Goal: Task Accomplishment & Management: Use online tool/utility

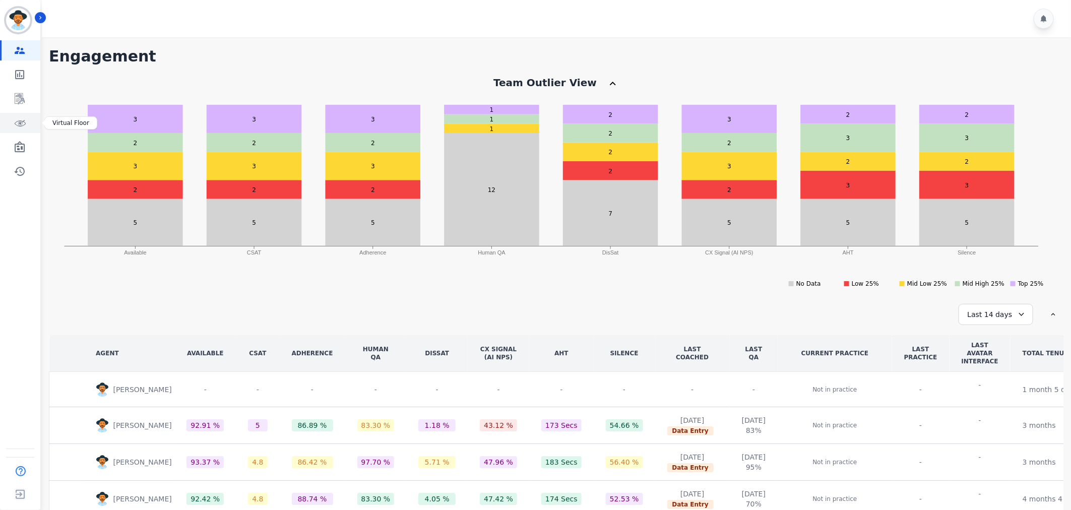
click at [15, 124] on icon "Sidebar" at bounding box center [21, 123] width 12 height 6
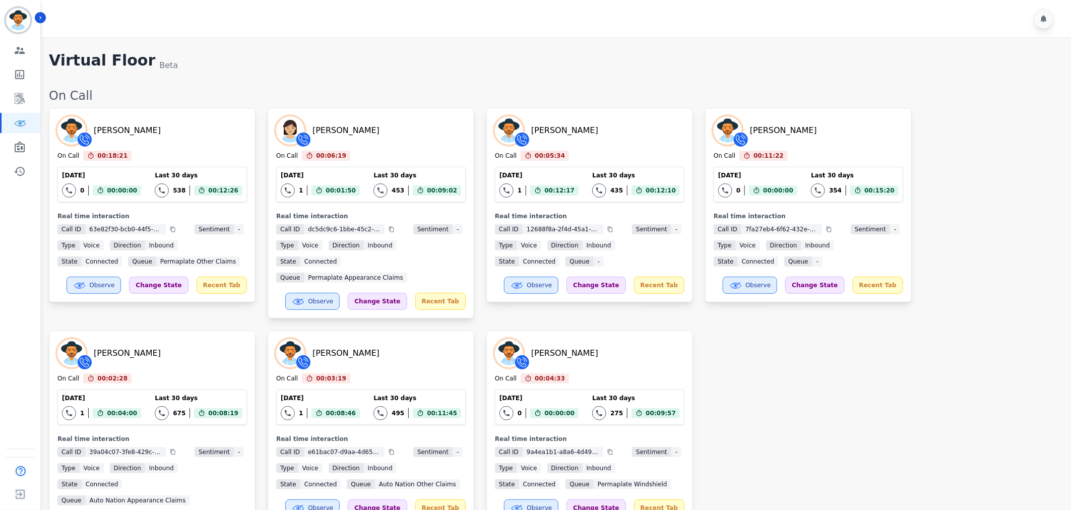
click at [787, 404] on div "[PERSON_NAME] On Call 00:18:21 Current State: On Call [DATE] 0 Total interactio…" at bounding box center [555, 325] width 1012 height 434
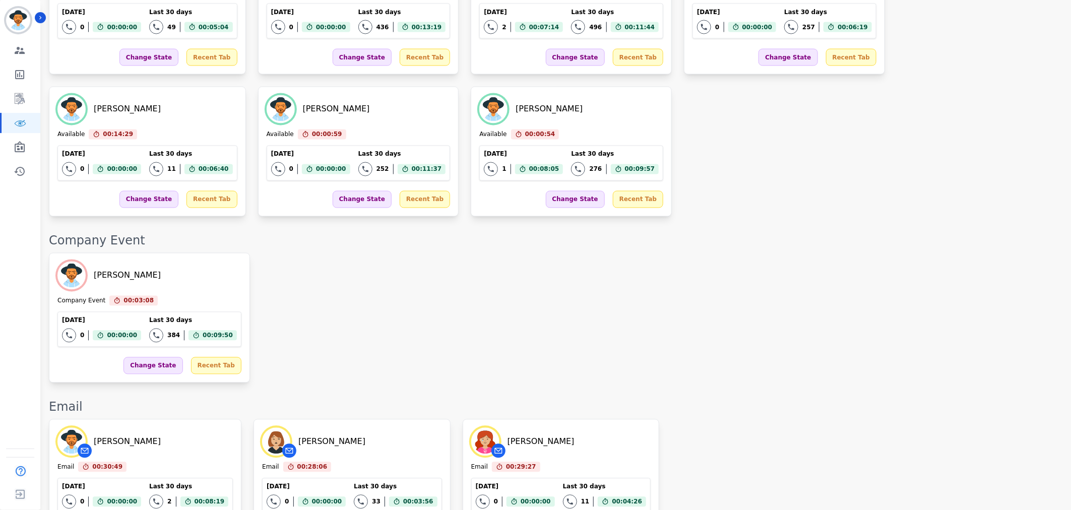
scroll to position [1109, 0]
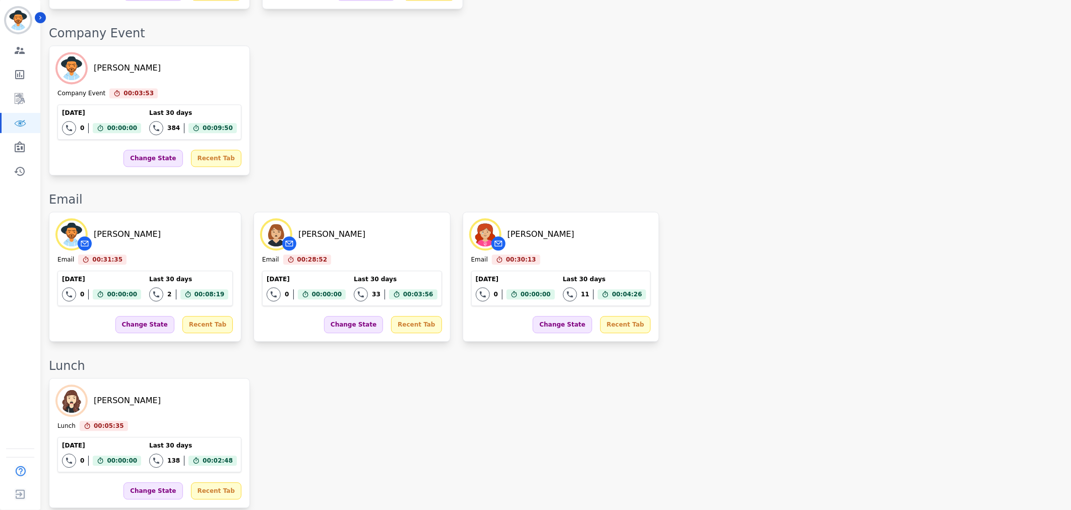
click at [783, 378] on div "[PERSON_NAME] Lunch 00:05:35 Current State: Lunch [DATE] 0 Total interactions c…" at bounding box center [555, 443] width 1012 height 130
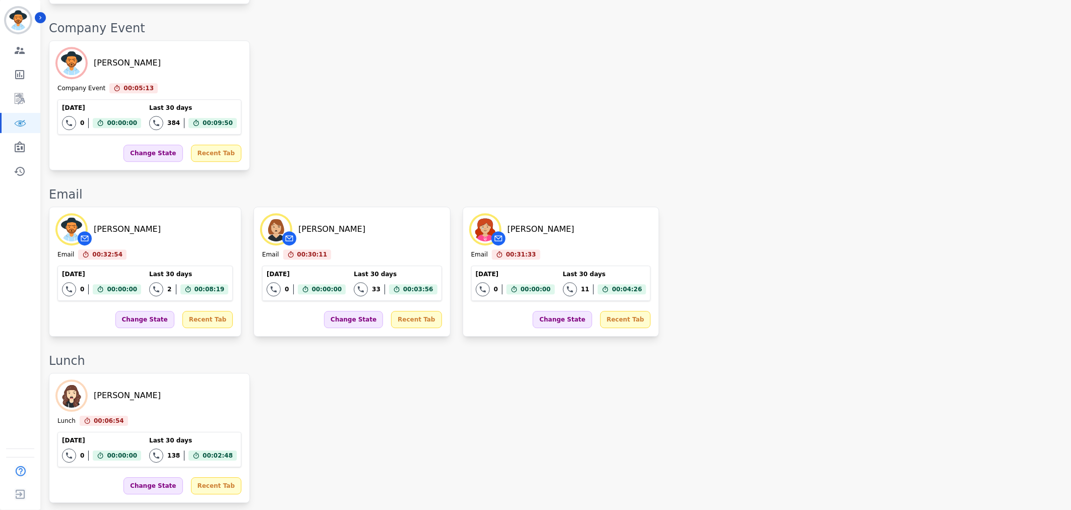
scroll to position [1431, 0]
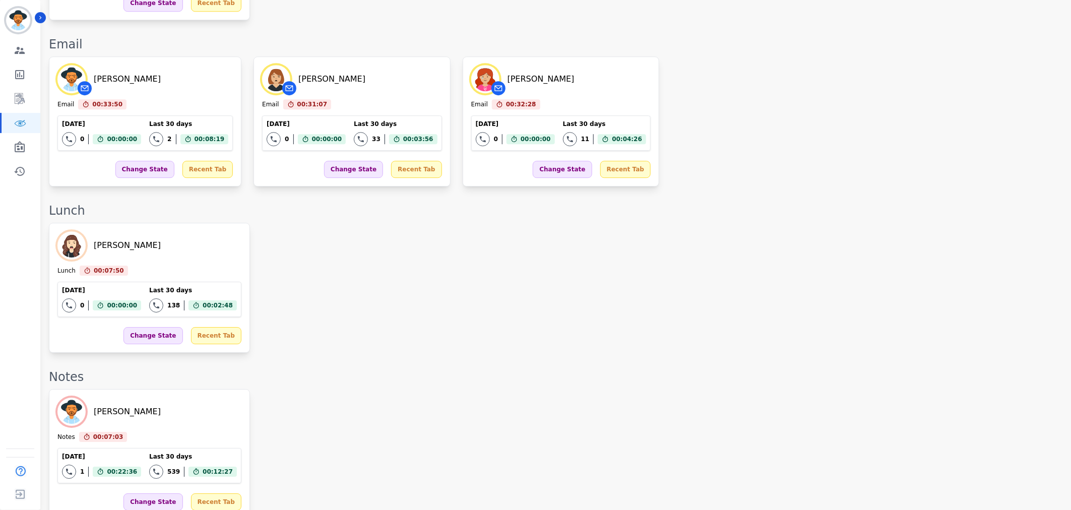
click at [577, 389] on div "[PERSON_NAME] Notes 00:07:03 Current State: Notes [DATE] 1 Total interactions c…" at bounding box center [555, 454] width 1012 height 130
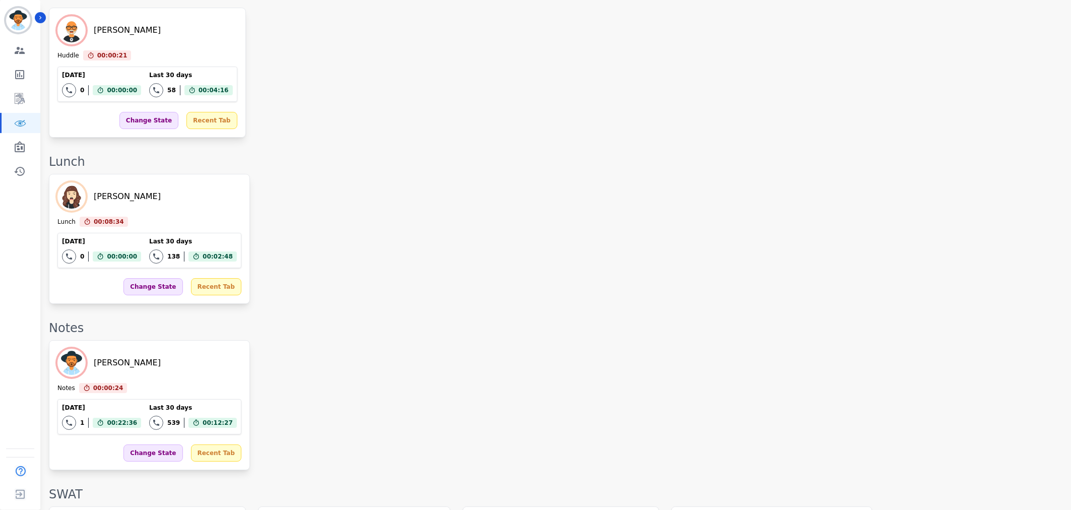
scroll to position [1711, 0]
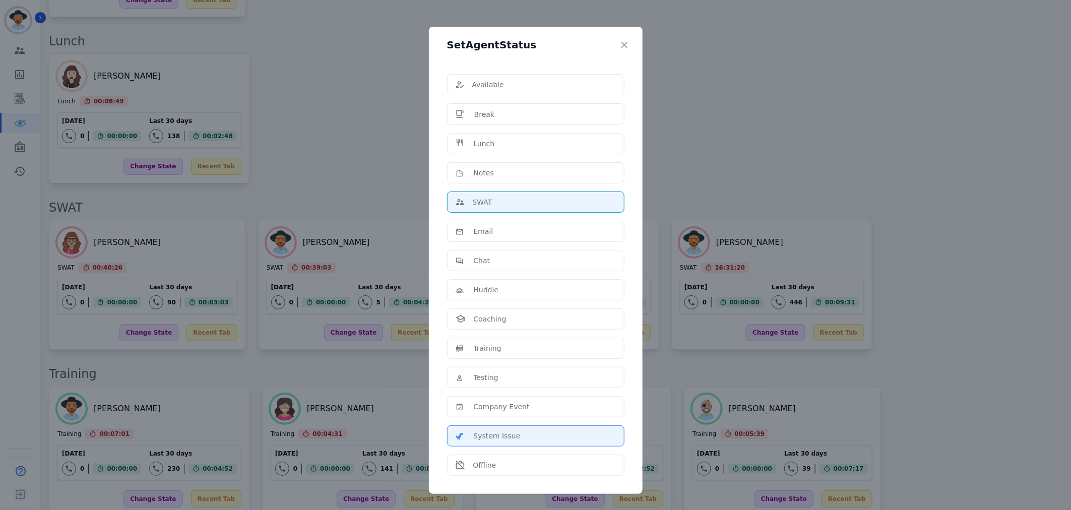
scroll to position [0, 0]
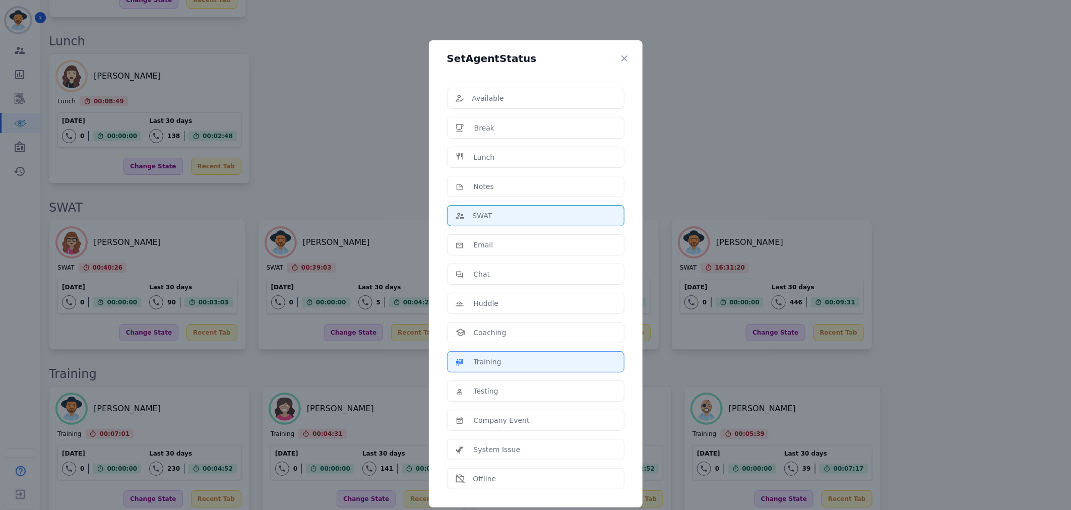
click at [523, 361] on div "Training" at bounding box center [536, 362] width 160 height 10
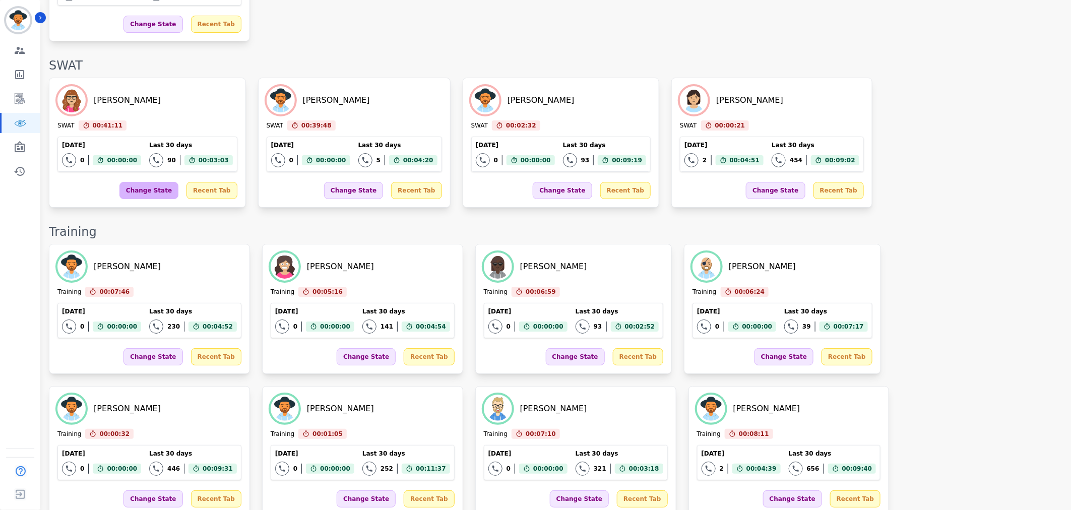
click at [144, 182] on div "Change State" at bounding box center [148, 190] width 59 height 17
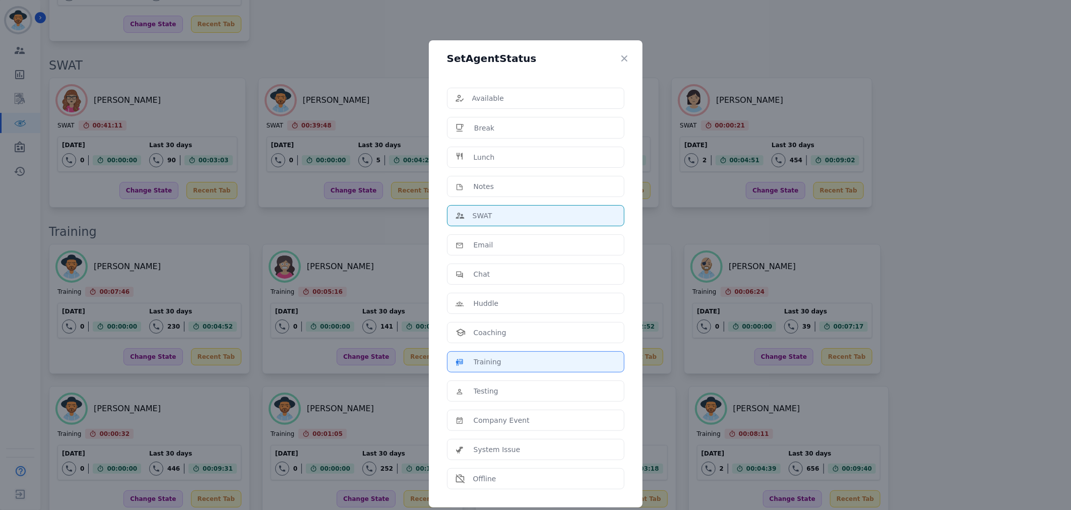
click at [523, 365] on div "Training" at bounding box center [536, 362] width 160 height 10
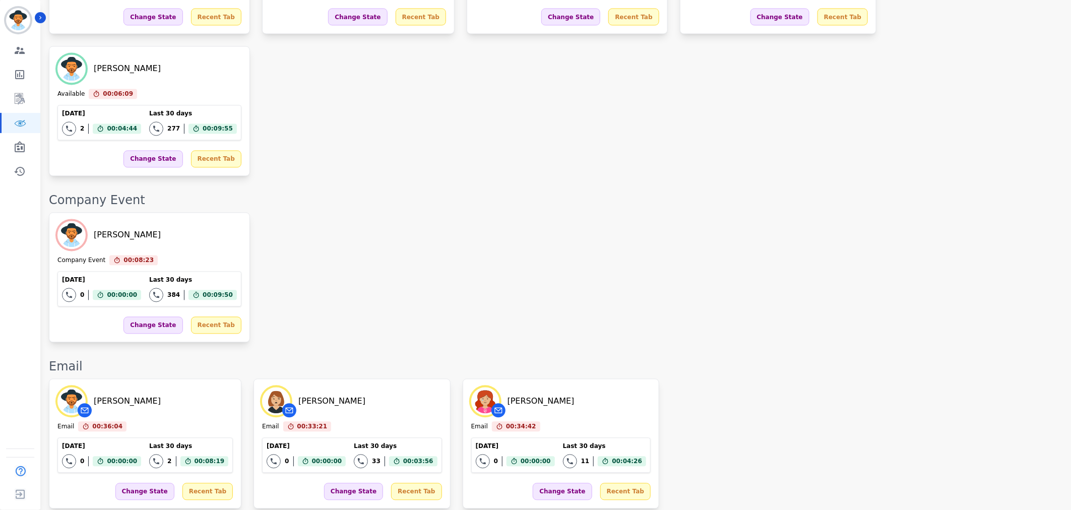
scroll to position [763, 0]
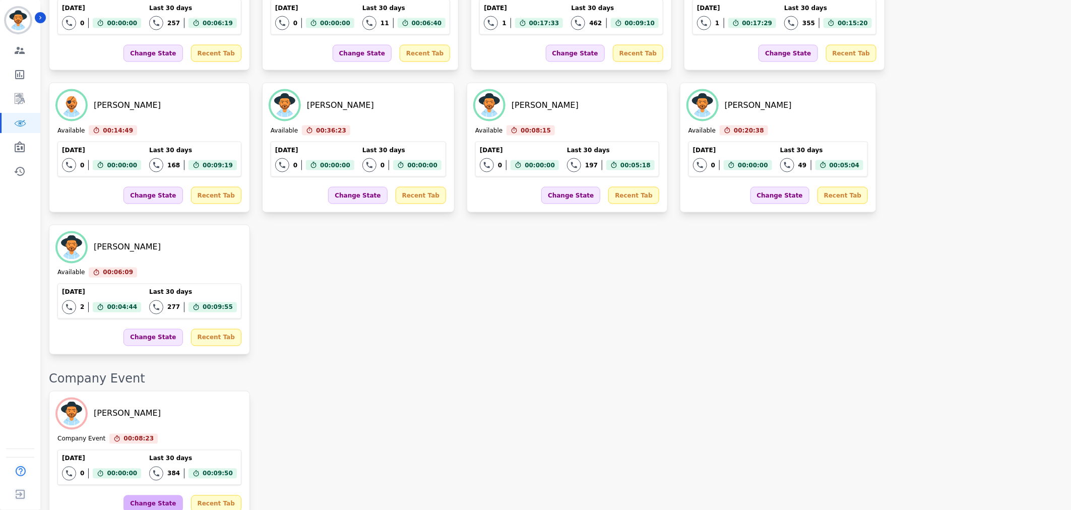
click at [131, 496] on div "Change State" at bounding box center [153, 504] width 59 height 17
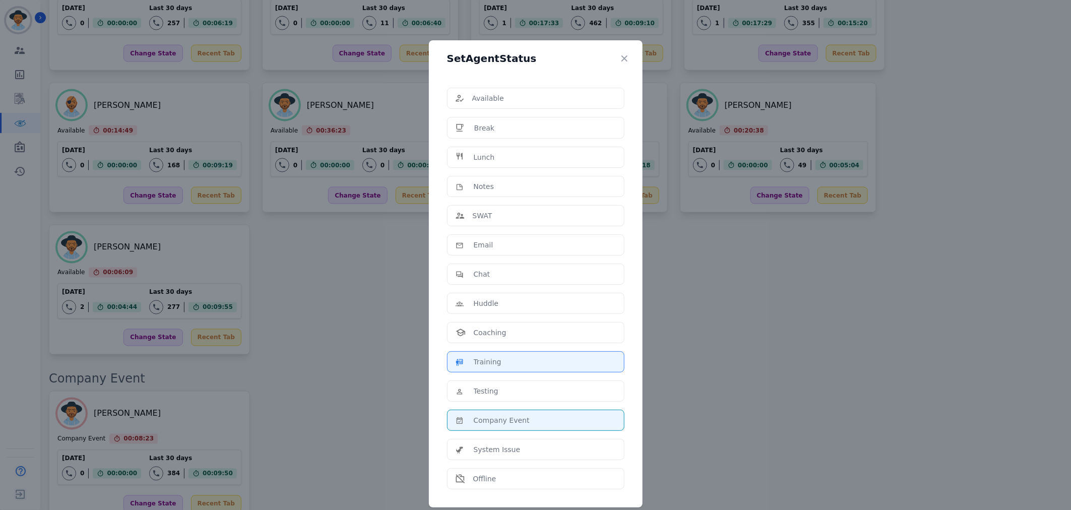
click at [501, 366] on div "Training" at bounding box center [536, 362] width 160 height 10
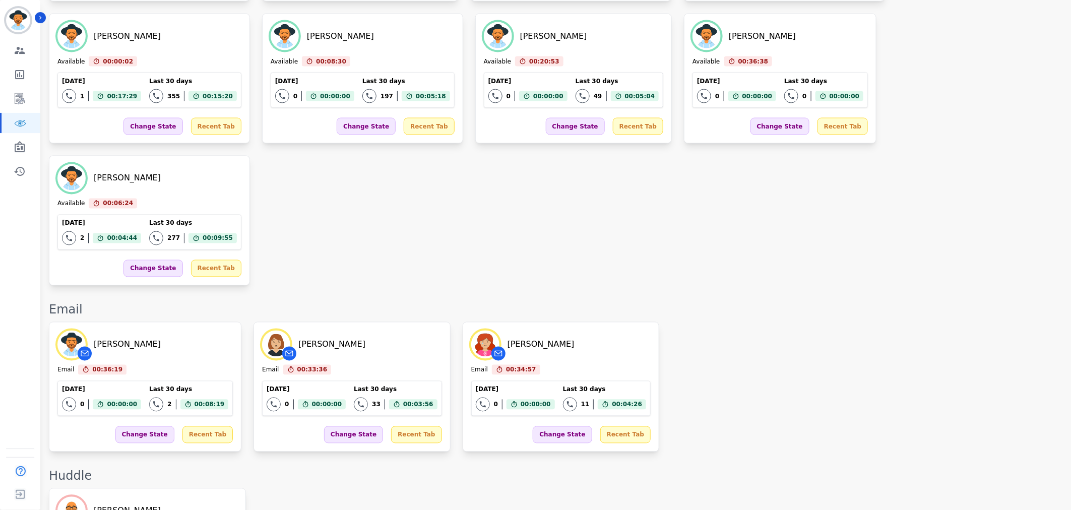
scroll to position [931, 0]
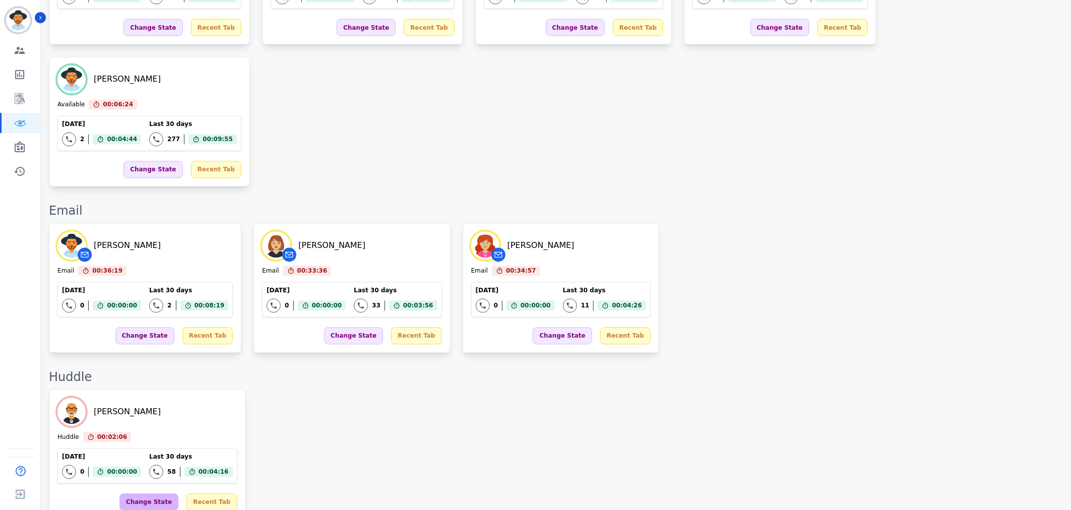
click at [138, 494] on div "Change State" at bounding box center [148, 502] width 59 height 17
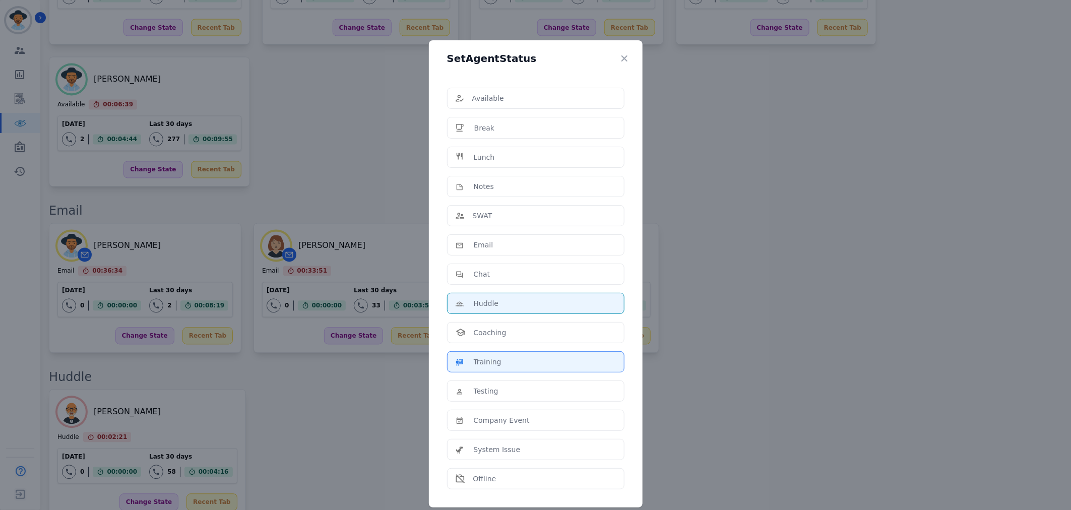
click at [502, 360] on div "Training" at bounding box center [536, 362] width 160 height 10
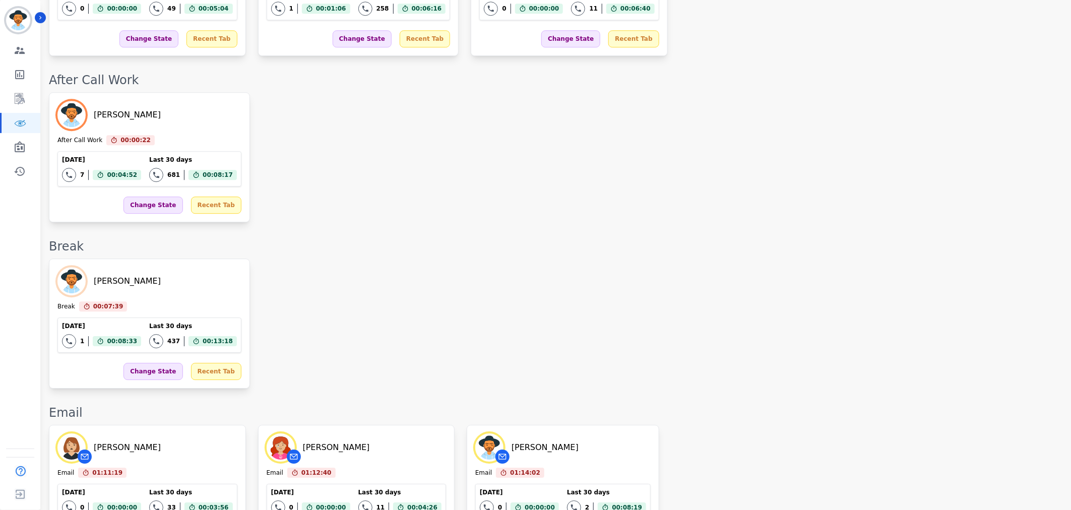
scroll to position [1796, 0]
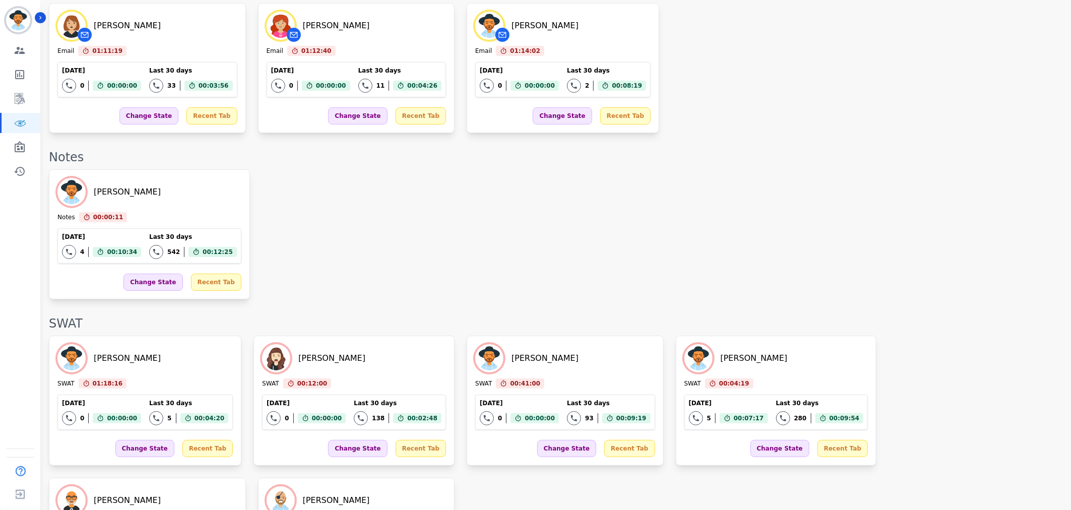
click at [670, 217] on div "[PERSON_NAME] Notes 00:00:11 Current State: Notes [DATE] 4 Total interactions c…" at bounding box center [555, 234] width 1012 height 130
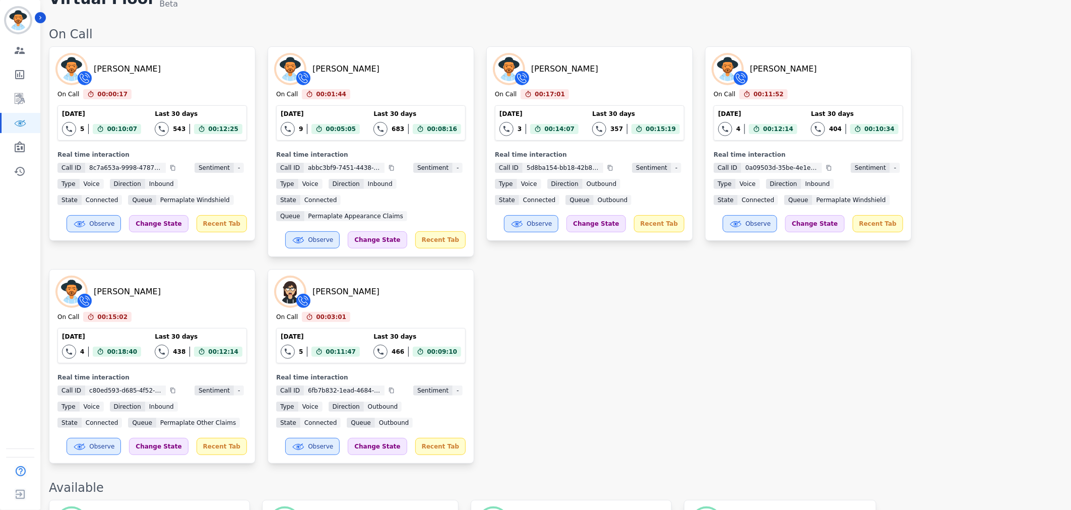
scroll to position [0, 0]
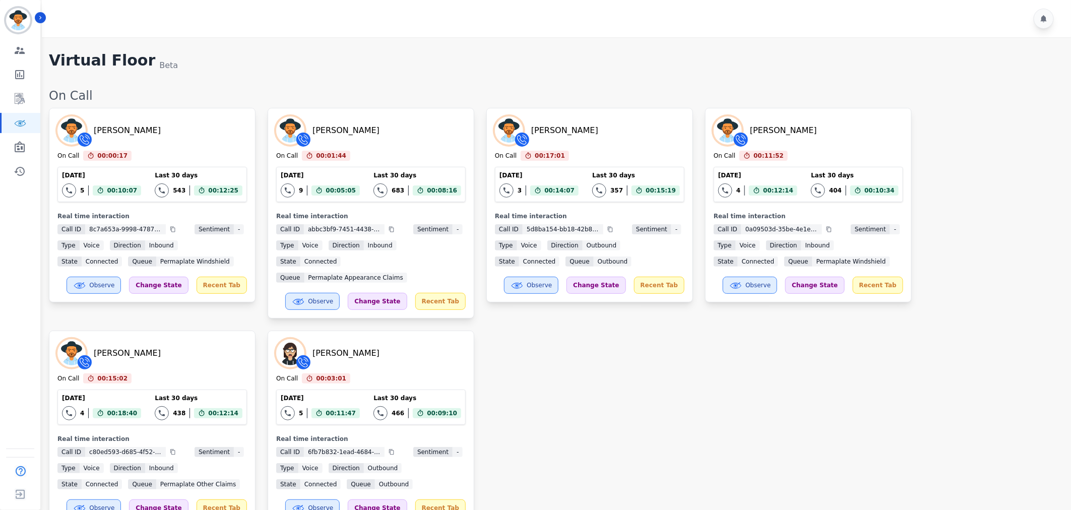
click at [797, 355] on div "[PERSON_NAME] On Call 00:00:17 Current State: On Call [DATE] 5 Total interactio…" at bounding box center [555, 316] width 1012 height 417
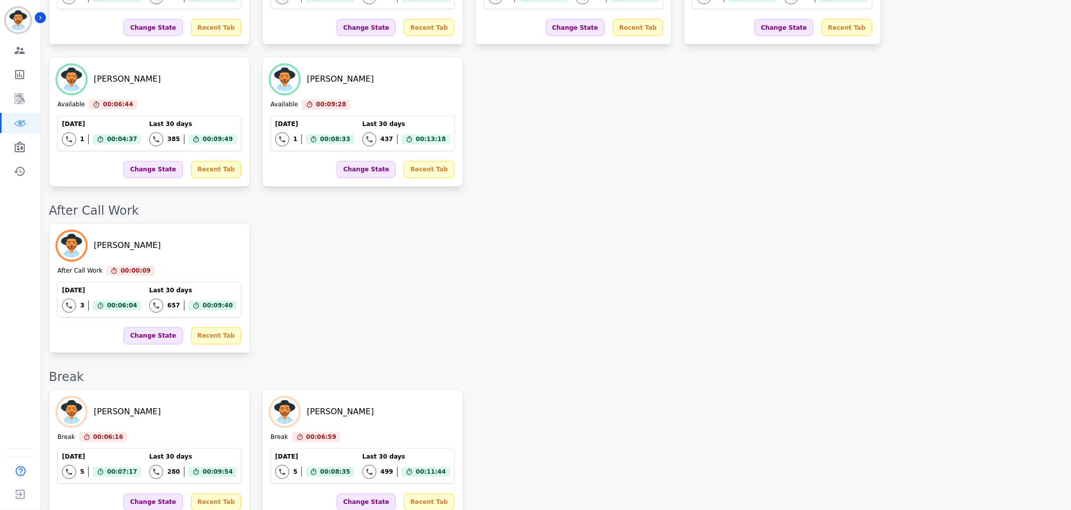
click at [797, 390] on div "[PERSON_NAME] Break 00:06:16 Current State: Break [DATE] 5 Total interactions c…" at bounding box center [555, 455] width 1012 height 130
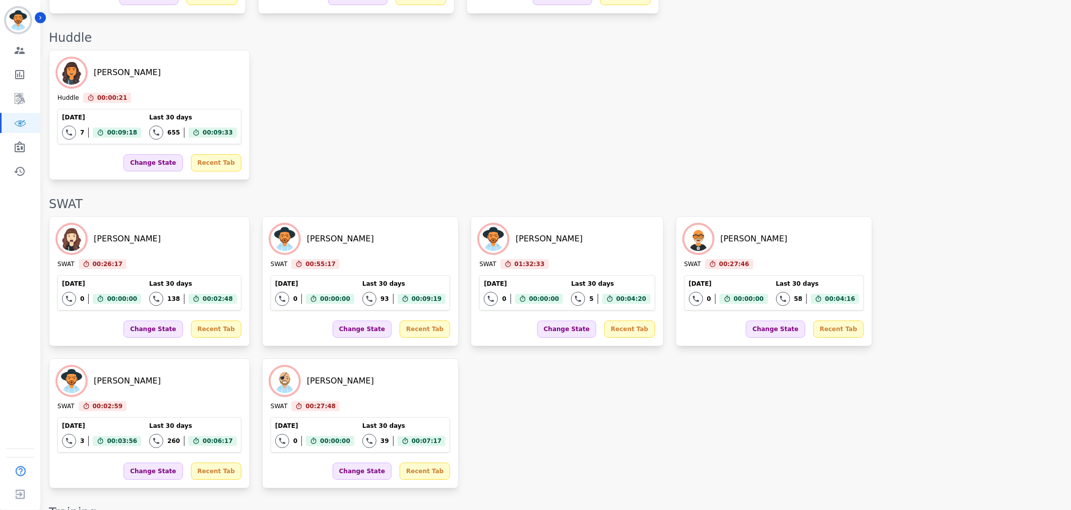
scroll to position [1605, 0]
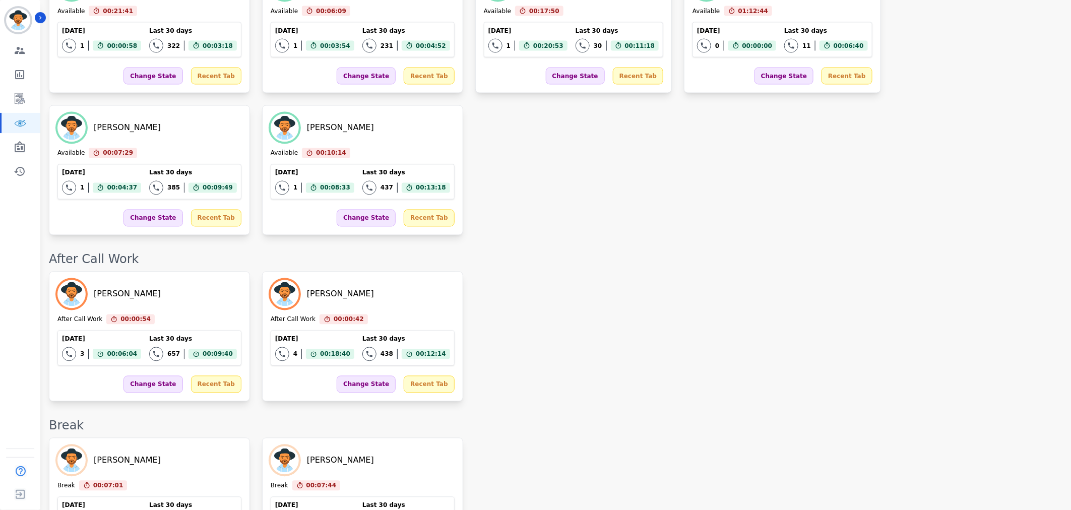
scroll to position [821, 0]
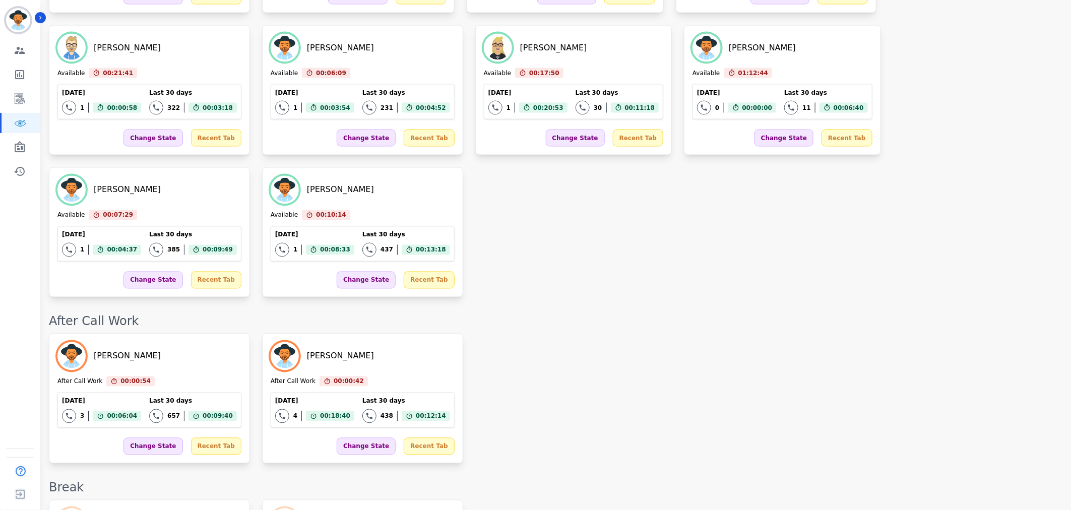
click at [600, 480] on div "Break" at bounding box center [555, 488] width 1012 height 16
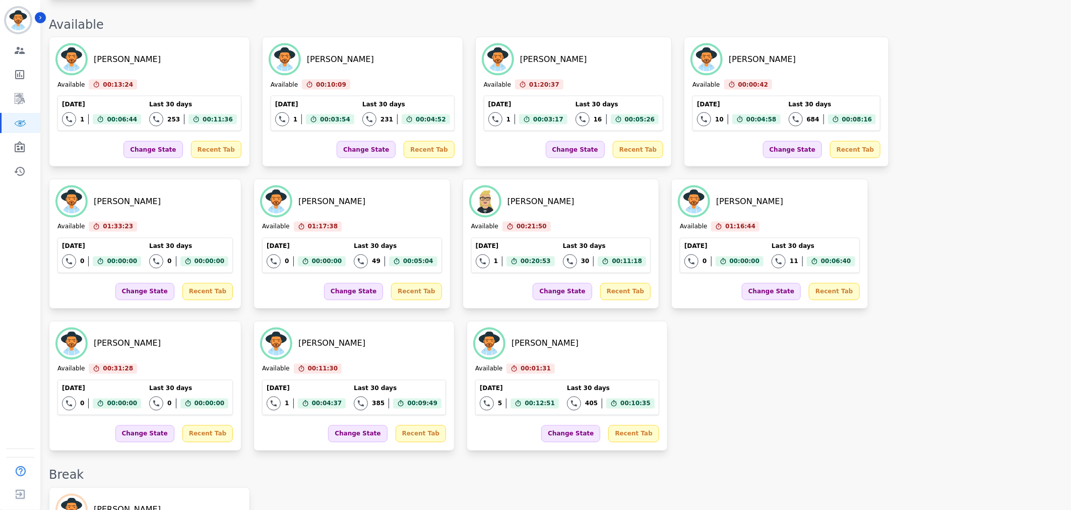
scroll to position [541, 0]
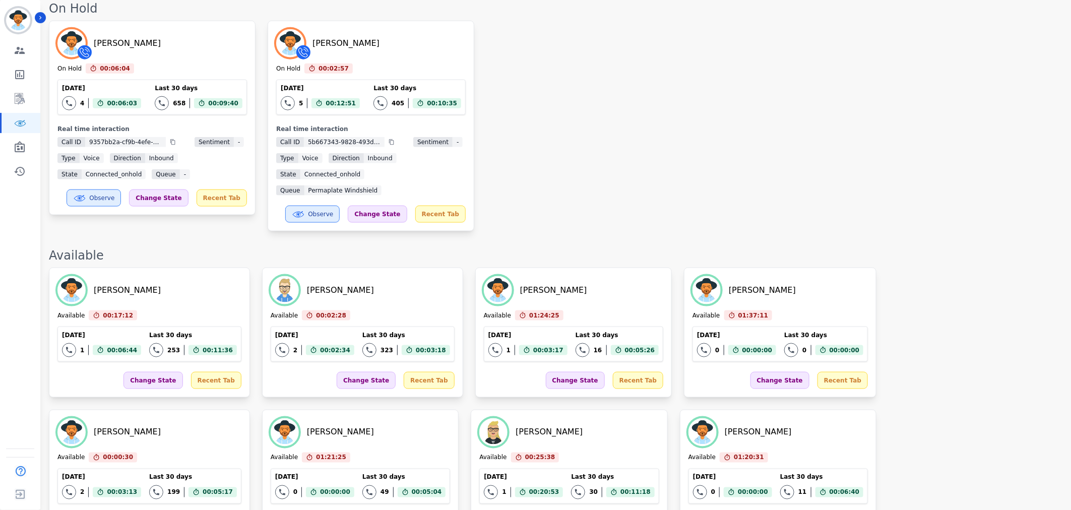
click at [802, 147] on div "[PERSON_NAME] On Hold 00:06:04 Current State: On Hold [DATE] 4 Total interactio…" at bounding box center [555, 126] width 1012 height 211
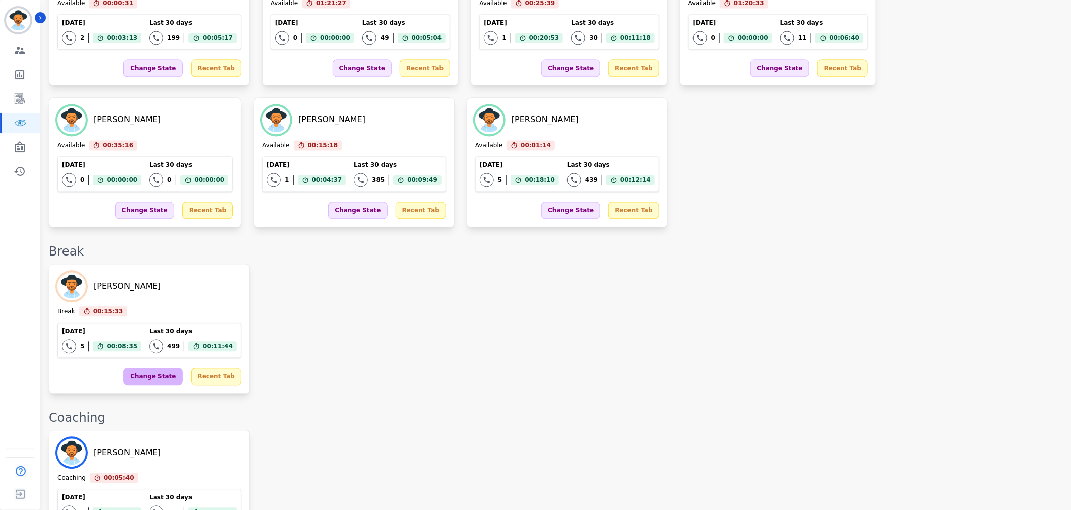
click at [155, 368] on div "Change State" at bounding box center [153, 376] width 59 height 17
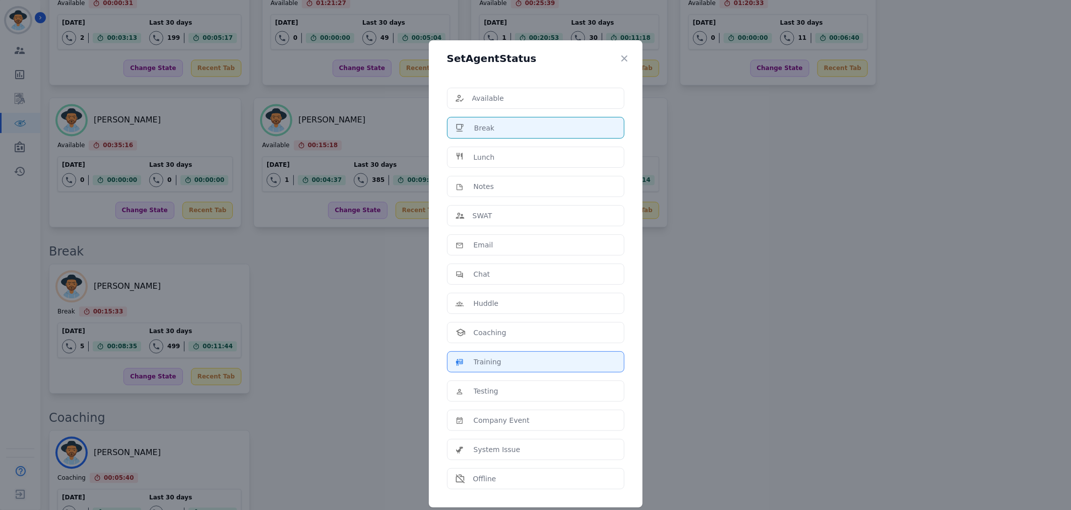
click at [525, 364] on div "Training" at bounding box center [536, 362] width 160 height 10
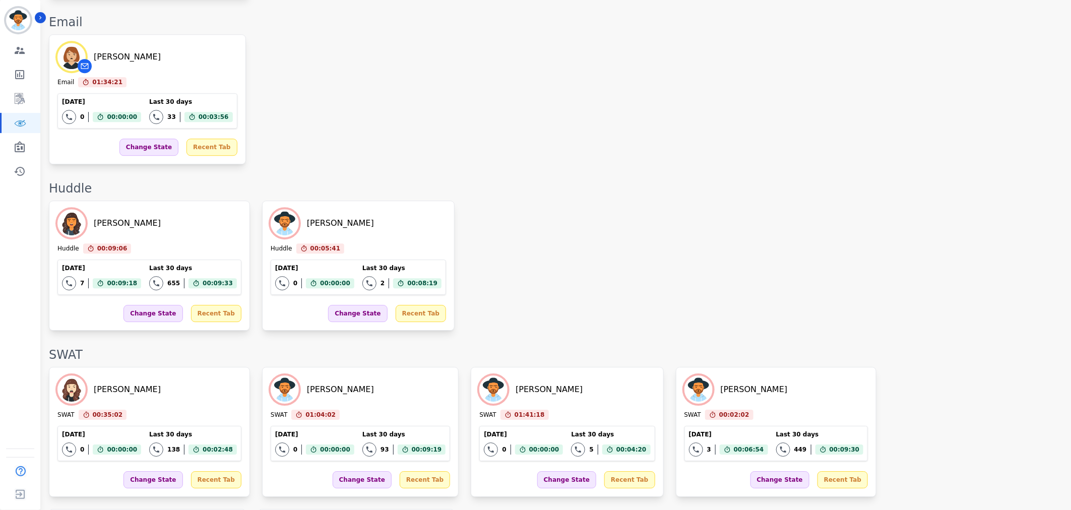
scroll to position [1388, 0]
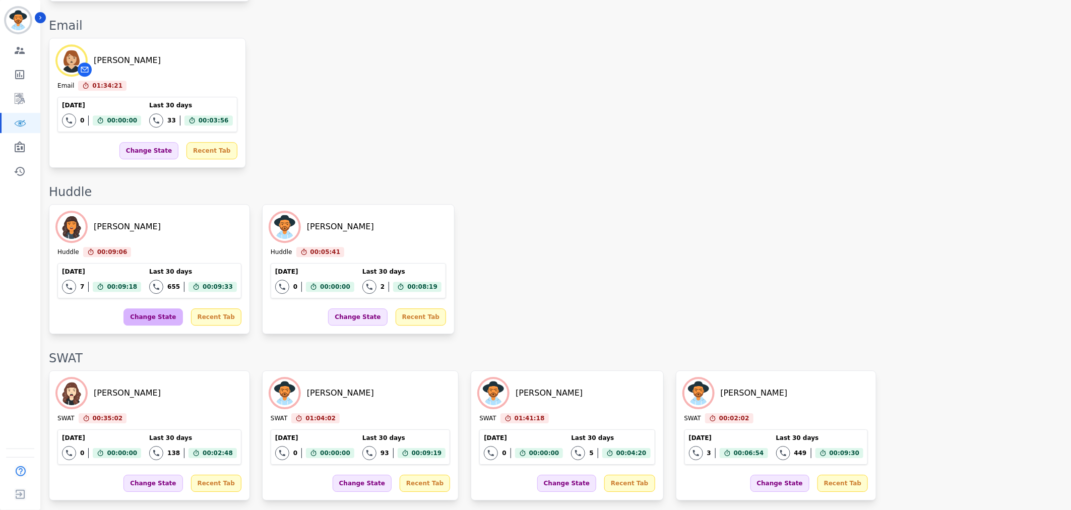
click at [139, 309] on div "Change State" at bounding box center [153, 317] width 59 height 17
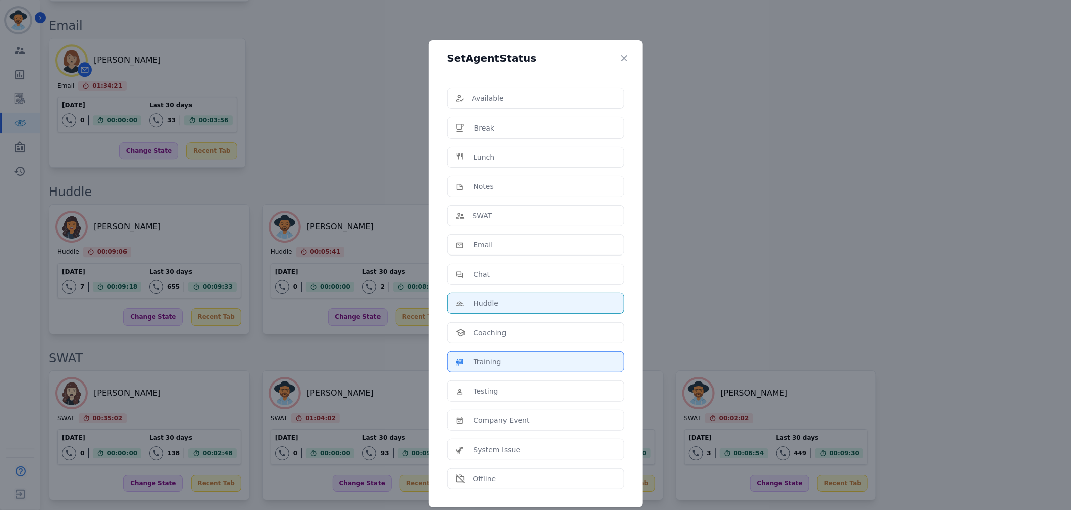
click at [501, 366] on div "Training" at bounding box center [536, 362] width 160 height 10
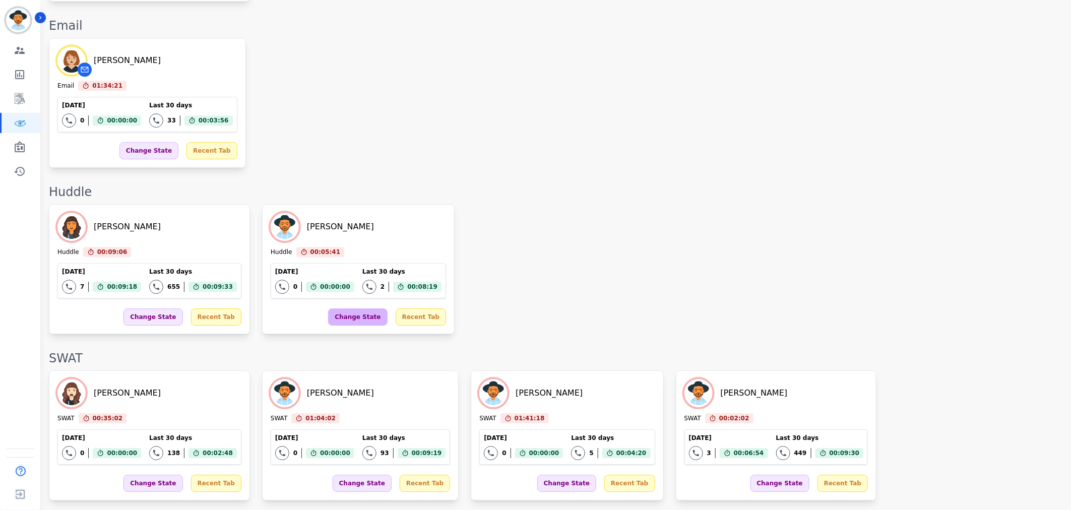
click at [328, 309] on div "Change State" at bounding box center [357, 317] width 59 height 17
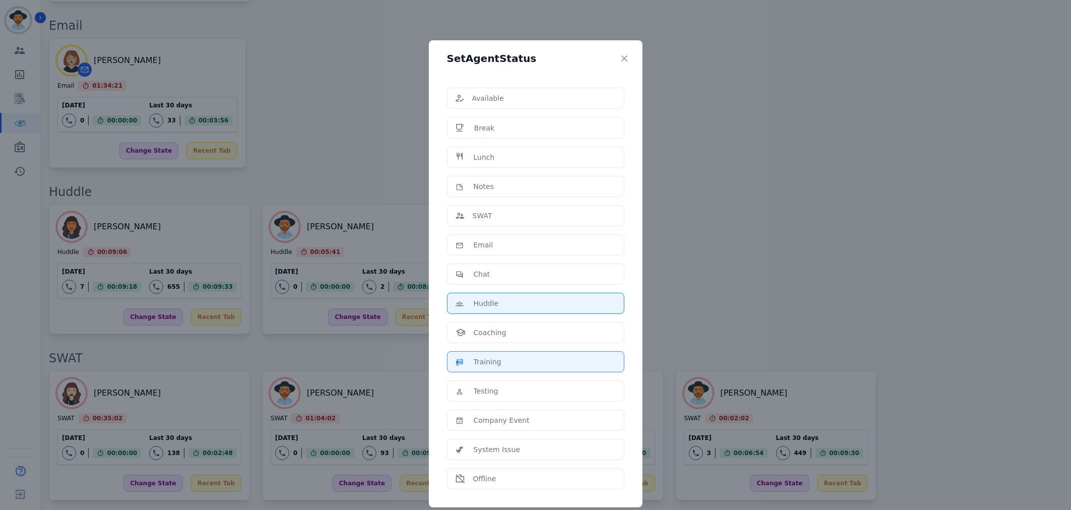
click at [502, 366] on div "Training" at bounding box center [536, 362] width 160 height 10
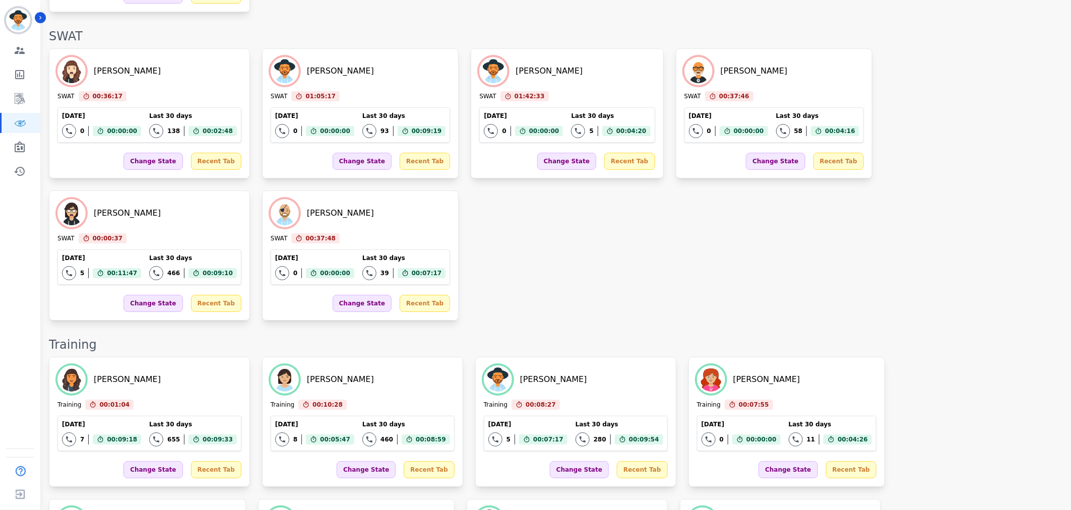
scroll to position [1788, 0]
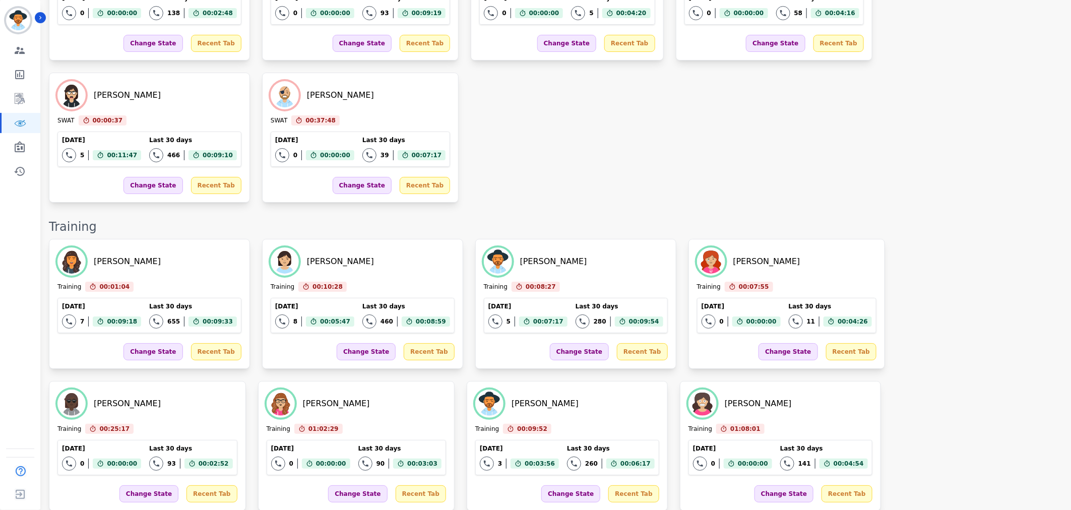
click at [390, 411] on div "[PERSON_NAME] Training 00:01:04 Current State: Training [DATE] 7 Total interact…" at bounding box center [555, 446] width 1012 height 414
click at [328, 486] on div "Change State" at bounding box center [357, 494] width 59 height 17
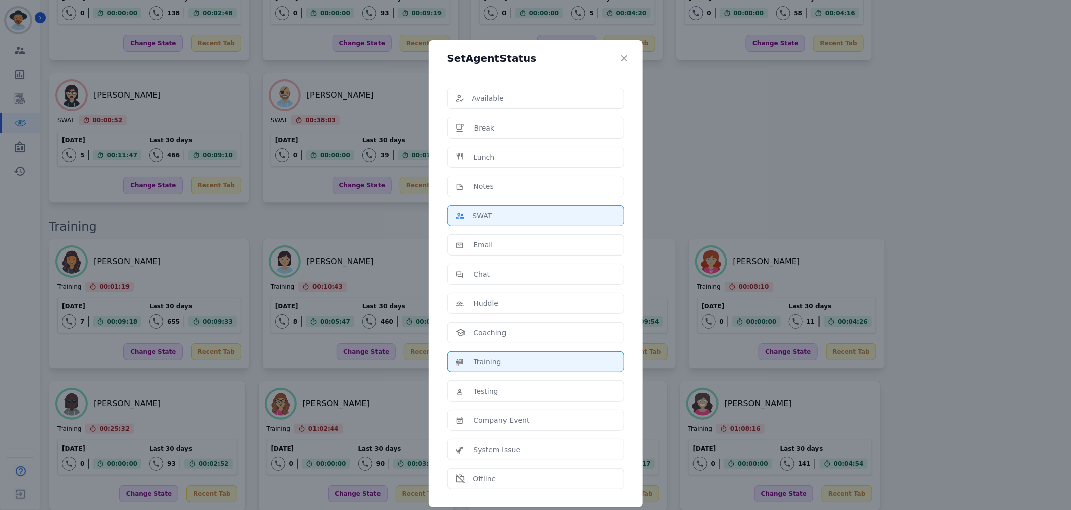
click at [486, 213] on p "SWAT" at bounding box center [483, 216] width 20 height 10
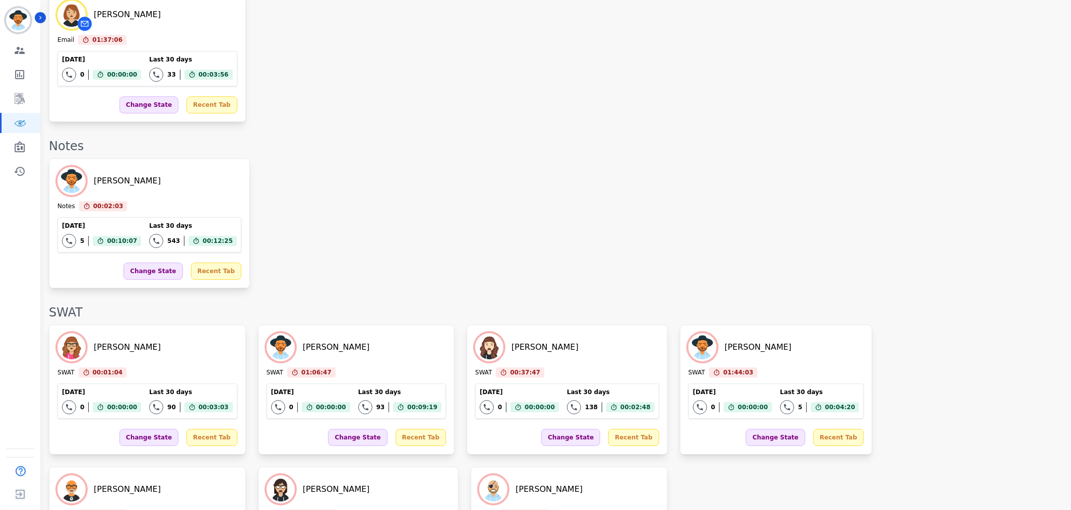
scroll to position [1222, 0]
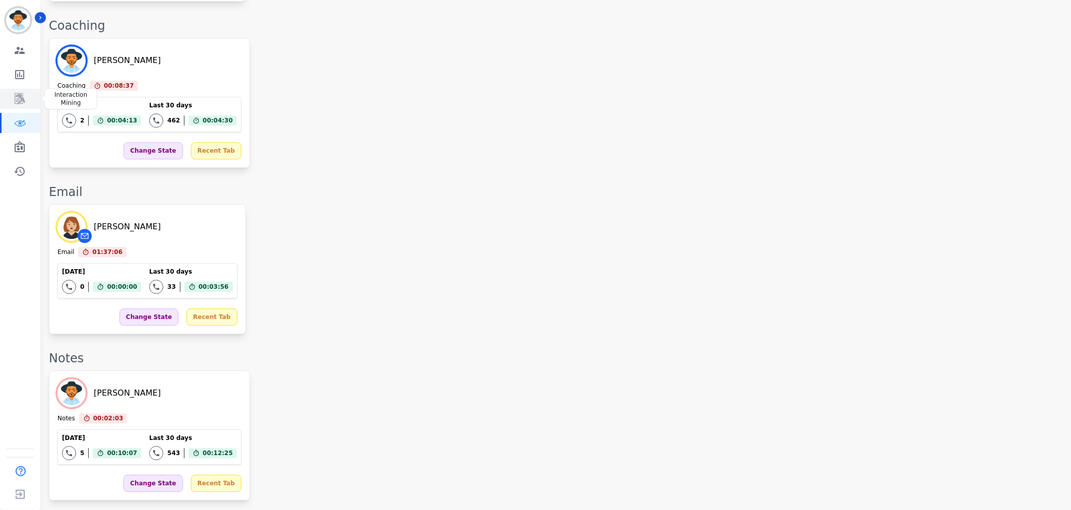
click at [22, 91] on link "Sidebar" at bounding box center [21, 99] width 39 height 20
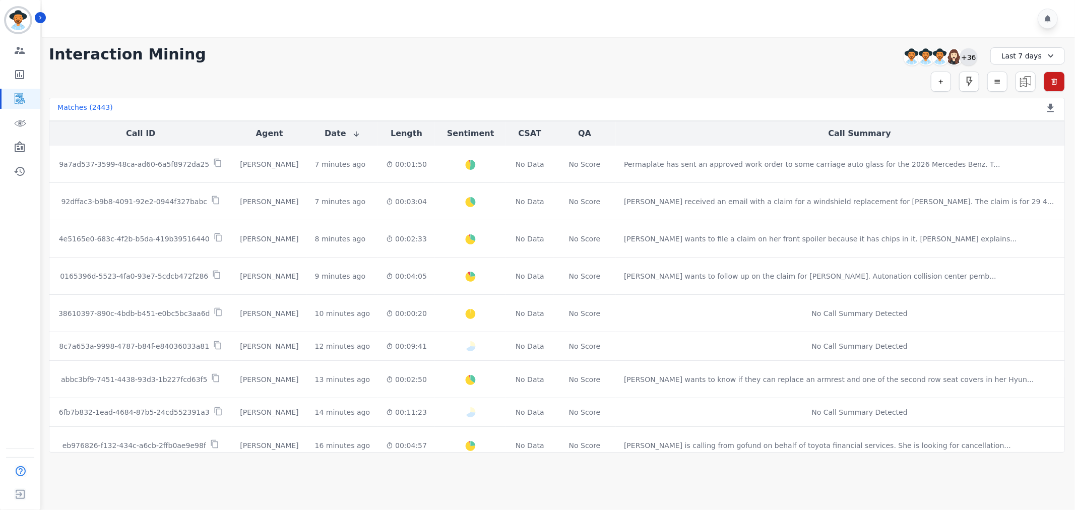
click at [966, 58] on div "+36" at bounding box center [968, 56] width 17 height 17
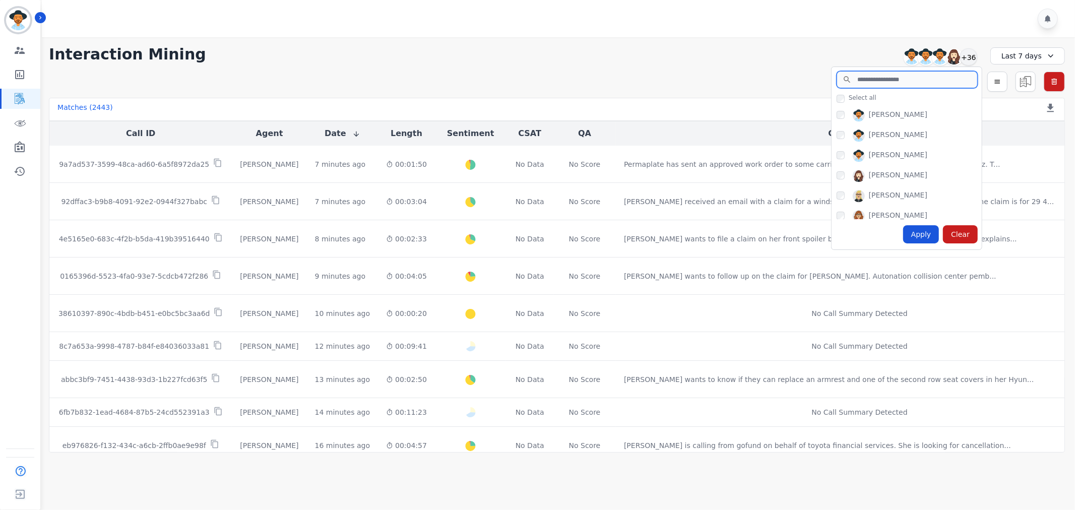
click at [874, 79] on input "search" at bounding box center [907, 79] width 141 height 17
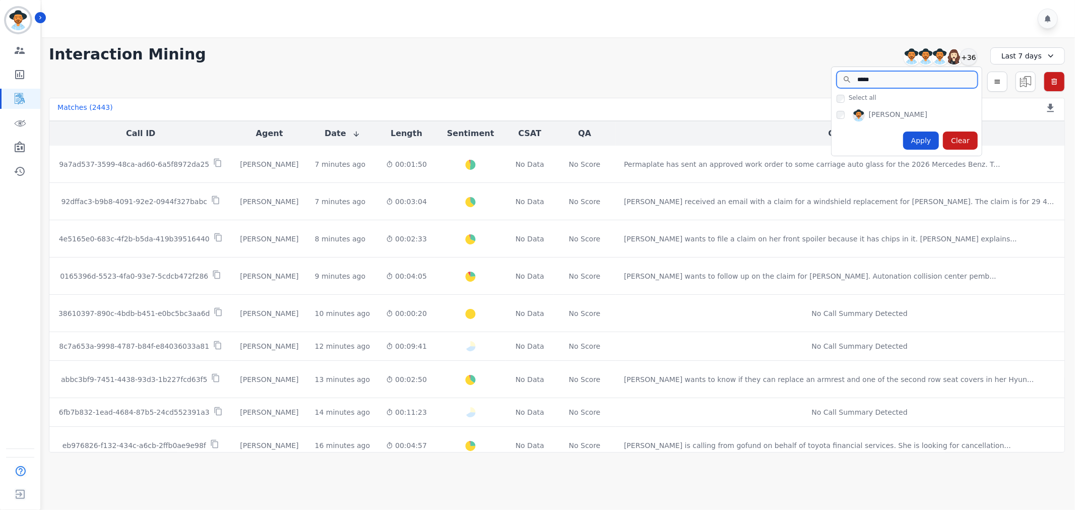
type input "*****"
click at [927, 143] on div "Apply" at bounding box center [921, 141] width 36 height 18
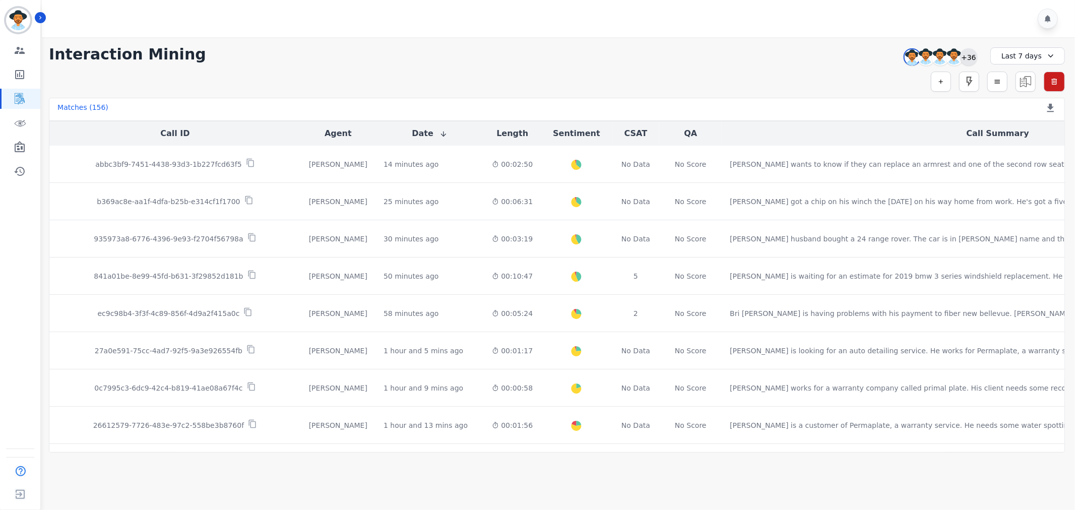
click at [973, 56] on div "+36" at bounding box center [968, 56] width 17 height 17
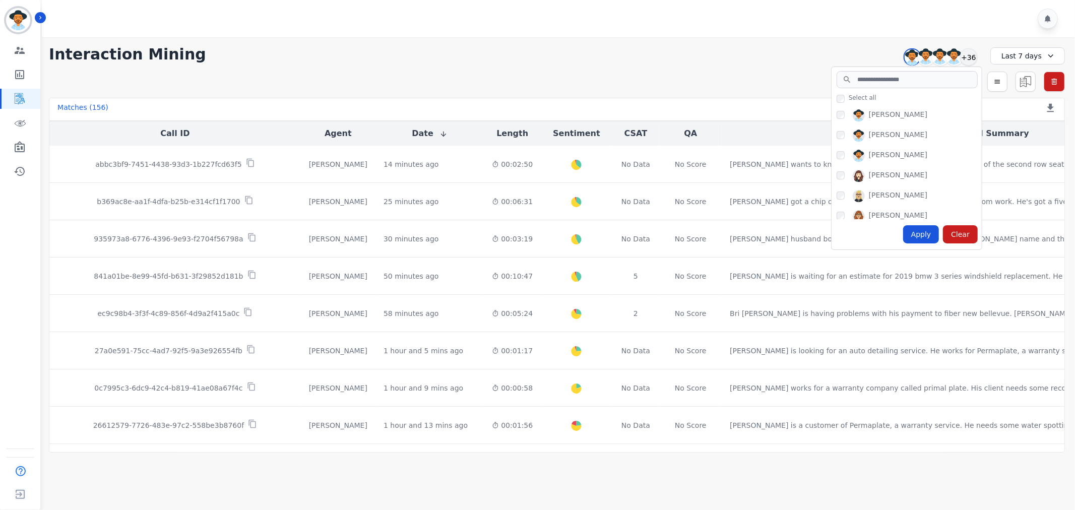
click at [743, 59] on div "Interaction Mining [PERSON_NAME] [PERSON_NAME] [PERSON_NAME] [PERSON_NAME] +36 …" at bounding box center [557, 54] width 1016 height 18
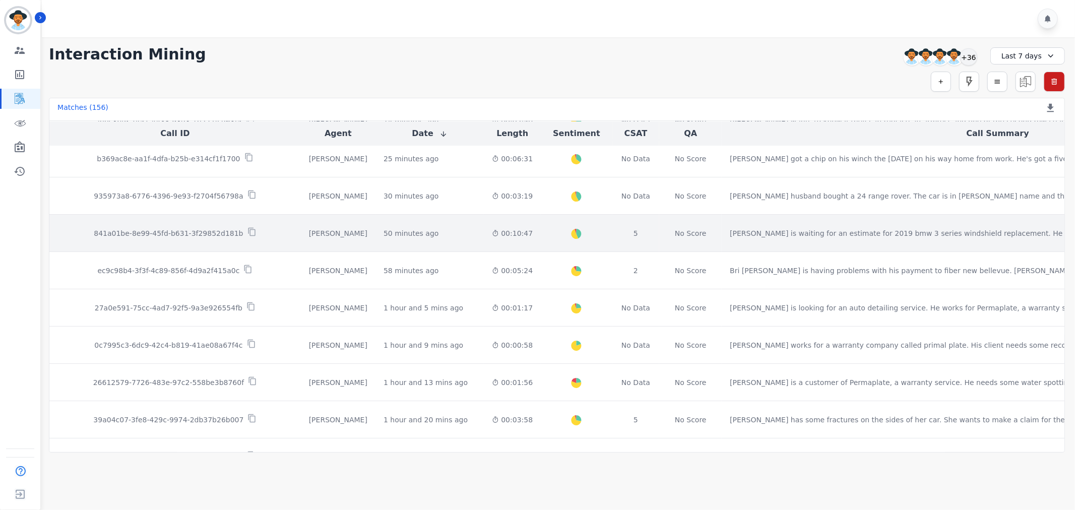
scroll to position [56, 0]
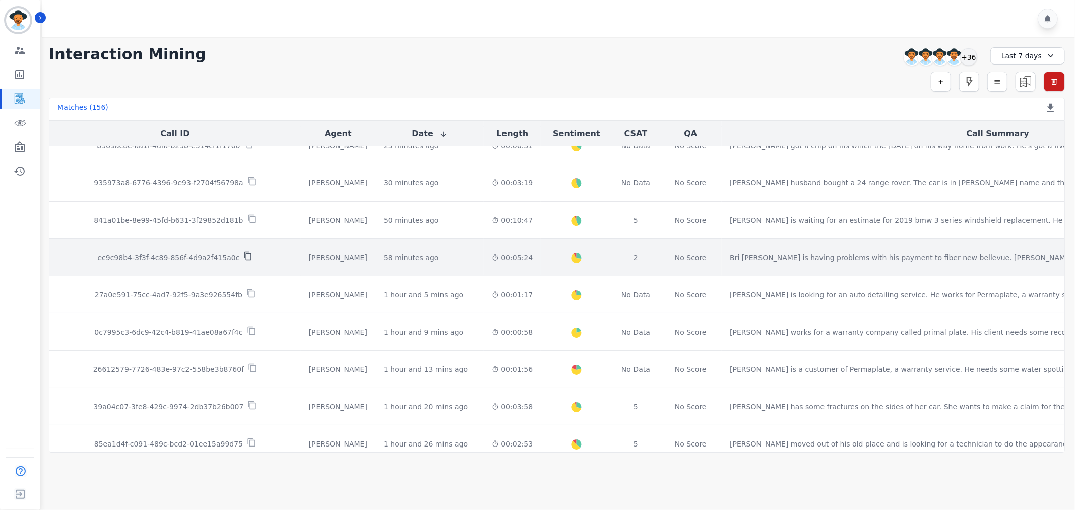
click at [244, 258] on icon at bounding box center [248, 256] width 9 height 9
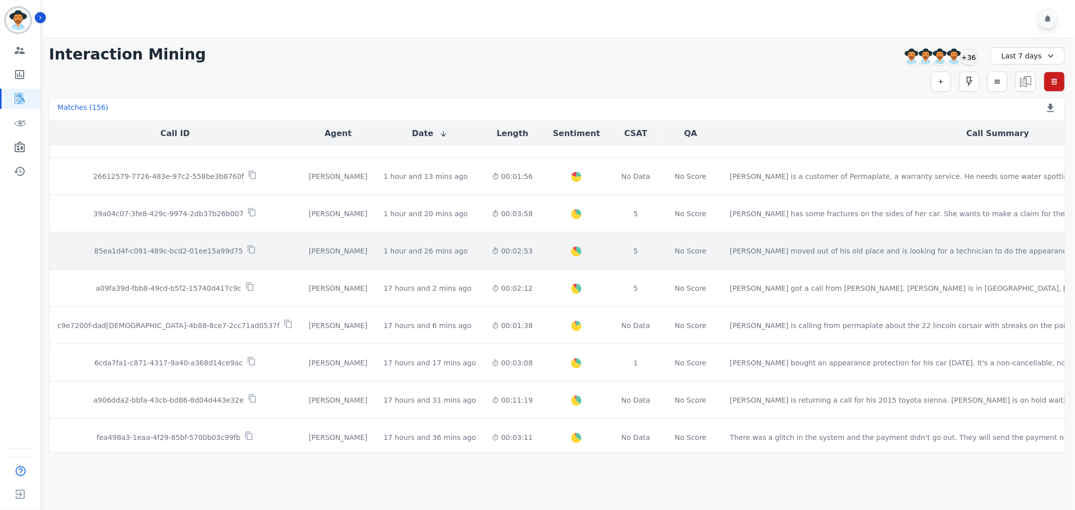
scroll to position [280, 0]
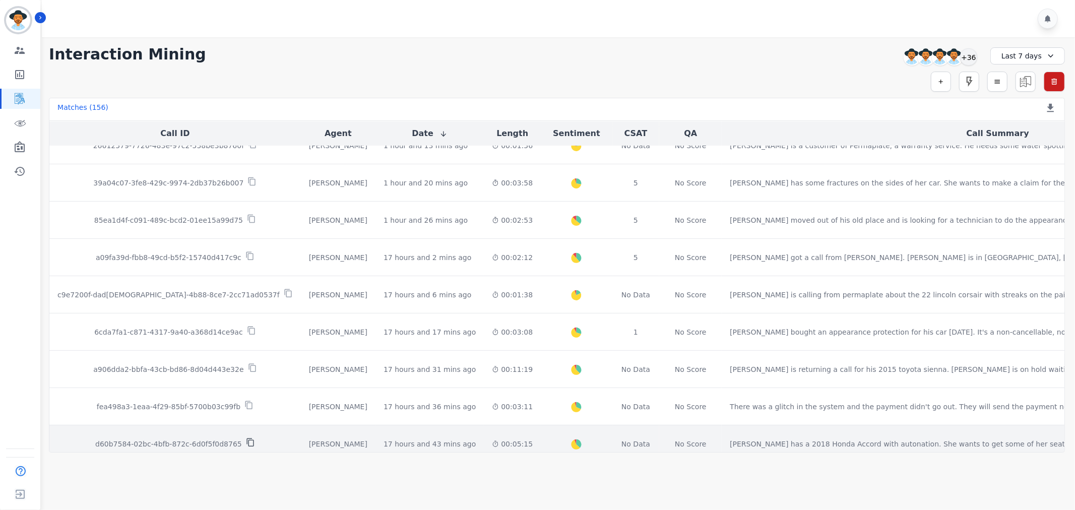
click at [246, 445] on icon at bounding box center [250, 442] width 9 height 9
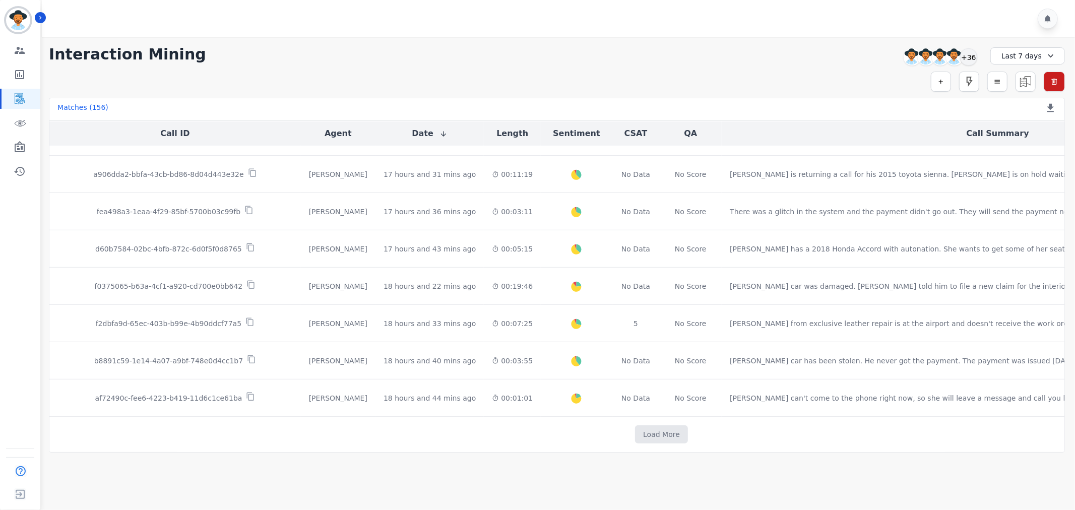
scroll to position [476, 0]
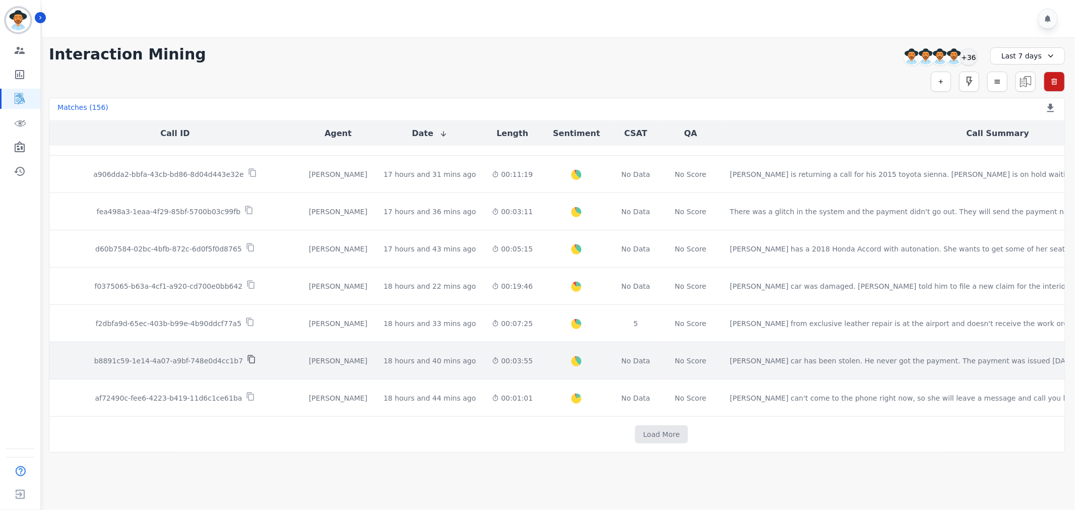
click at [247, 359] on icon at bounding box center [251, 359] width 9 height 9
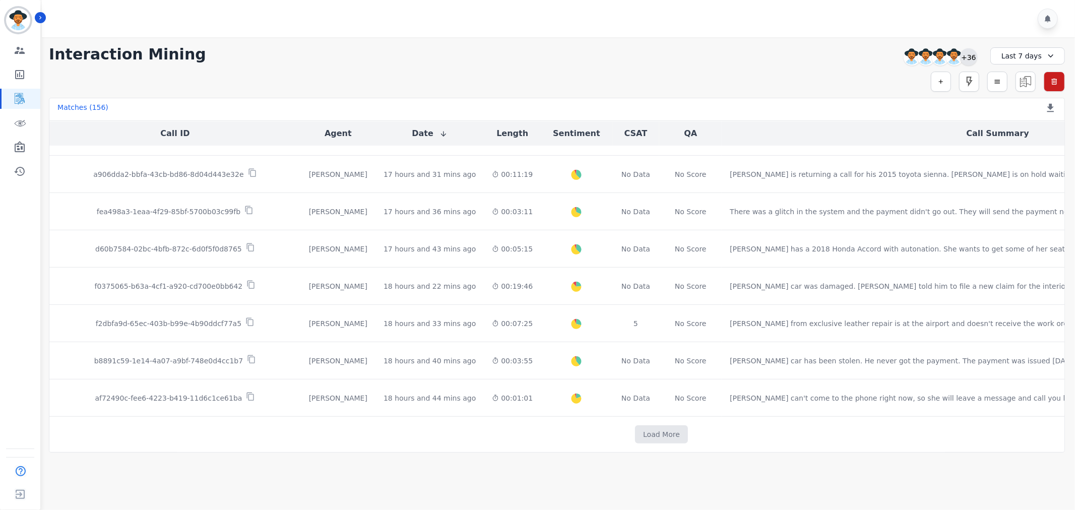
click at [976, 53] on div "+36" at bounding box center [968, 56] width 17 height 17
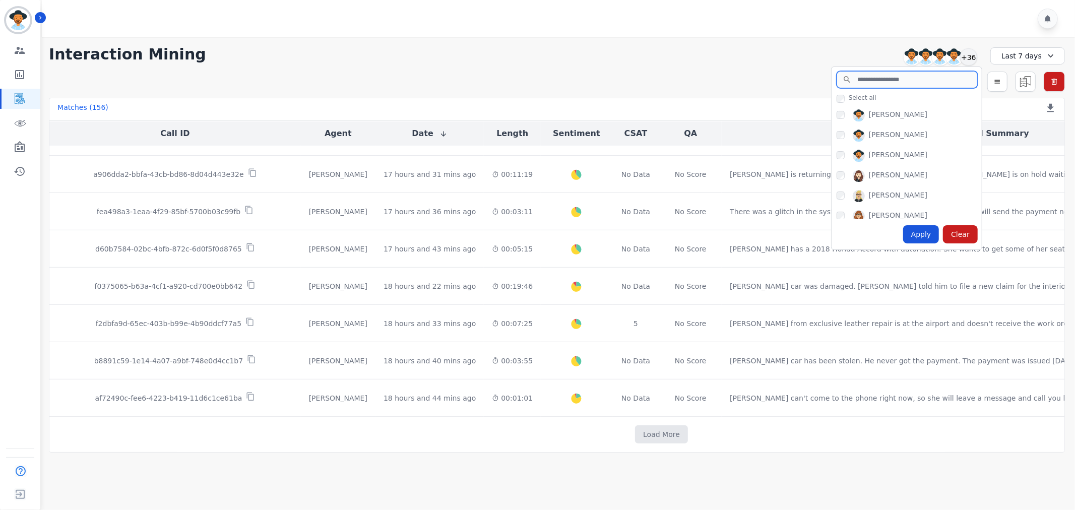
click at [929, 78] on input "search" at bounding box center [907, 79] width 141 height 17
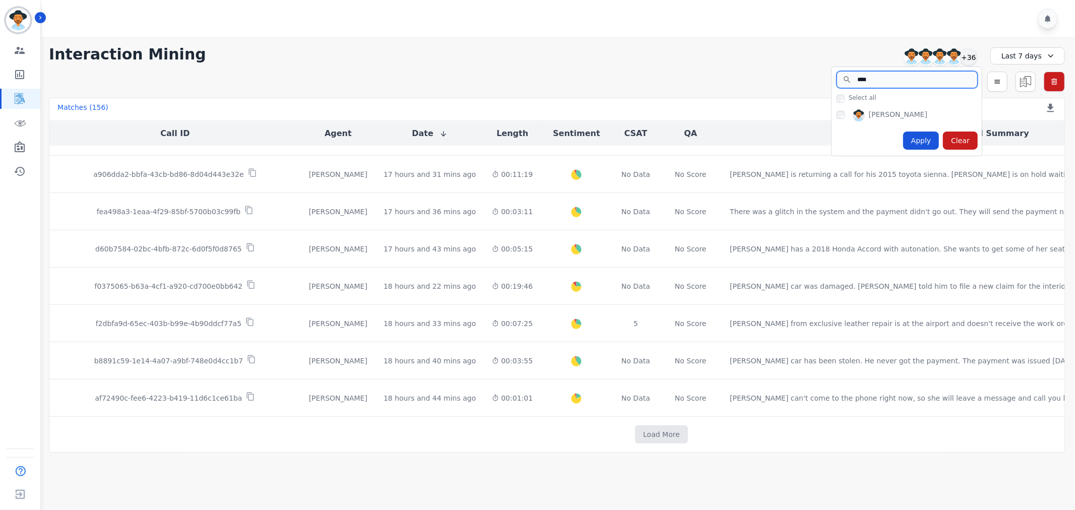
type input "****"
click at [914, 138] on div "Apply" at bounding box center [921, 141] width 36 height 18
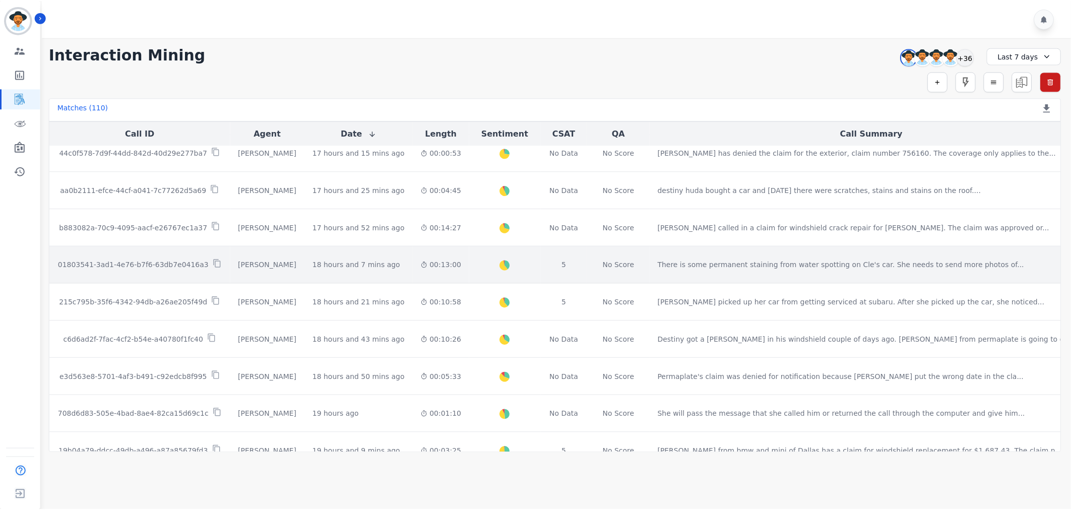
scroll to position [112, 0]
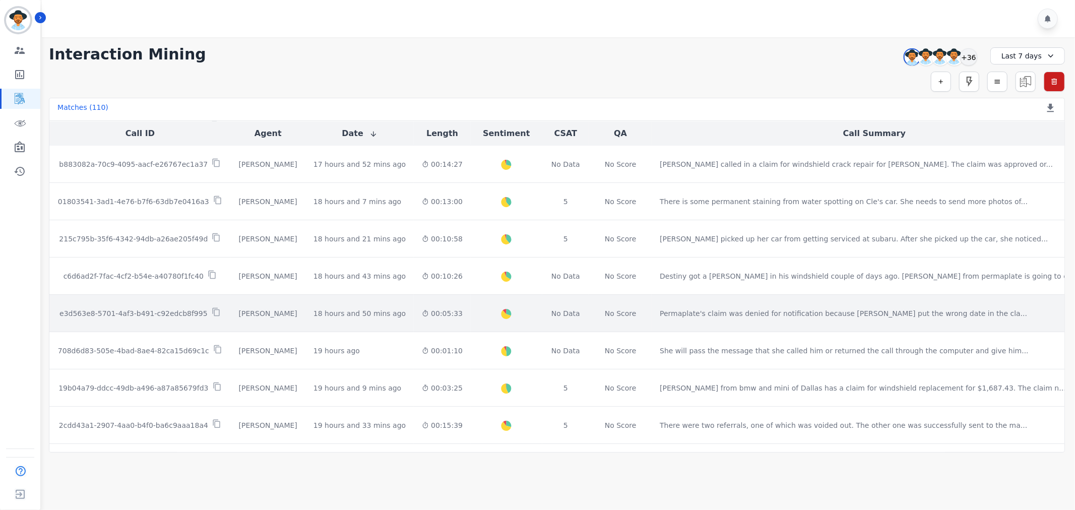
click at [171, 314] on p "e3d563e8-5701-4af3-b491-c92edcb8f995" at bounding box center [133, 314] width 148 height 10
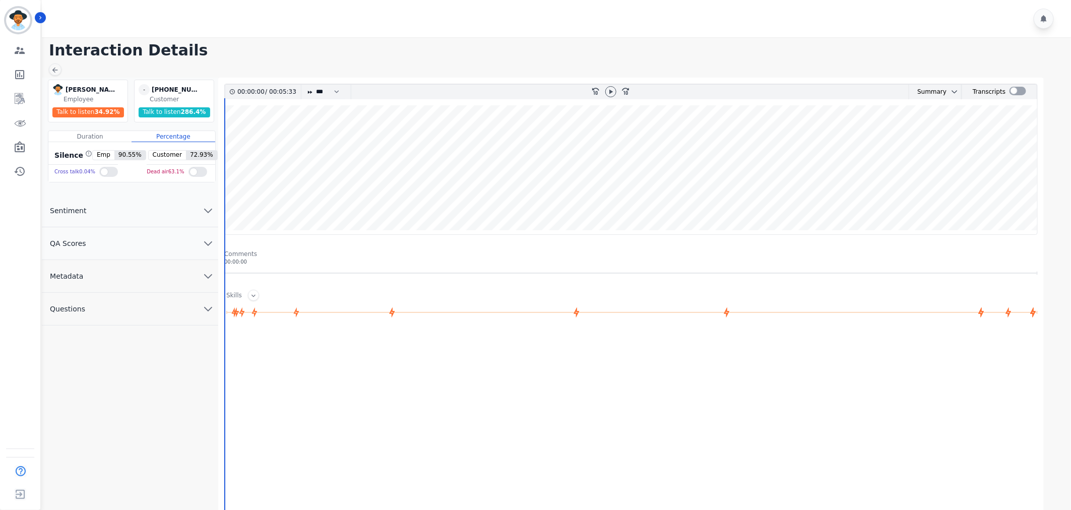
click at [177, 246] on button "QA Scores" at bounding box center [130, 243] width 176 height 33
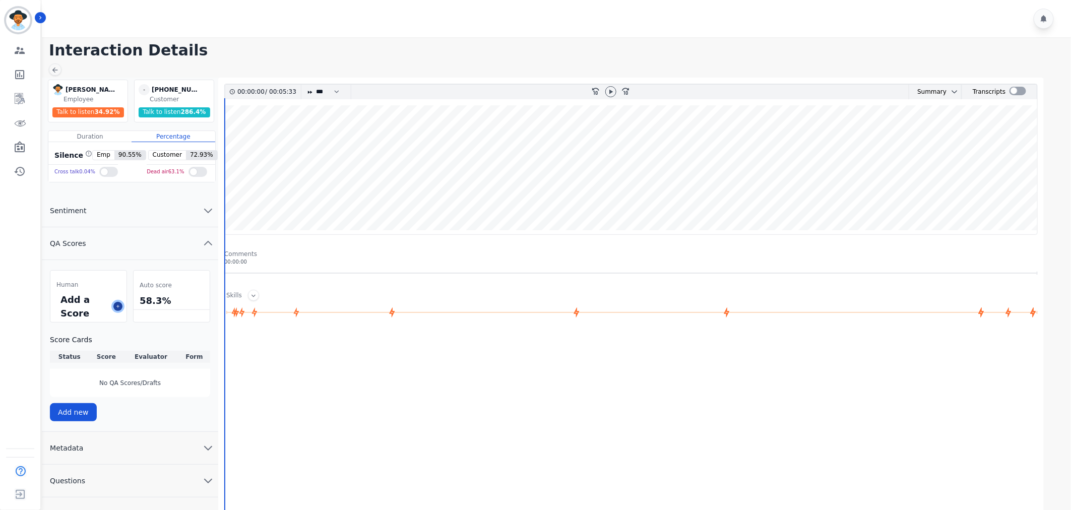
click at [117, 306] on icon at bounding box center [117, 306] width 3 height 3
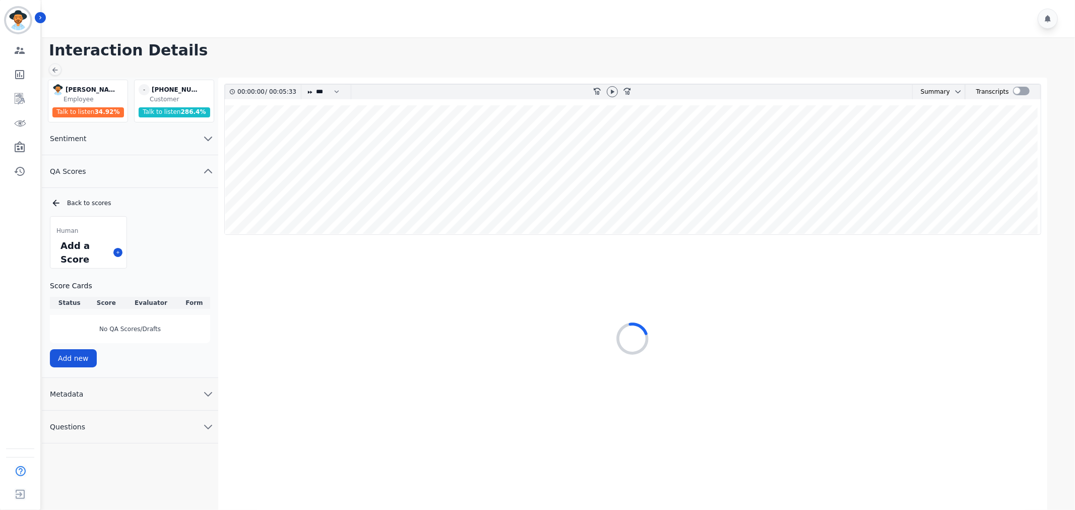
click at [619, 88] on div at bounding box center [612, 92] width 15 height 15
click at [616, 90] on icon at bounding box center [613, 92] width 8 height 8
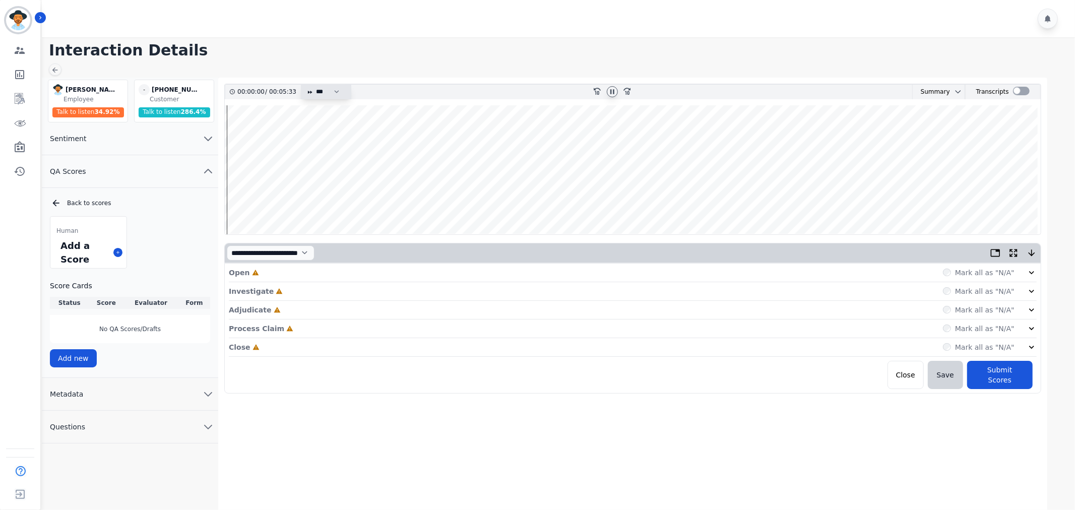
click at [328, 86] on select "* * * **** * *** * ****" at bounding box center [330, 92] width 30 height 15
select select "****"
click at [315, 85] on select "* * * **** * *** * ****" at bounding box center [330, 92] width 30 height 15
click at [1022, 269] on div "Mark all as "N/A"" at bounding box center [990, 273] width 94 height 10
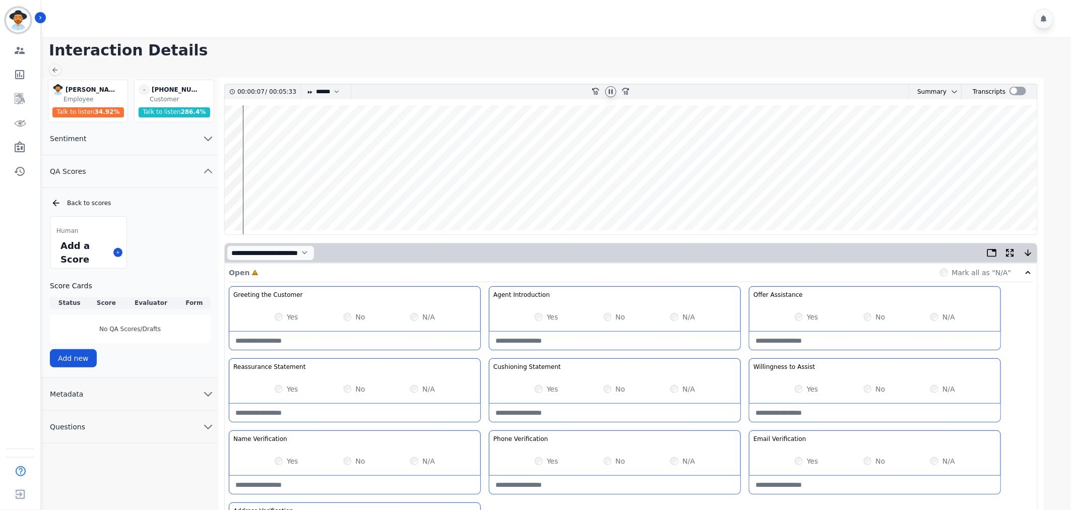
click at [277, 456] on div "Yes No N/A" at bounding box center [354, 461] width 251 height 28
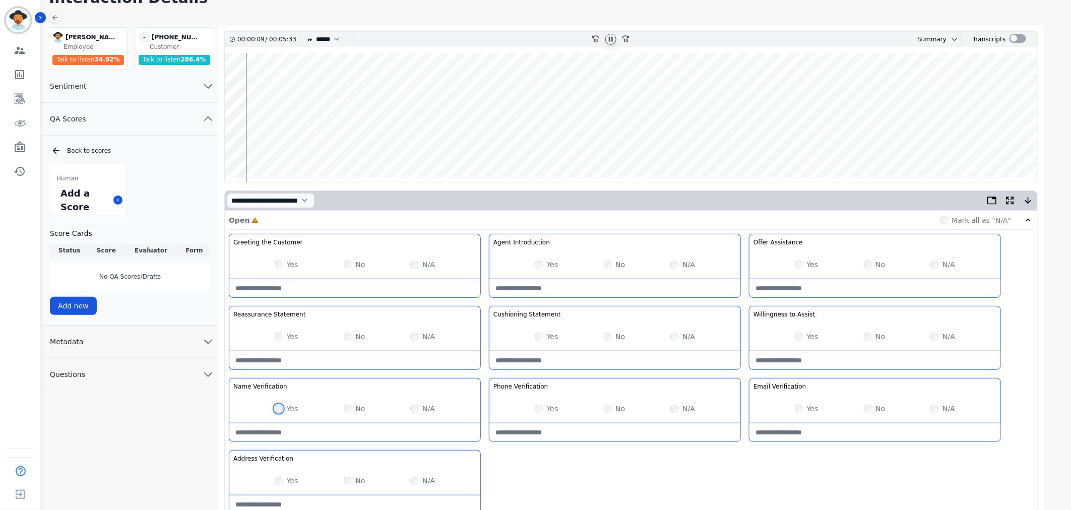
scroll to position [168, 0]
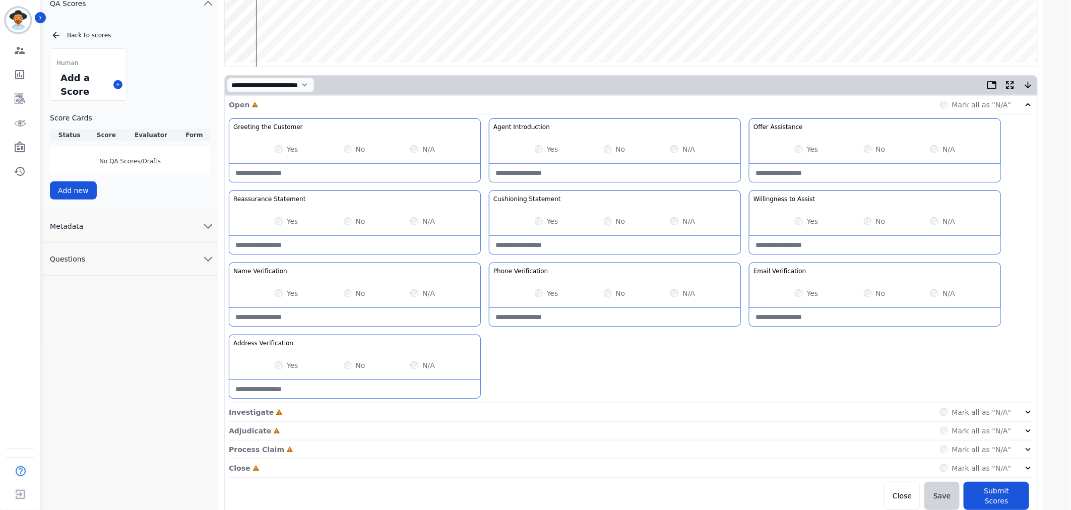
click at [1027, 415] on icon at bounding box center [1028, 412] width 10 height 10
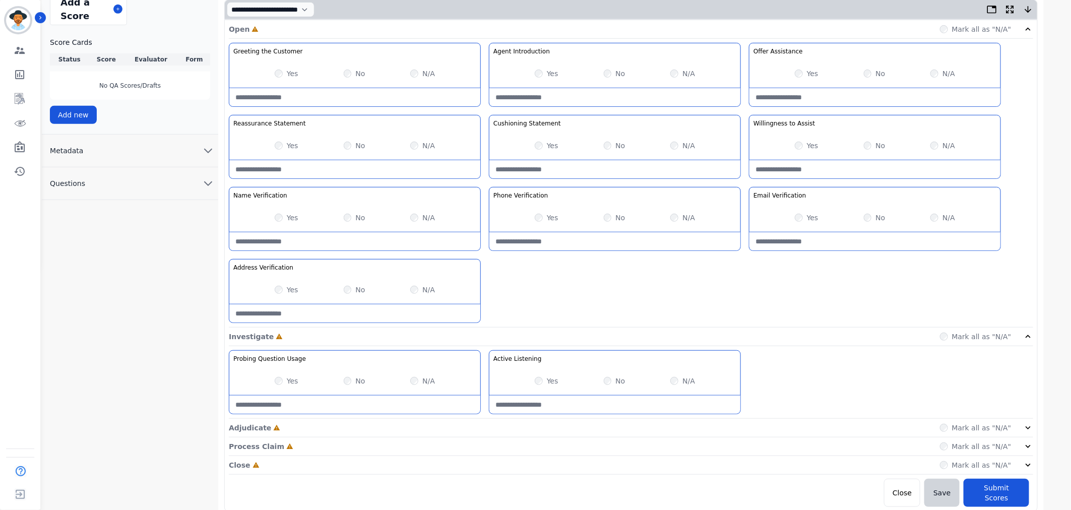
click at [1031, 431] on icon at bounding box center [1028, 428] width 10 height 10
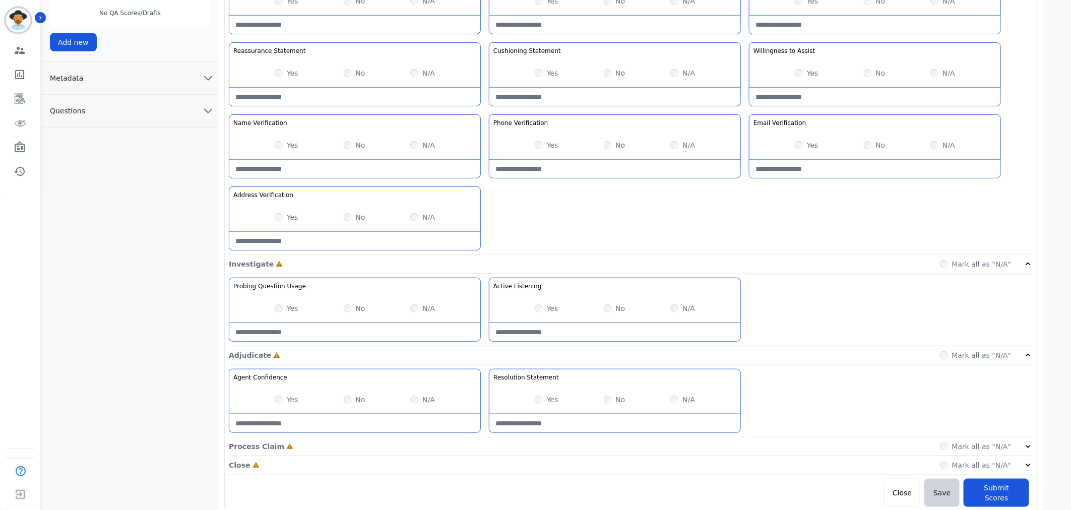
click at [1026, 452] on icon at bounding box center [1028, 447] width 10 height 10
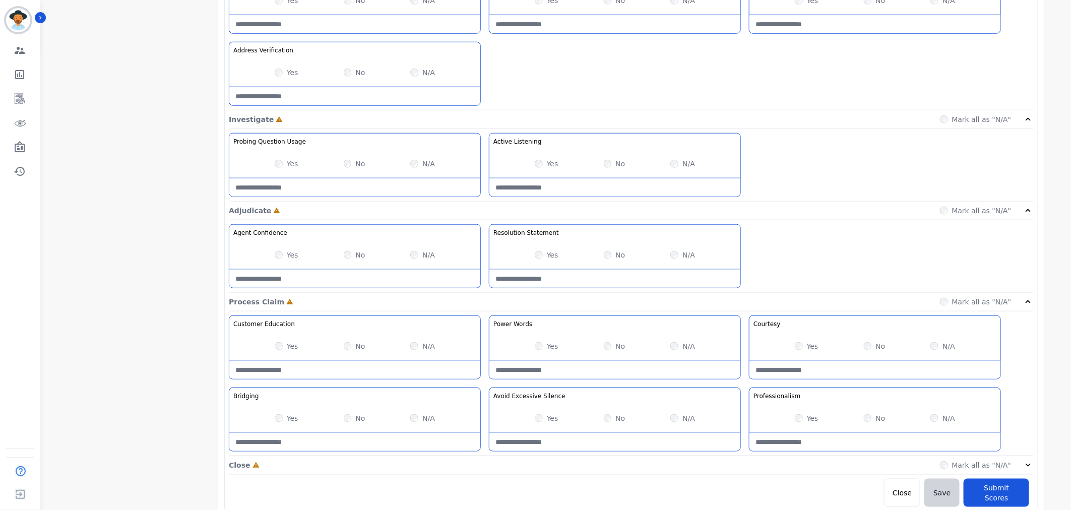
click at [1031, 460] on div "Close Incomplete Mark all as "N/A"" at bounding box center [631, 465] width 805 height 19
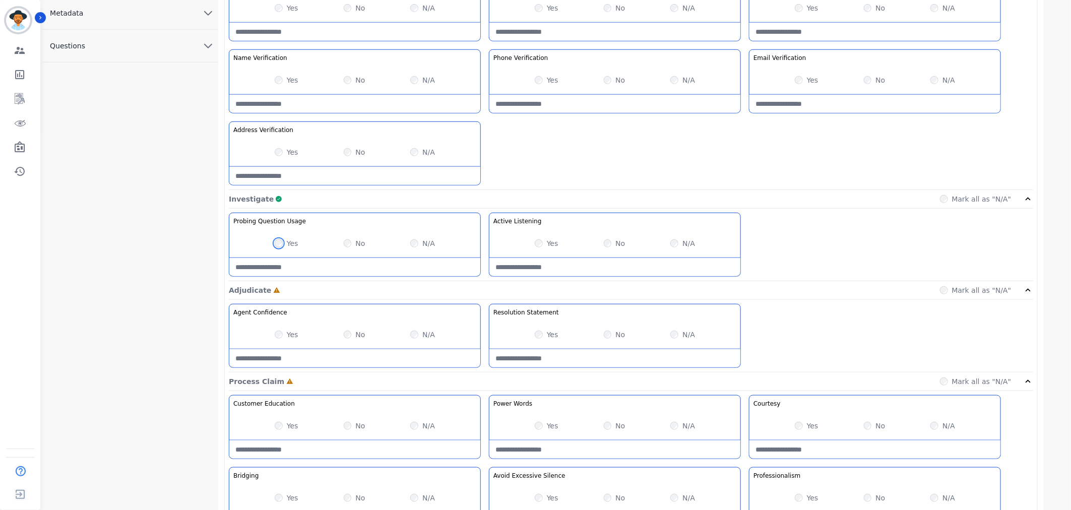
scroll to position [392, 0]
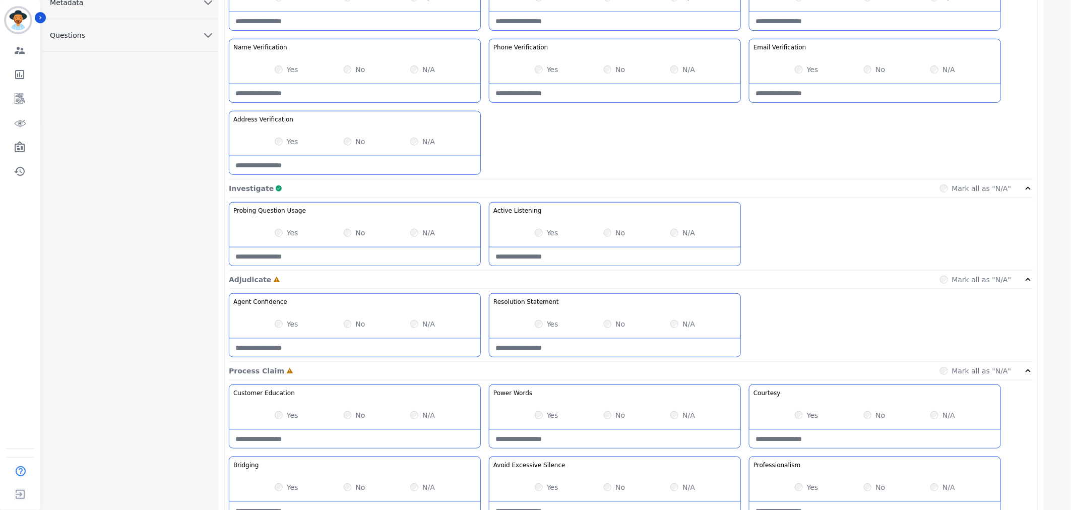
click at [283, 323] on div "Yes" at bounding box center [287, 324] width 24 height 10
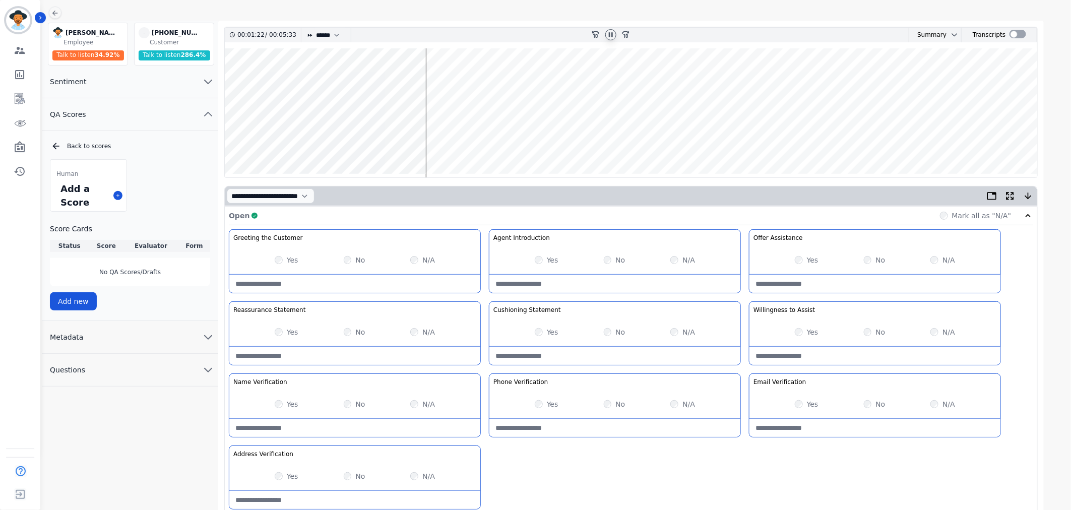
scroll to position [0, 0]
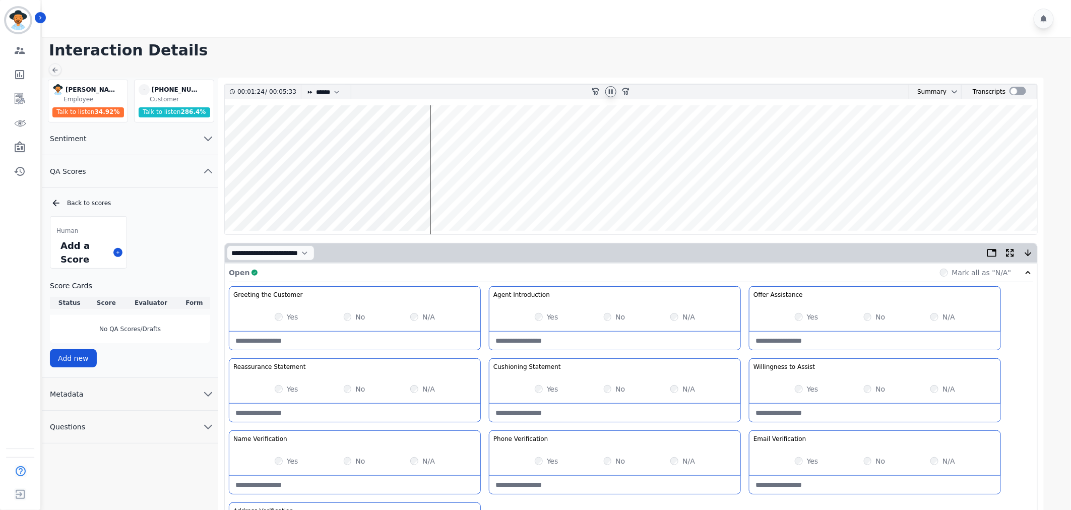
click at [202, 397] on button "Metadata" at bounding box center [130, 394] width 176 height 33
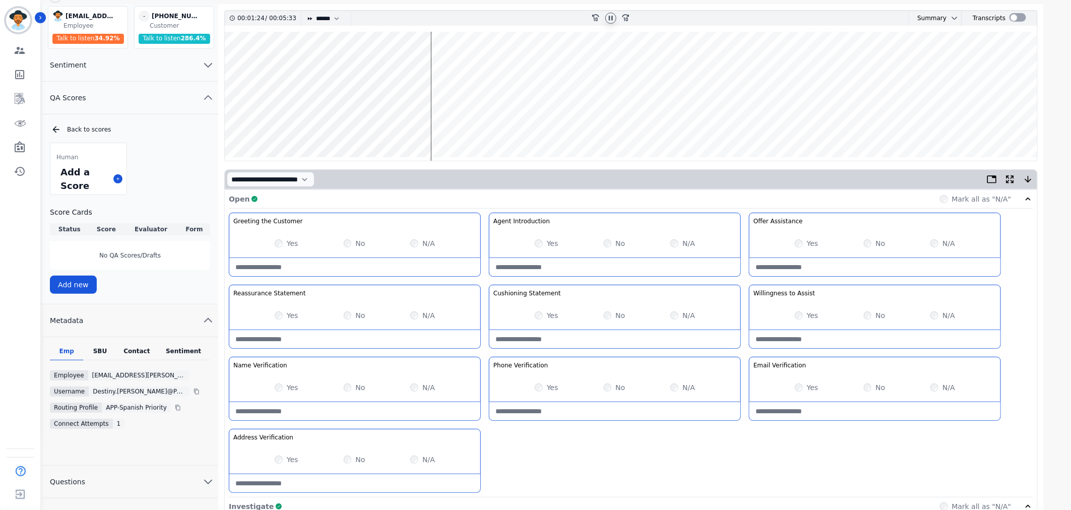
scroll to position [168, 0]
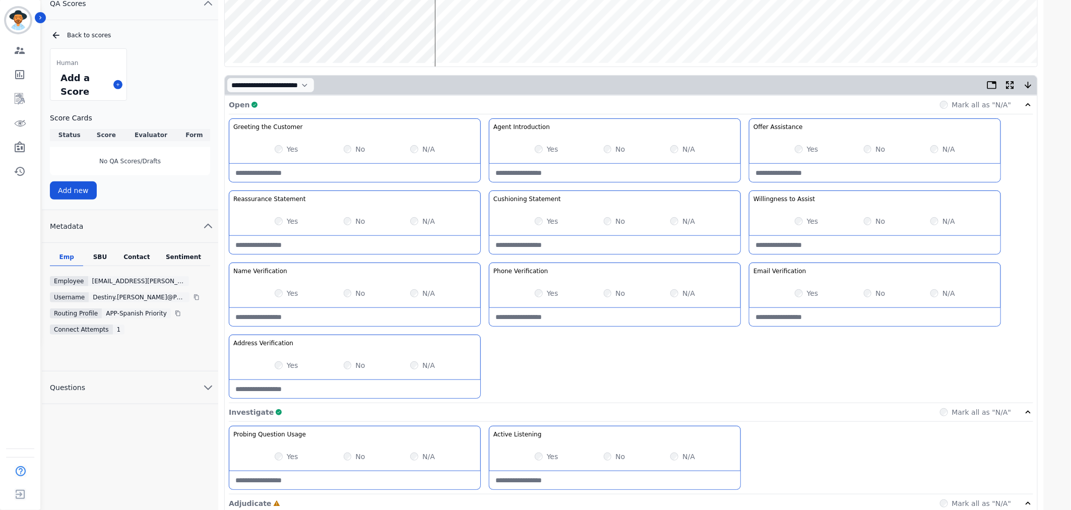
click at [103, 259] on div "SBU" at bounding box center [99, 259] width 33 height 13
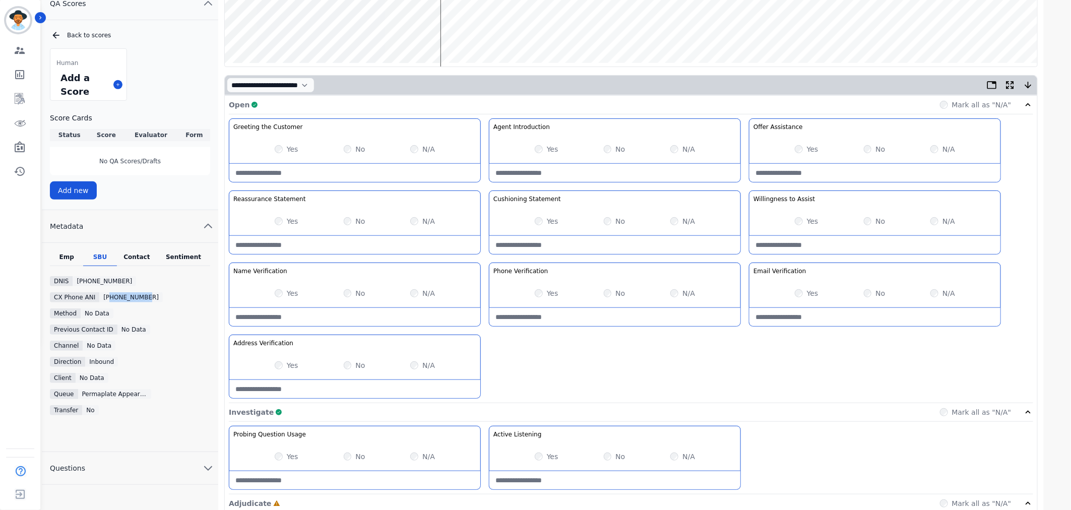
drag, startPoint x: 140, startPoint y: 297, endPoint x: 107, endPoint y: 298, distance: 32.8
click at [107, 298] on div "[PHONE_NUMBER]" at bounding box center [131, 297] width 64 height 10
copy div "3142802762"
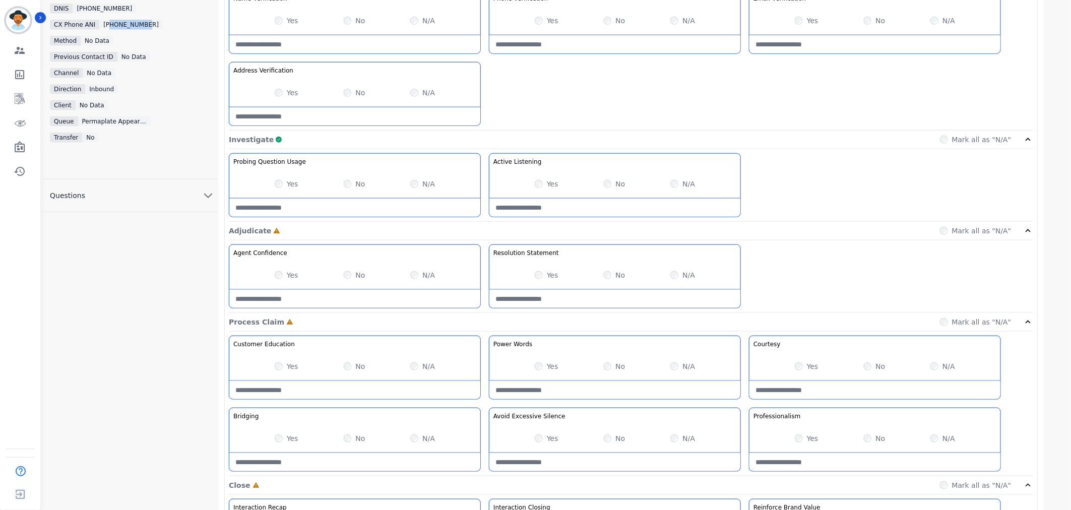
scroll to position [560, 0]
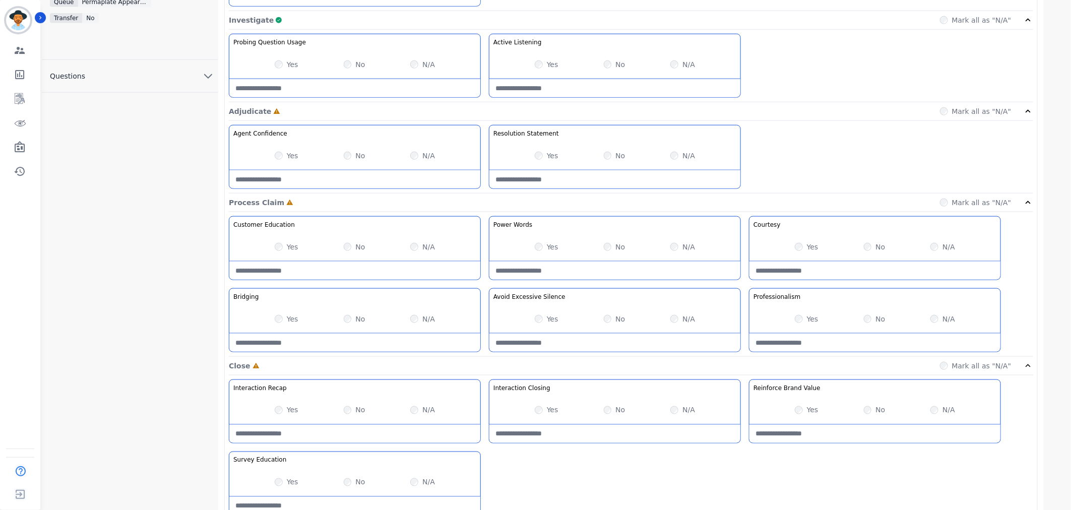
click at [1056, 290] on div "**********" at bounding box center [558, 58] width 1033 height 1083
click at [129, 290] on div "[EMAIL_ADDRESS][PERSON_NAME][DOMAIN_NAME] [DOMAIN_NAME][EMAIL_ADDRESS][PERSON_N…" at bounding box center [130, 58] width 176 height 1083
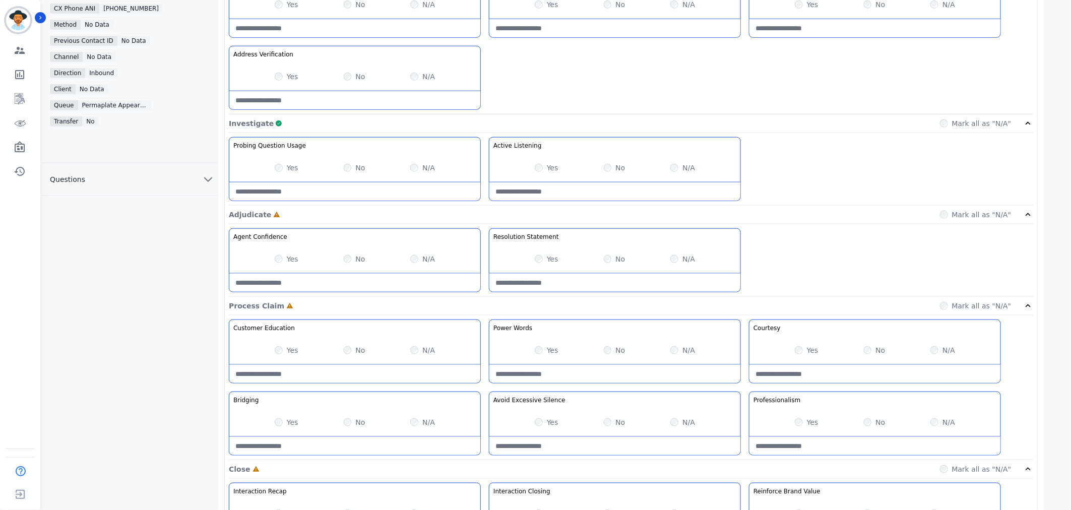
scroll to position [336, 0]
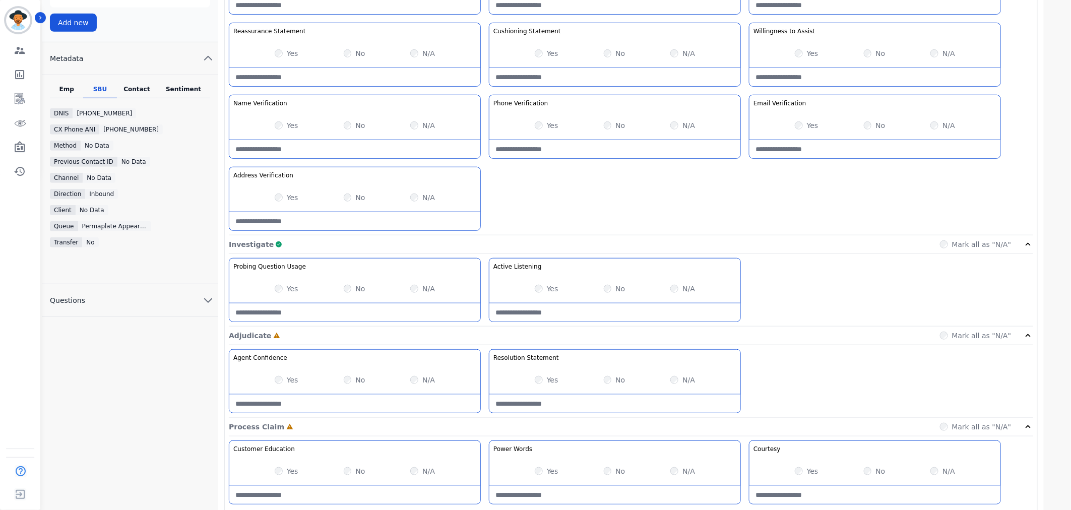
click at [1056, 334] on div "**********" at bounding box center [558, 283] width 1033 height 1083
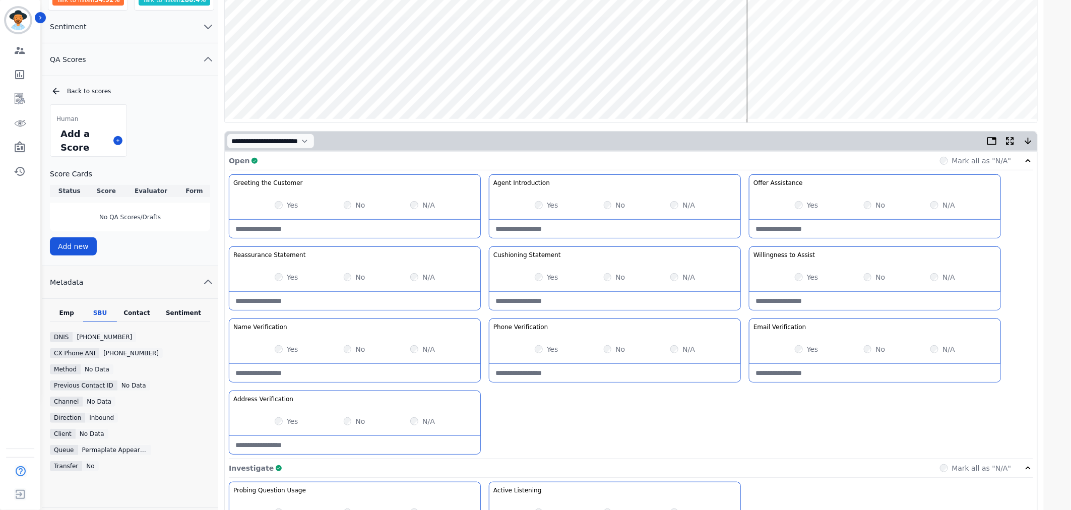
scroll to position [0, 0]
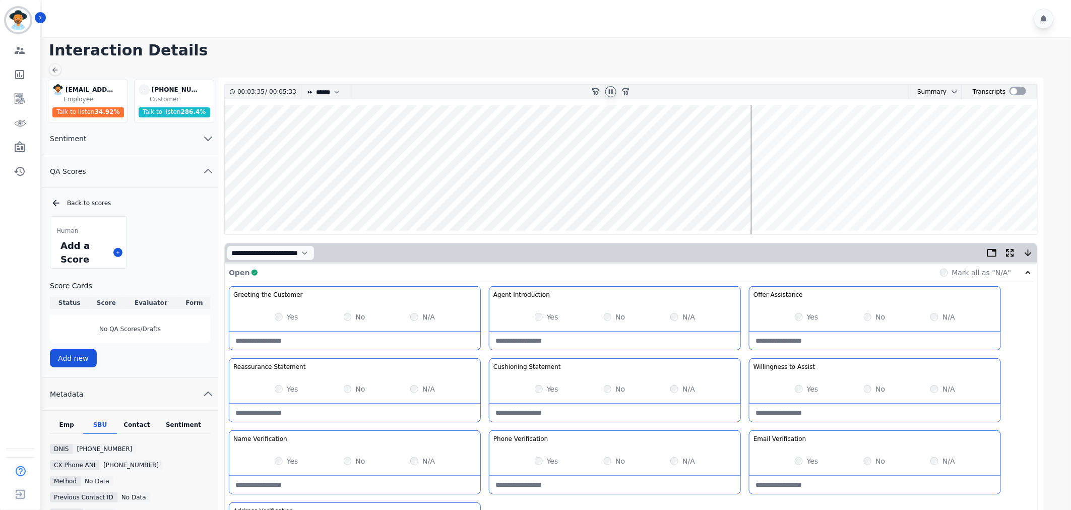
click at [715, 133] on wave at bounding box center [631, 169] width 813 height 129
click at [858, 136] on wave at bounding box center [631, 169] width 813 height 129
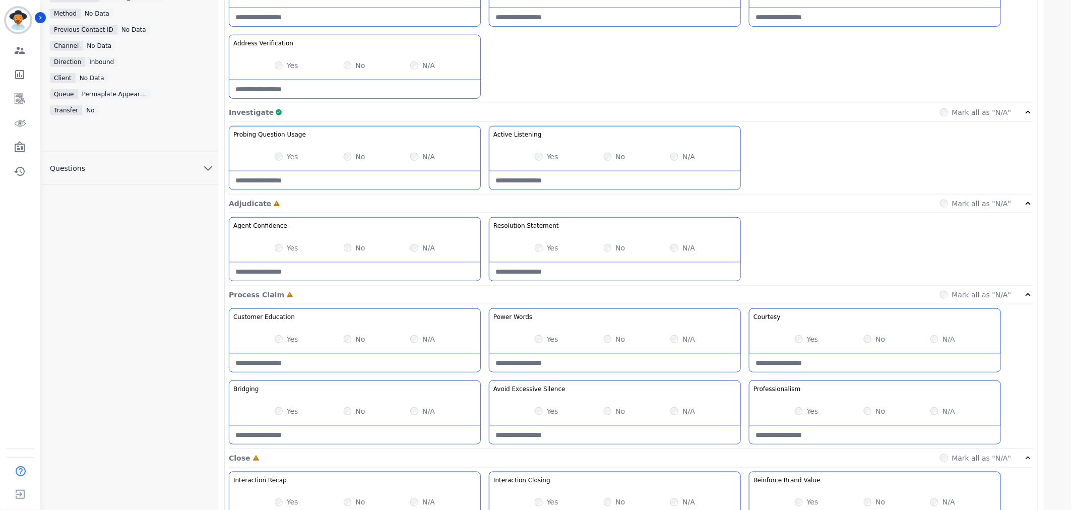
scroll to position [560, 0]
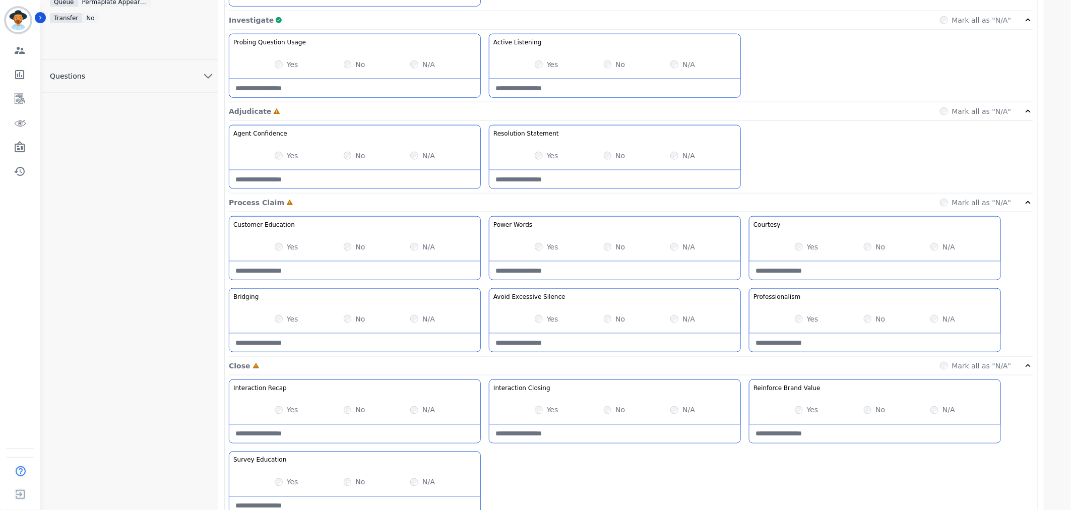
click at [594, 346] on Silence-note at bounding box center [615, 343] width 251 height 18
type Silence-note "*"
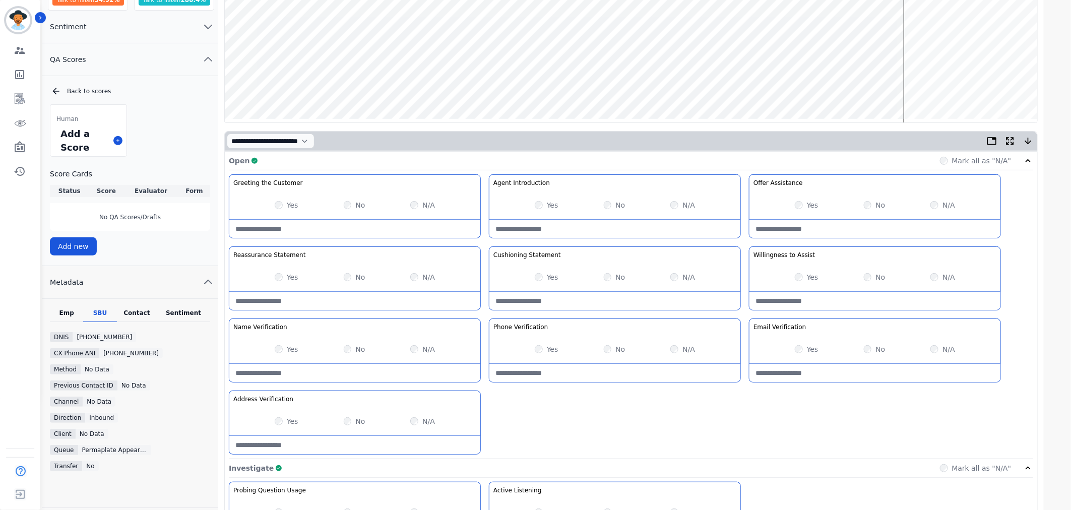
scroll to position [0, 0]
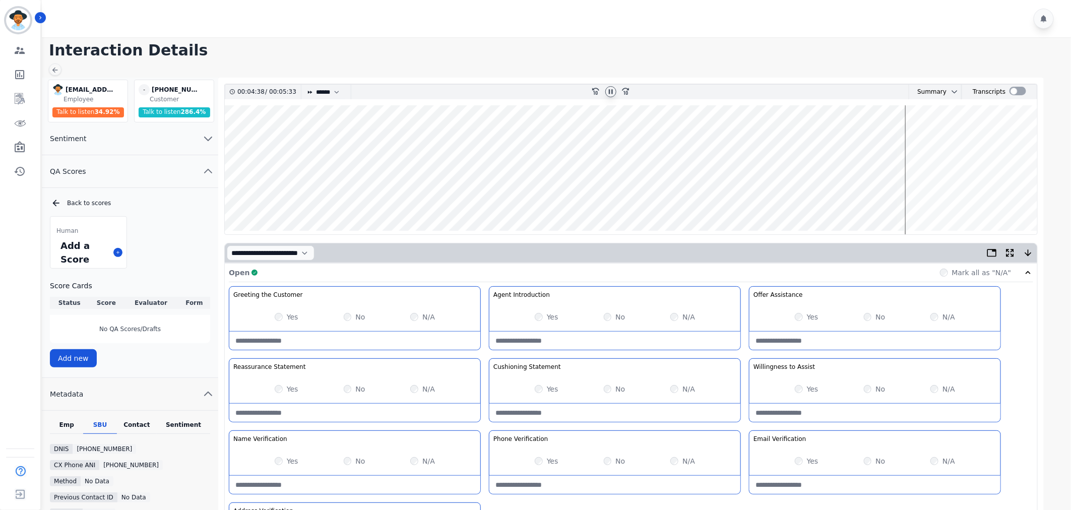
click at [732, 198] on wave at bounding box center [631, 169] width 813 height 129
click at [745, 195] on wave at bounding box center [631, 169] width 813 height 129
click at [762, 199] on wave at bounding box center [631, 169] width 813 height 129
click at [781, 198] on wave at bounding box center [631, 169] width 813 height 129
click at [799, 200] on wave at bounding box center [631, 169] width 813 height 129
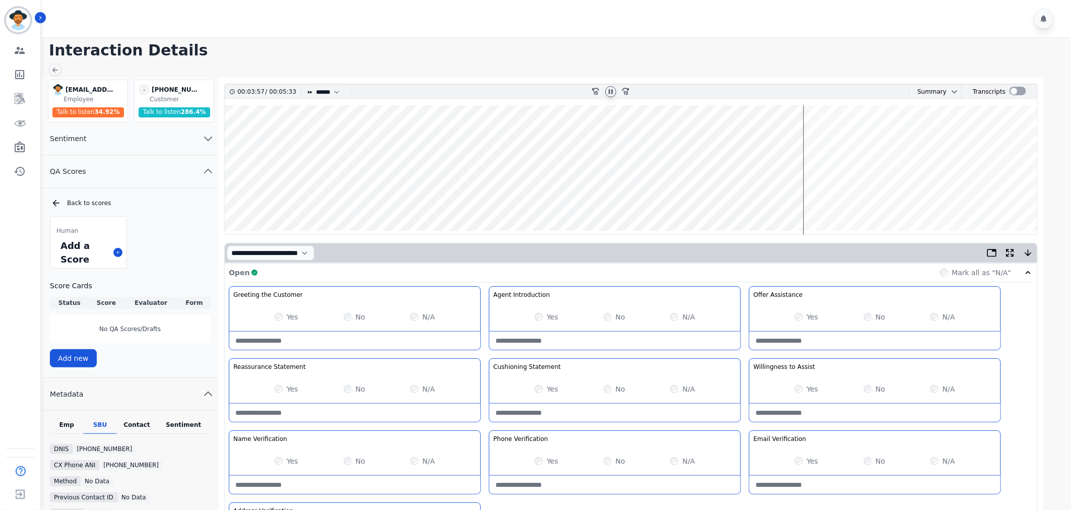
click at [822, 200] on wave at bounding box center [631, 169] width 813 height 129
click at [860, 137] on wave at bounding box center [631, 169] width 813 height 129
click at [879, 200] on wave at bounding box center [631, 169] width 813 height 129
click at [895, 200] on wave at bounding box center [631, 169] width 813 height 129
click at [911, 197] on wave at bounding box center [631, 169] width 813 height 129
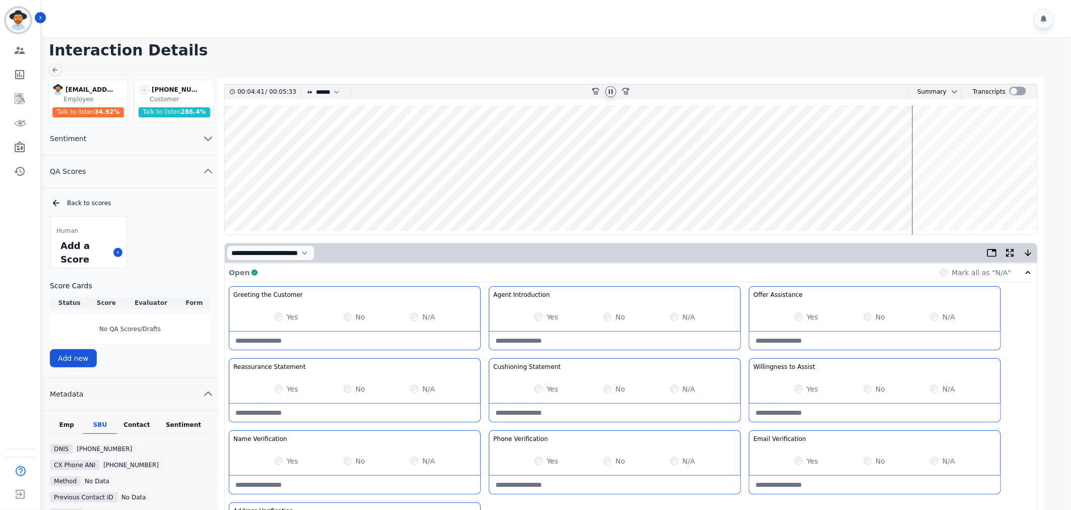
click at [926, 202] on wave at bounding box center [631, 169] width 813 height 129
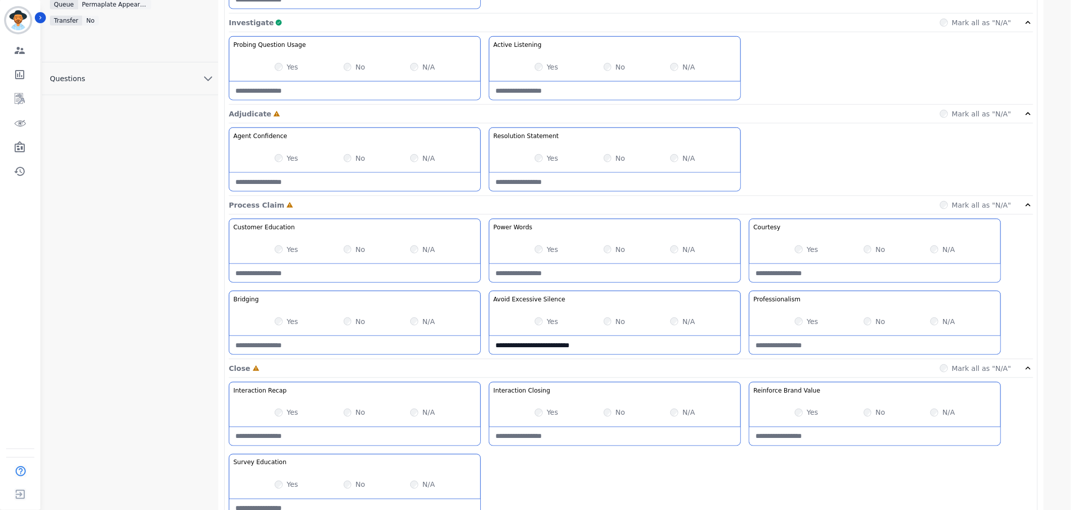
scroll to position [560, 0]
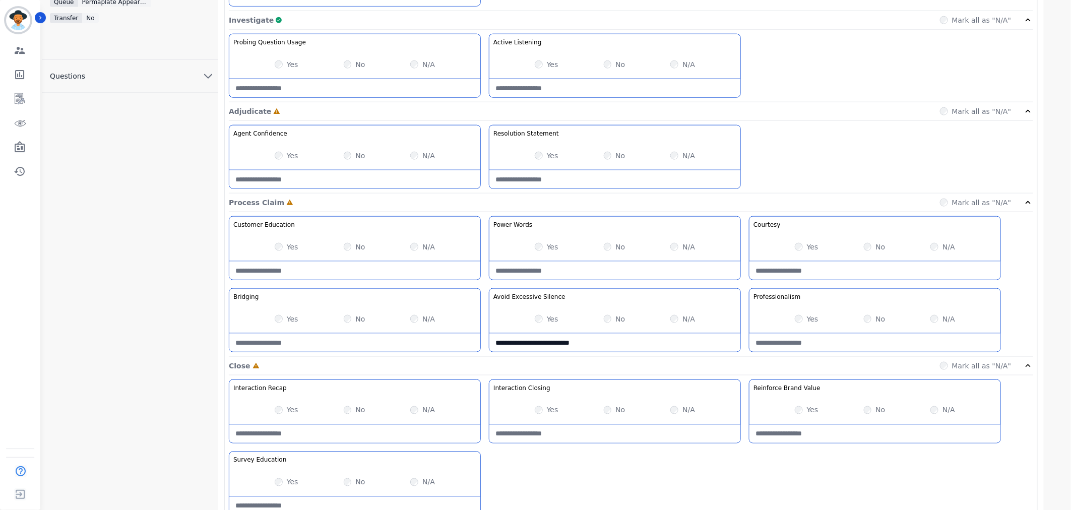
click at [608, 344] on Silence-note "**********" at bounding box center [615, 343] width 251 height 18
click at [556, 345] on Silence-note "**********" at bounding box center [615, 343] width 251 height 18
click at [566, 344] on Silence-note "**********" at bounding box center [615, 343] width 251 height 18
click at [648, 344] on Silence-note "**********" at bounding box center [615, 343] width 251 height 18
type Silence-note "**********"
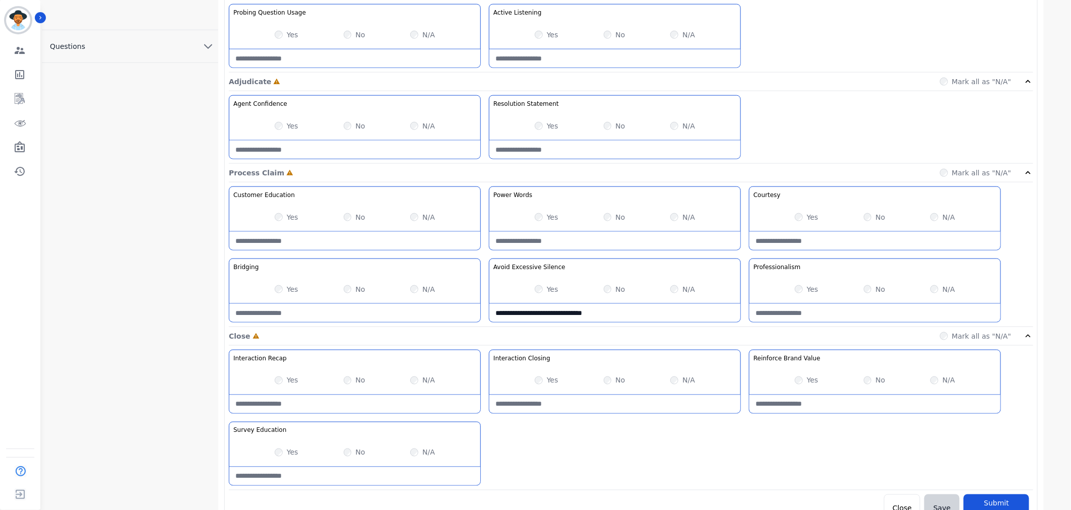
scroll to position [606, 0]
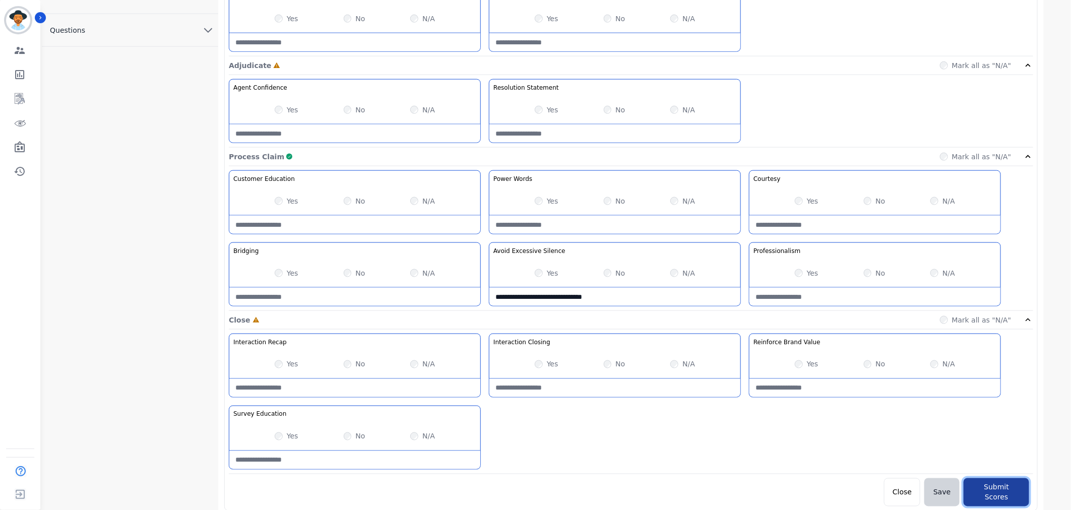
click at [1010, 495] on button "Submit Scores" at bounding box center [997, 492] width 66 height 28
click at [1009, 487] on button "Submit Scores" at bounding box center [997, 492] width 66 height 28
click at [997, 493] on button "Submit Scores" at bounding box center [997, 492] width 66 height 28
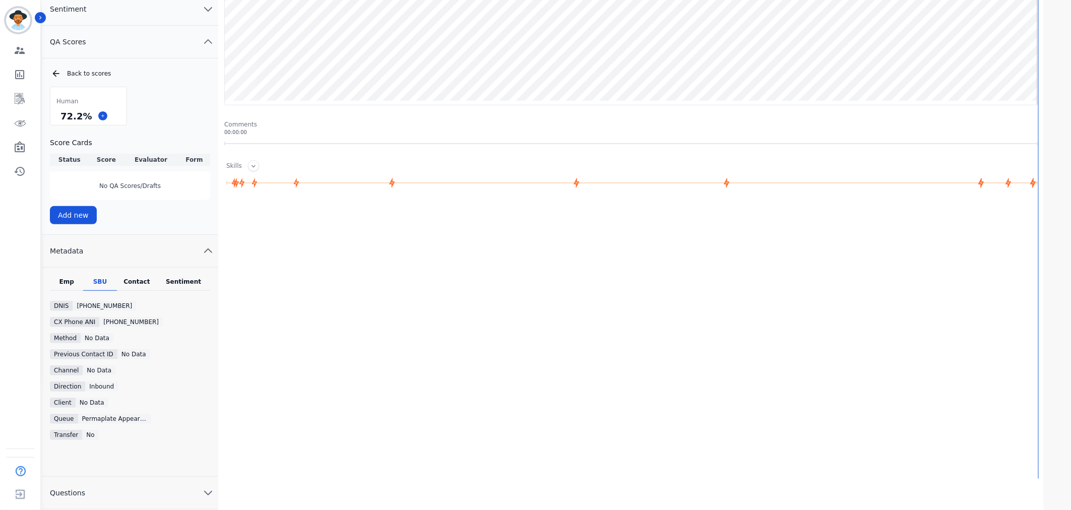
scroll to position [120, 0]
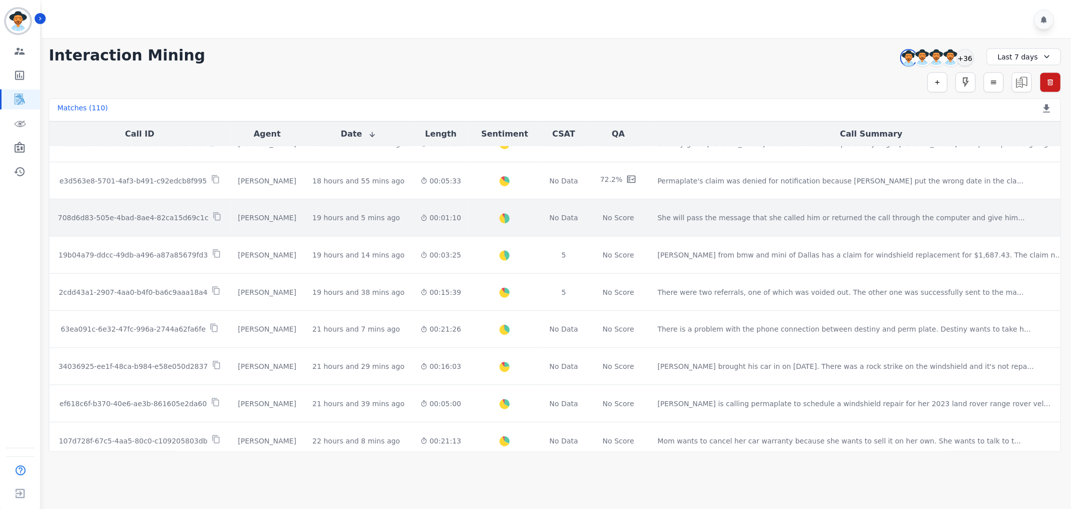
scroll to position [280, 0]
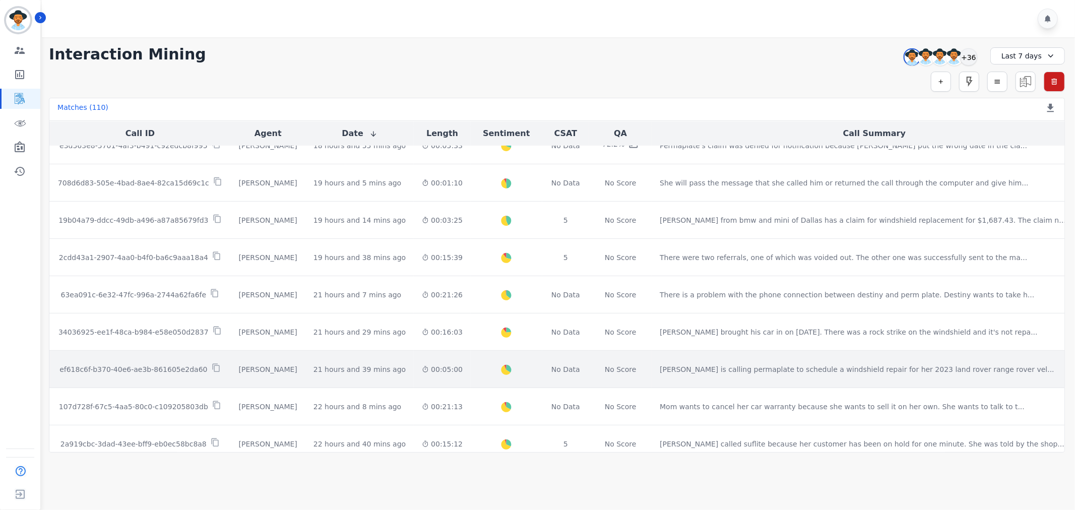
click at [173, 372] on p "ef618c6f-b370-40e6-ae3b-861605e2da60" at bounding box center [133, 370] width 148 height 10
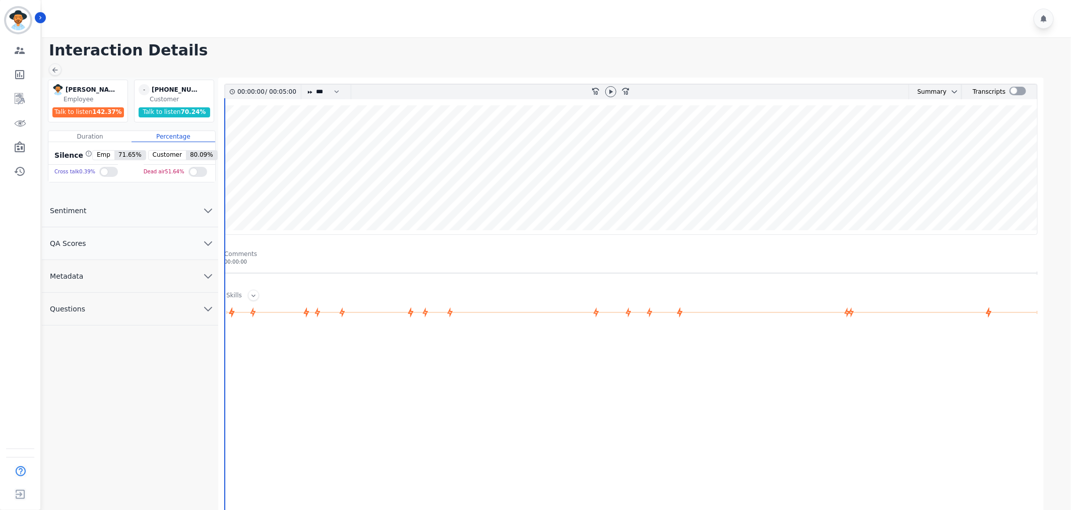
click at [207, 242] on icon "chevron down" at bounding box center [208, 243] width 12 height 12
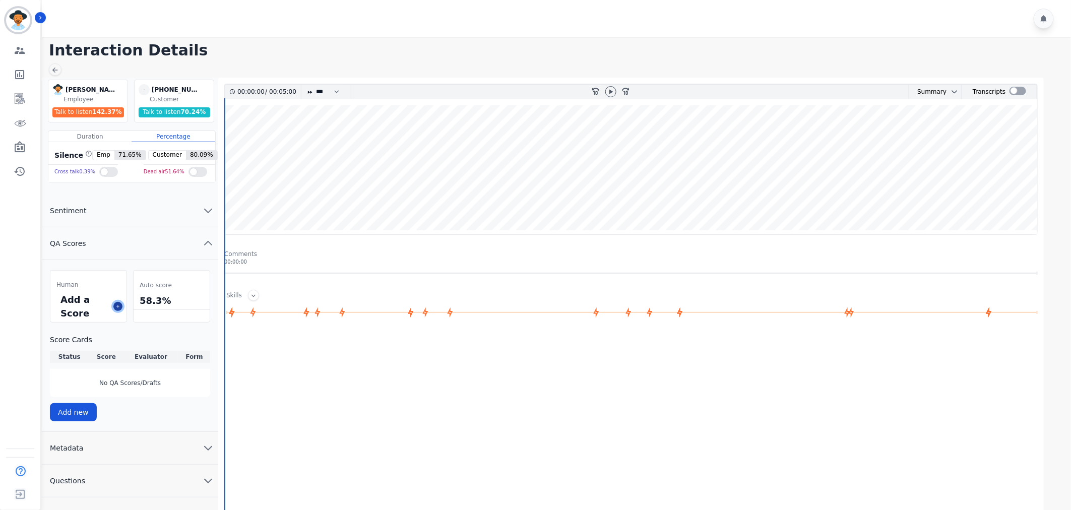
click at [115, 308] on icon at bounding box center [117, 306] width 5 height 5
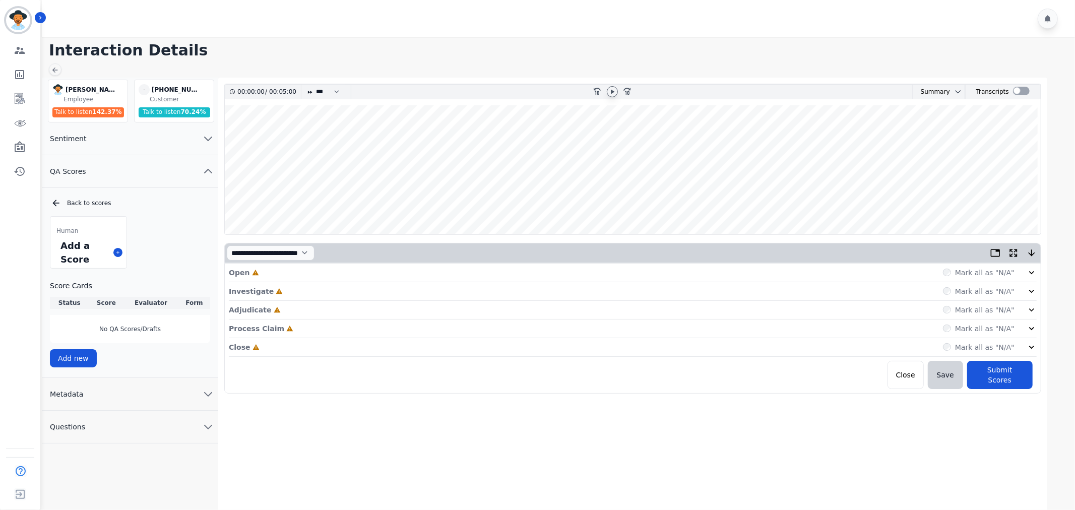
click at [613, 91] on icon at bounding box center [613, 91] width 4 height 5
click at [333, 91] on select "* * * **** * *** * ****" at bounding box center [330, 92] width 30 height 15
select select "****"
click at [315, 85] on select "* * * **** * *** * ****" at bounding box center [330, 92] width 30 height 15
click at [995, 271] on label "Mark all as "N/A"" at bounding box center [984, 273] width 59 height 10
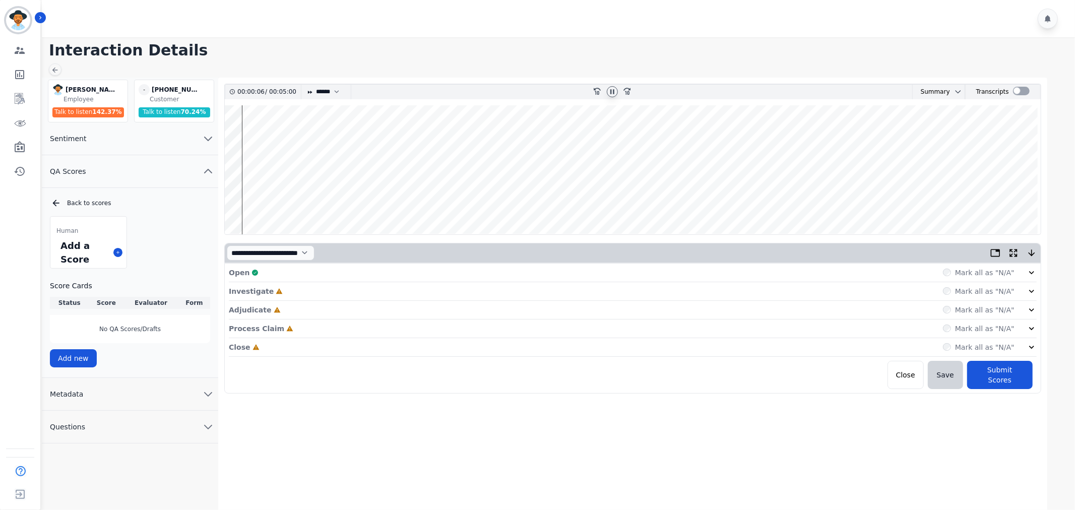
click at [958, 271] on div "Mark all as "N/A"" at bounding box center [979, 273] width 72 height 10
click at [948, 266] on div "Open Complete Mark all as "N/A"" at bounding box center [633, 273] width 808 height 19
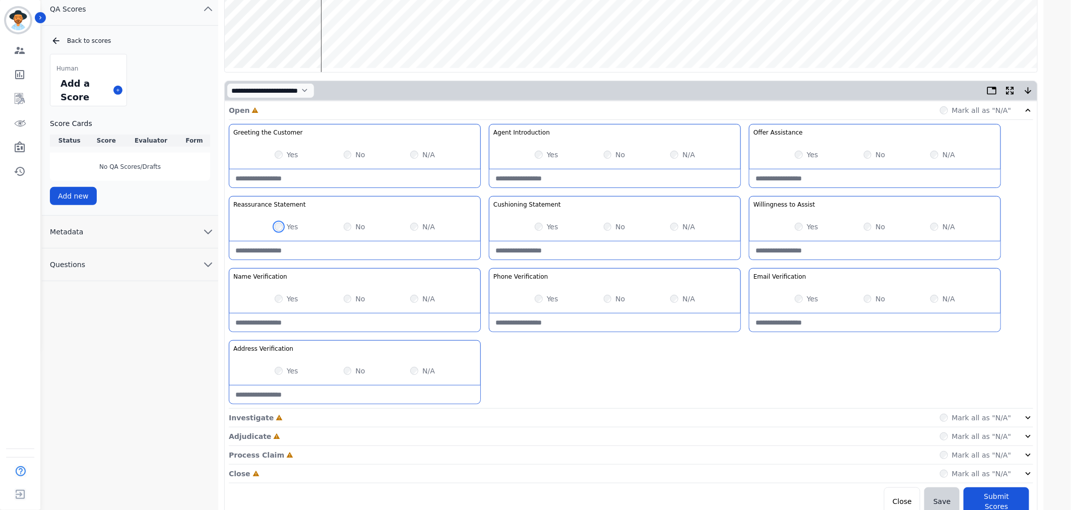
scroll to position [168, 0]
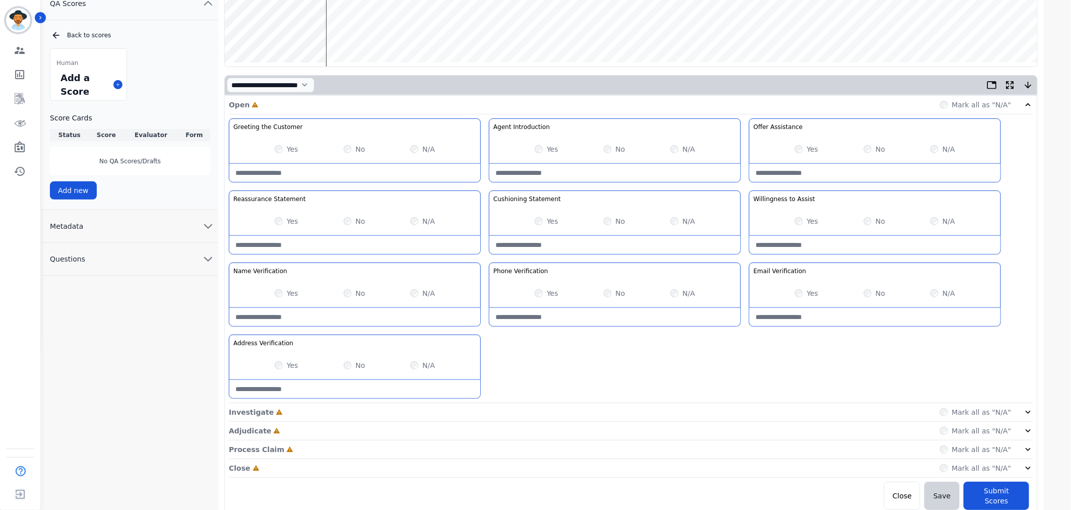
click at [1031, 414] on icon at bounding box center [1028, 412] width 10 height 10
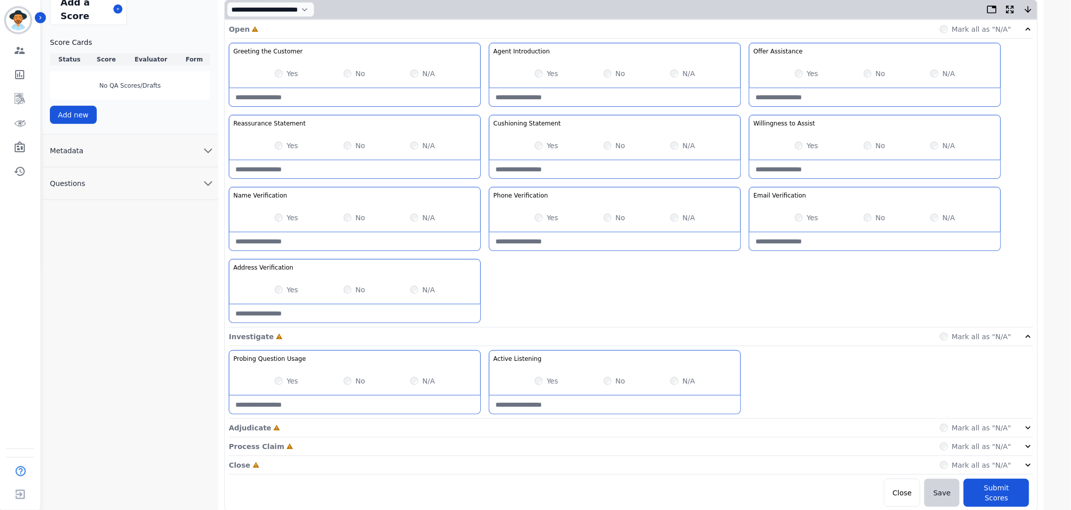
click at [1031, 428] on icon at bounding box center [1028, 428] width 5 height 3
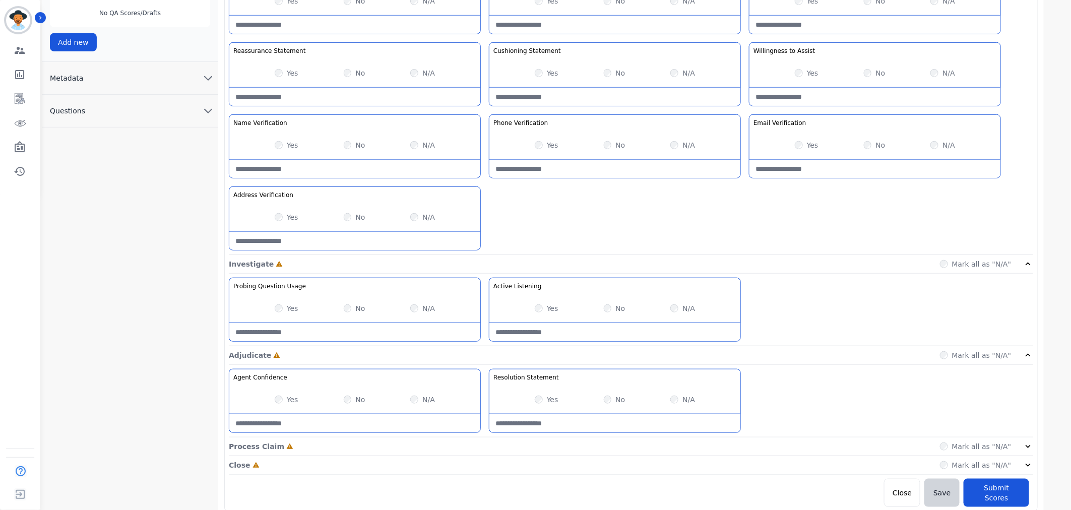
click at [1031, 444] on icon at bounding box center [1028, 447] width 10 height 10
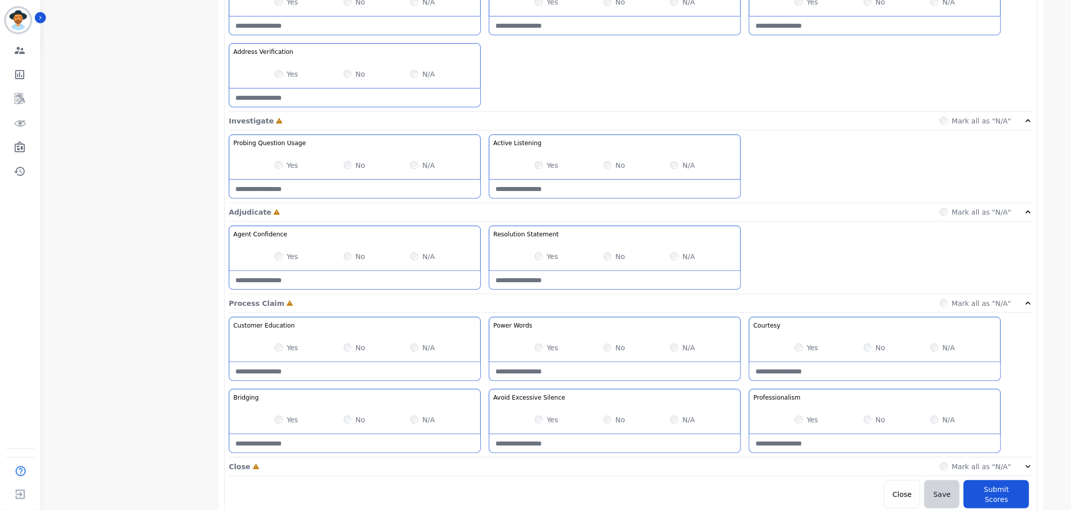
scroll to position [461, 0]
click at [1028, 465] on icon at bounding box center [1028, 465] width 10 height 10
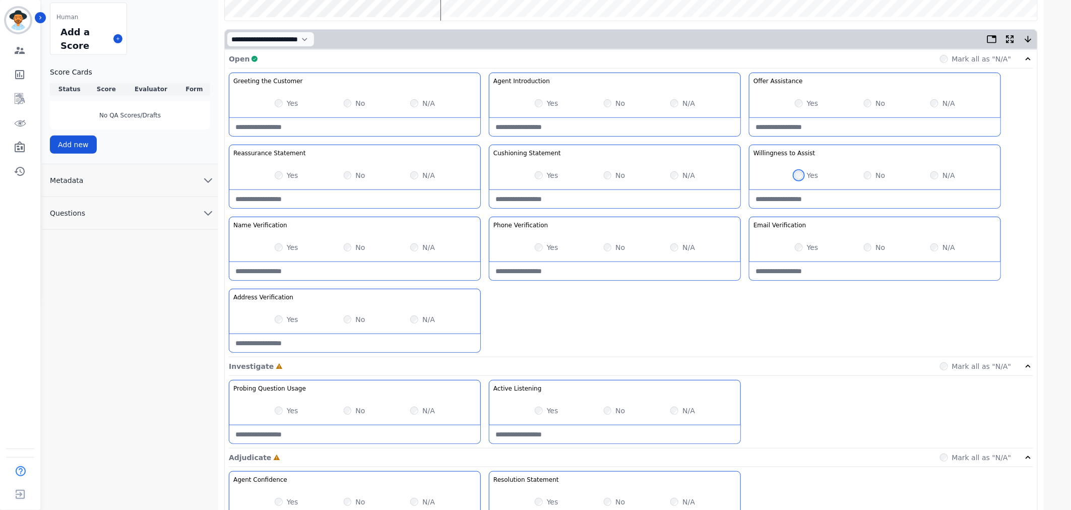
scroll to position [224, 0]
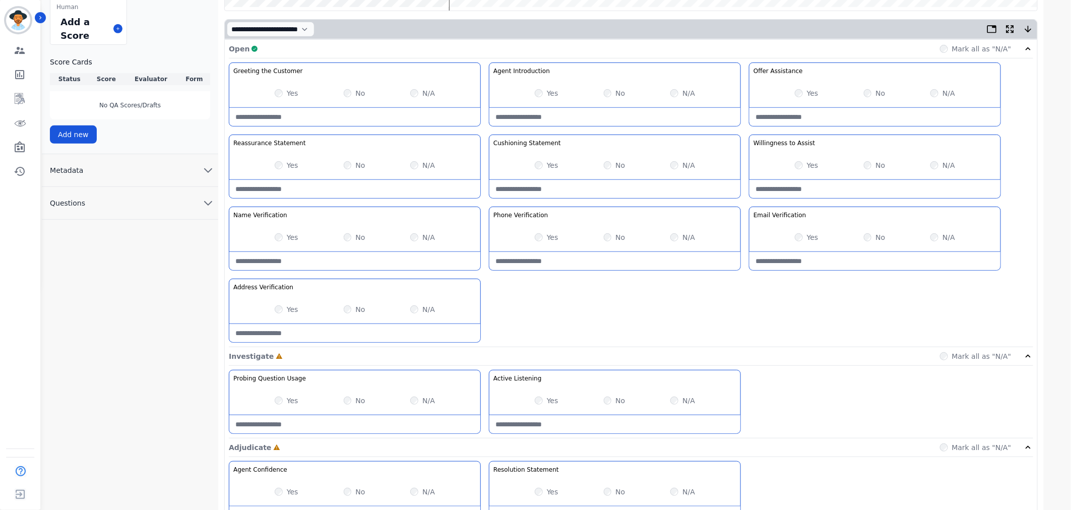
click at [541, 396] on div "Yes" at bounding box center [547, 401] width 24 height 10
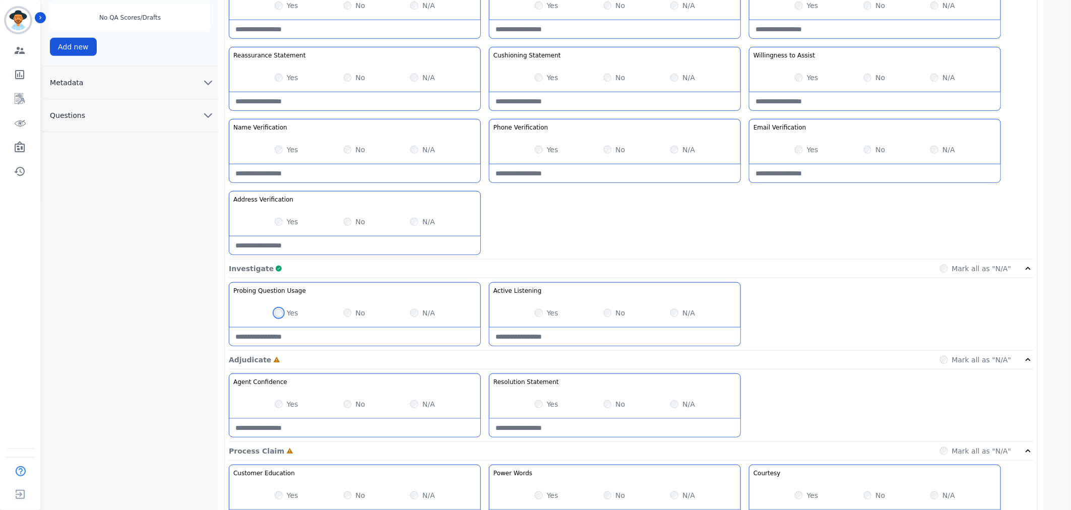
scroll to position [392, 0]
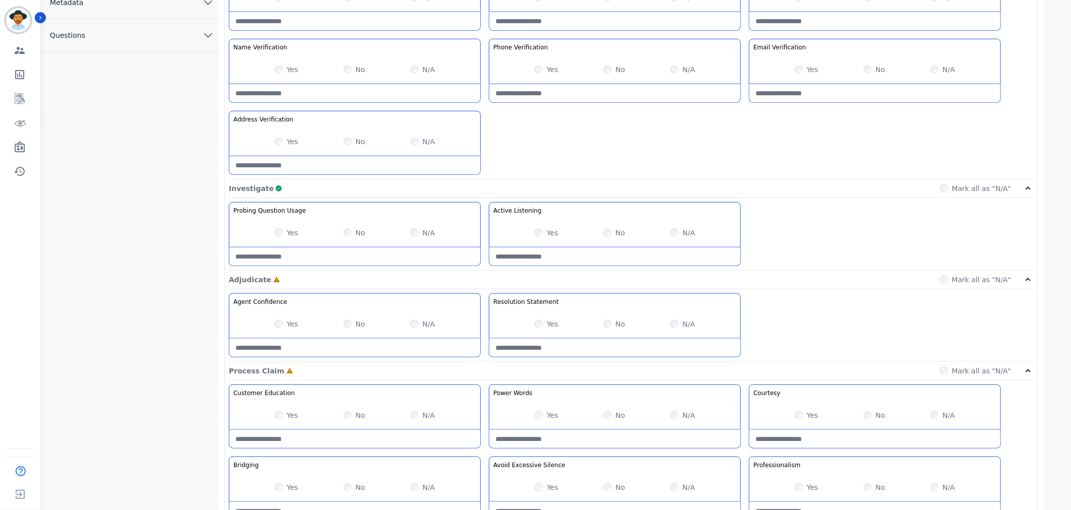
click at [273, 325] on div "Yes No N/A" at bounding box center [354, 324] width 251 height 28
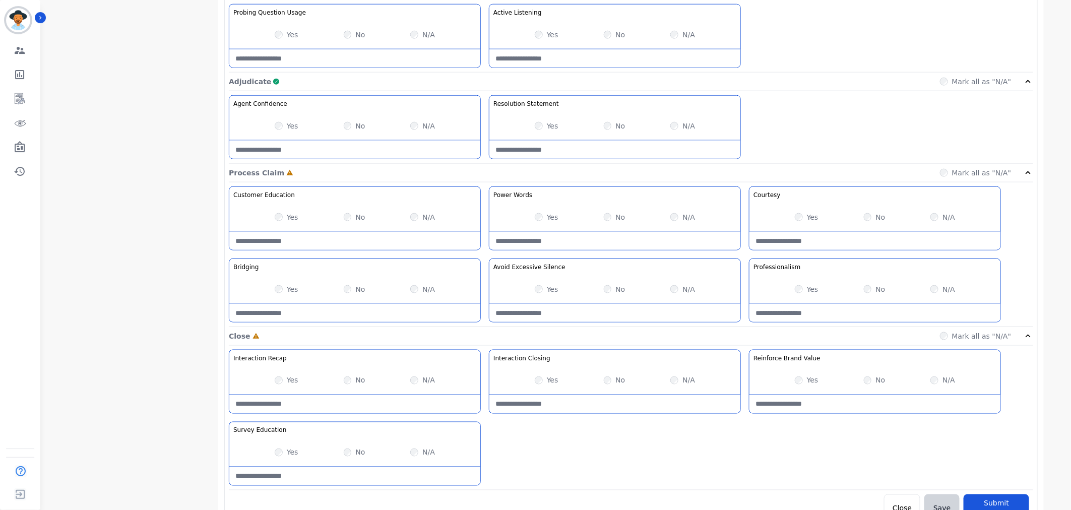
scroll to position [606, 0]
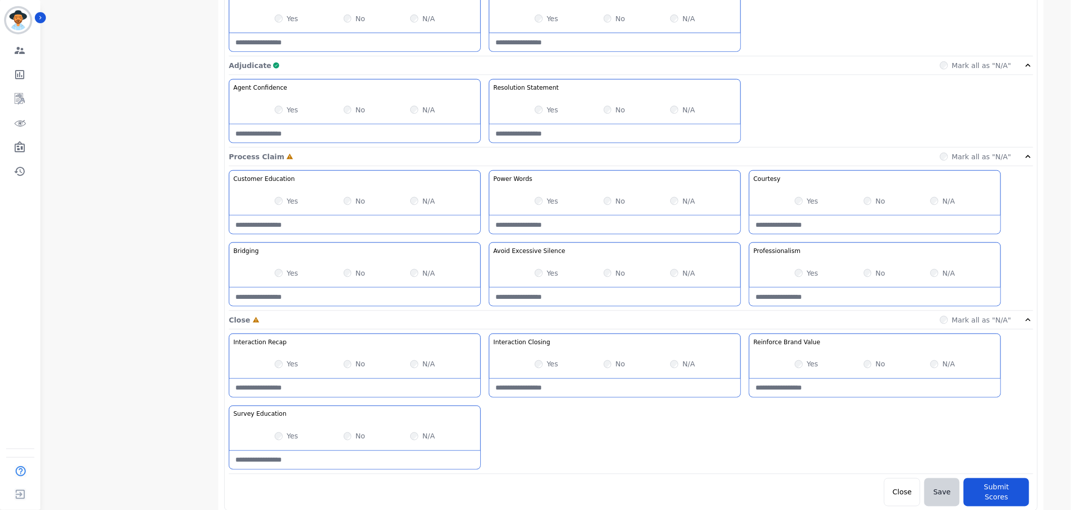
click at [802, 278] on div "Yes" at bounding box center [807, 273] width 24 height 10
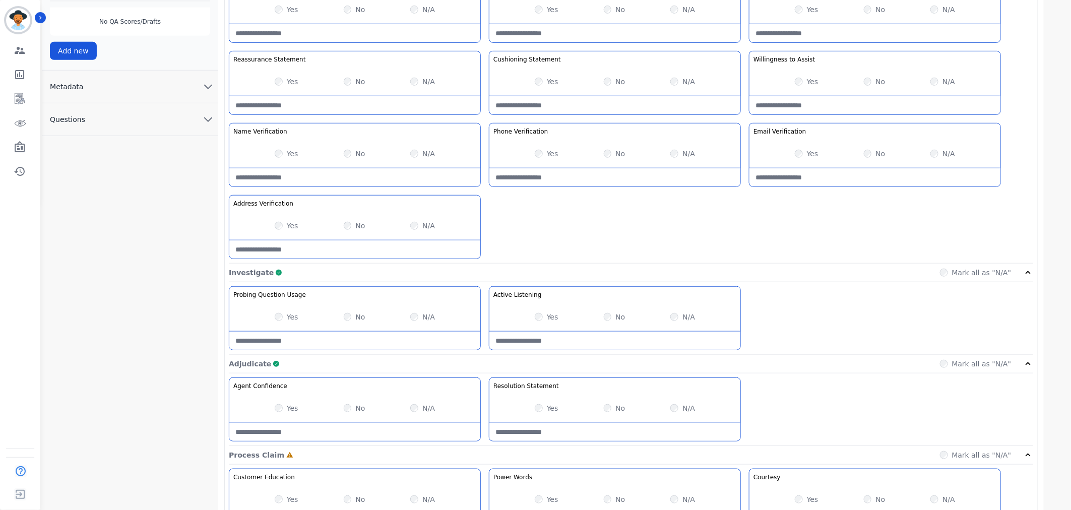
scroll to position [0, 0]
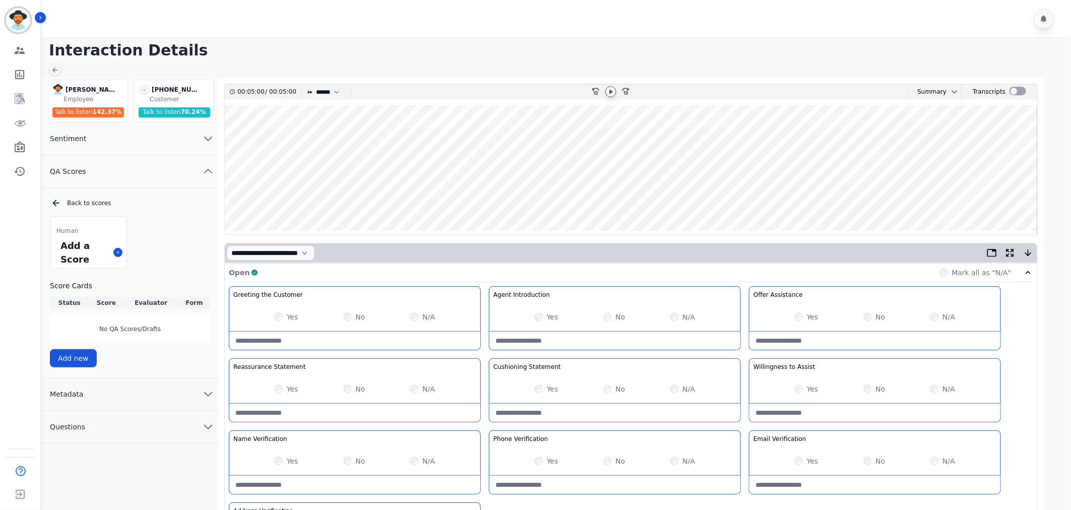
click at [994, 204] on wave at bounding box center [631, 169] width 813 height 129
click at [613, 94] on icon at bounding box center [611, 92] width 8 height 8
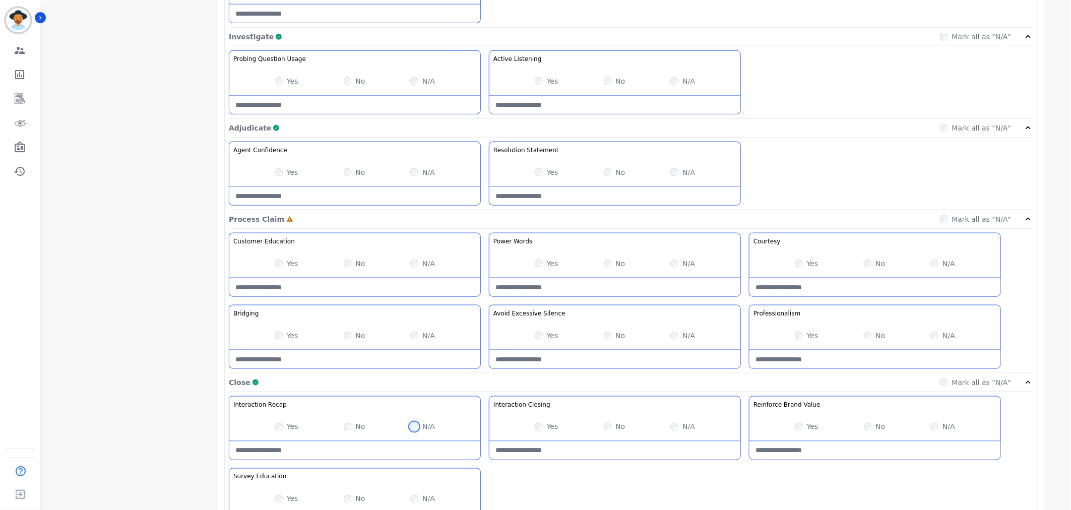
scroll to position [494, 0]
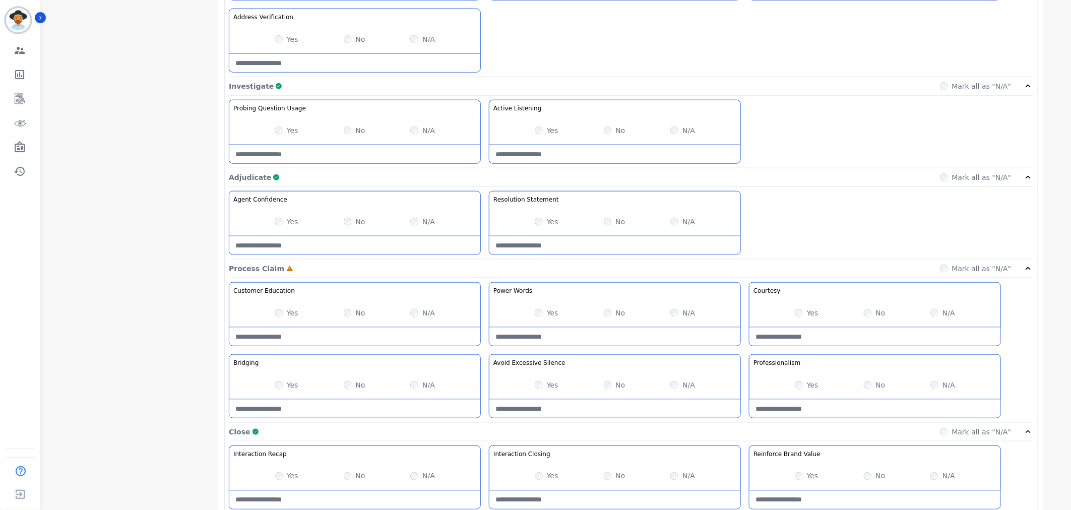
click at [351, 315] on div "No" at bounding box center [355, 313] width 22 height 10
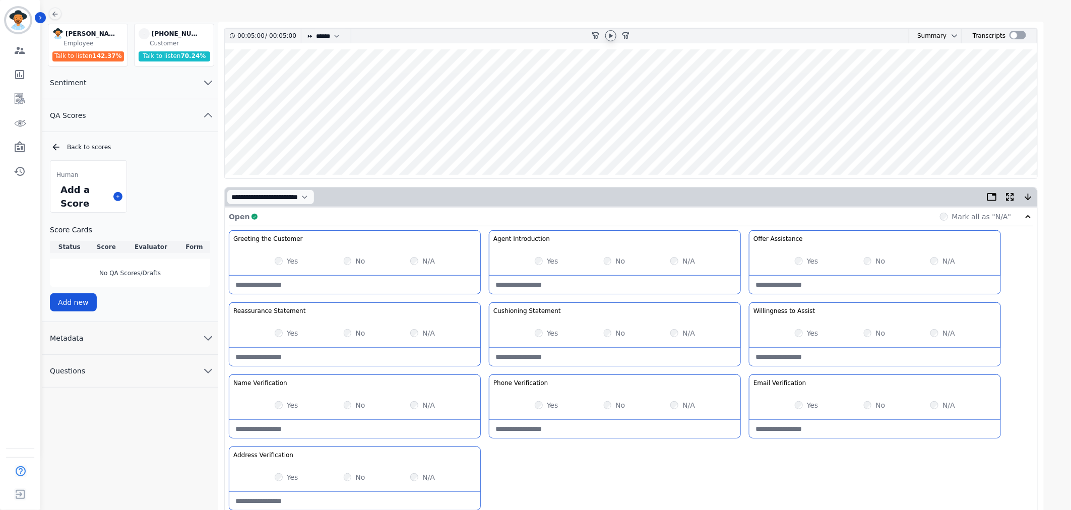
scroll to position [606, 0]
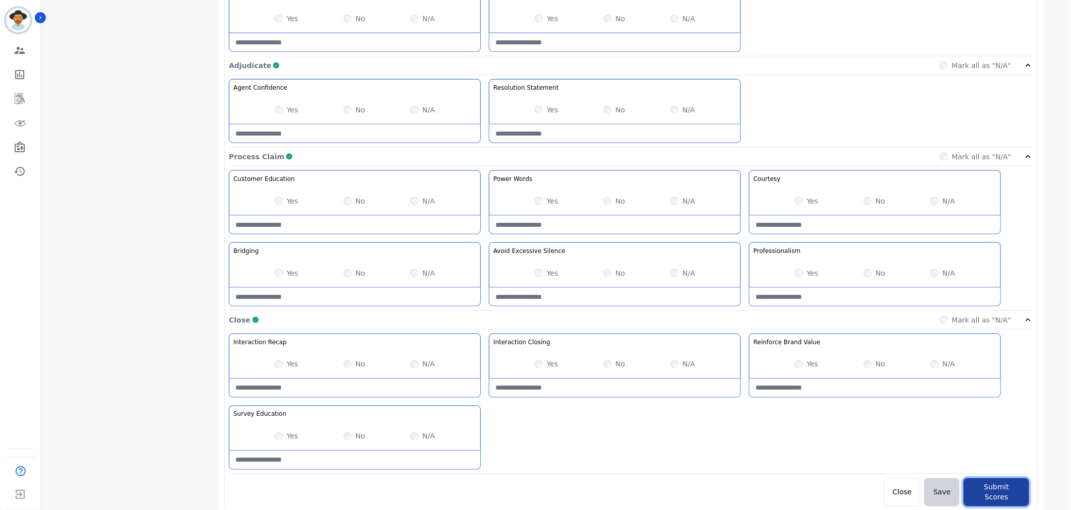
click at [1003, 496] on button "Submit Scores" at bounding box center [997, 492] width 66 height 28
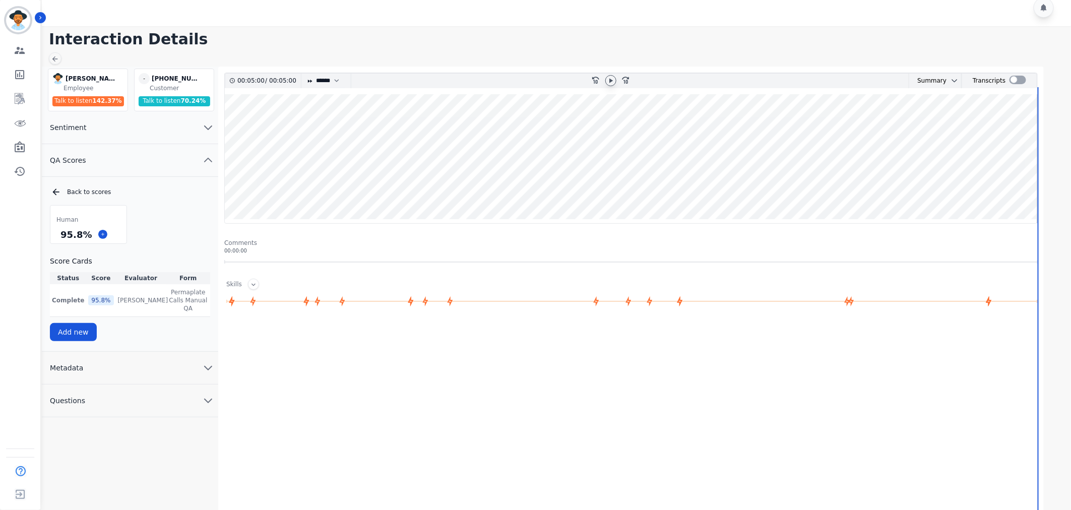
scroll to position [0, 0]
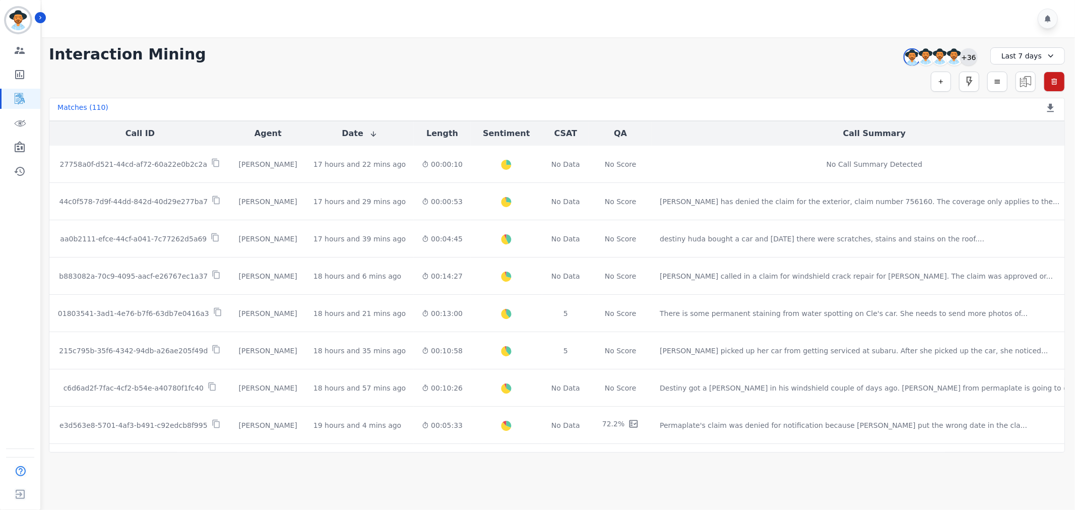
click at [972, 53] on div "+36" at bounding box center [968, 56] width 17 height 17
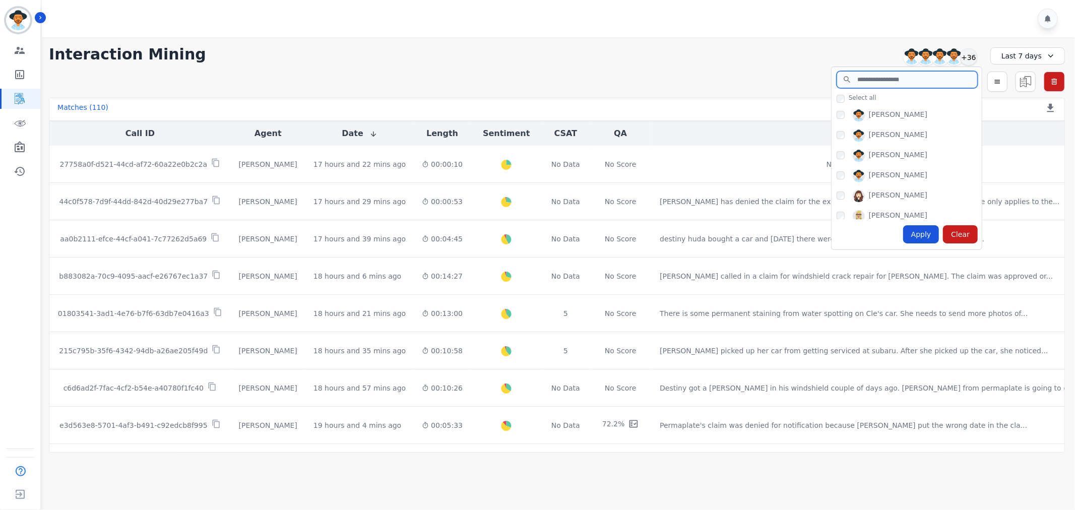
click at [893, 87] on input "search" at bounding box center [907, 79] width 141 height 17
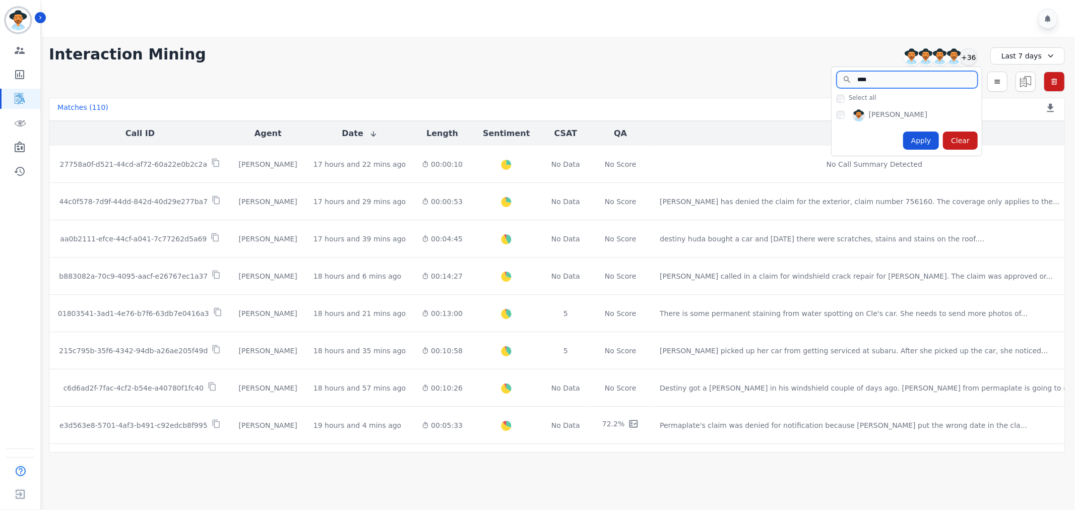
type input "****"
click at [925, 140] on div "Apply" at bounding box center [921, 141] width 36 height 18
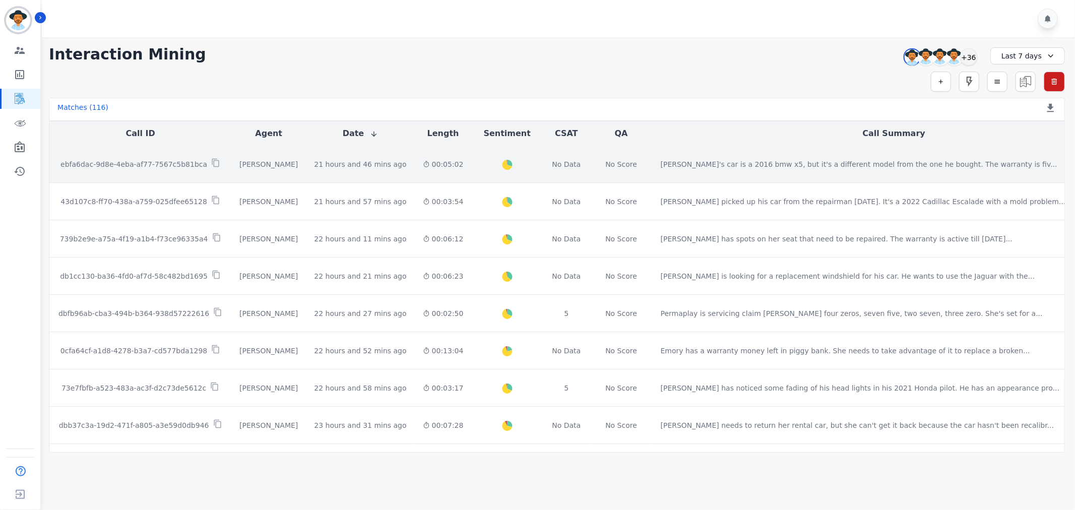
click at [185, 161] on p "ebfa6dac-9d8e-4eba-af77-7567c5b81bca" at bounding box center [134, 164] width 147 height 10
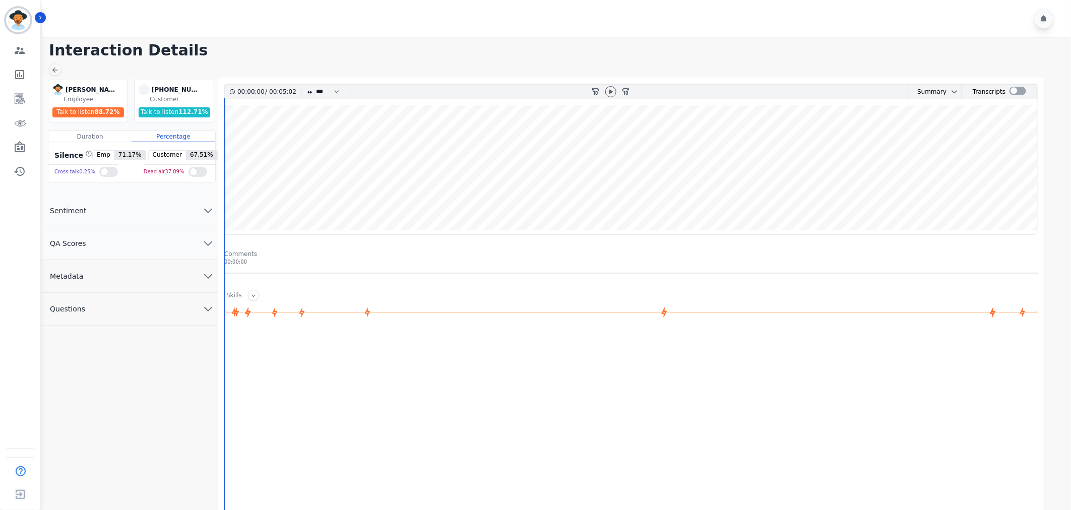
click at [132, 240] on button "QA Scores" at bounding box center [130, 243] width 176 height 33
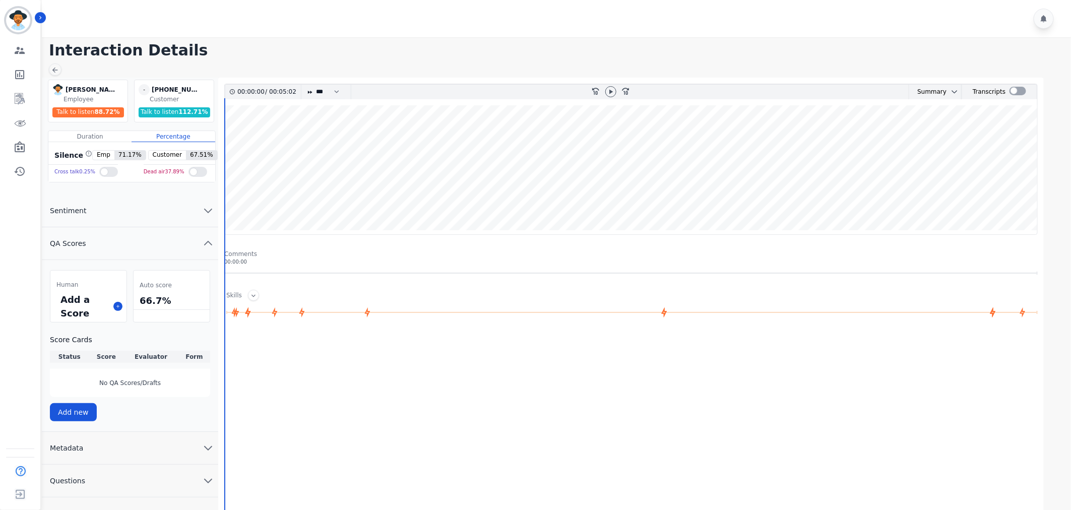
click at [113, 308] on div "Add a Score" at bounding box center [88, 306] width 76 height 31
click at [116, 308] on icon at bounding box center [117, 306] width 5 height 5
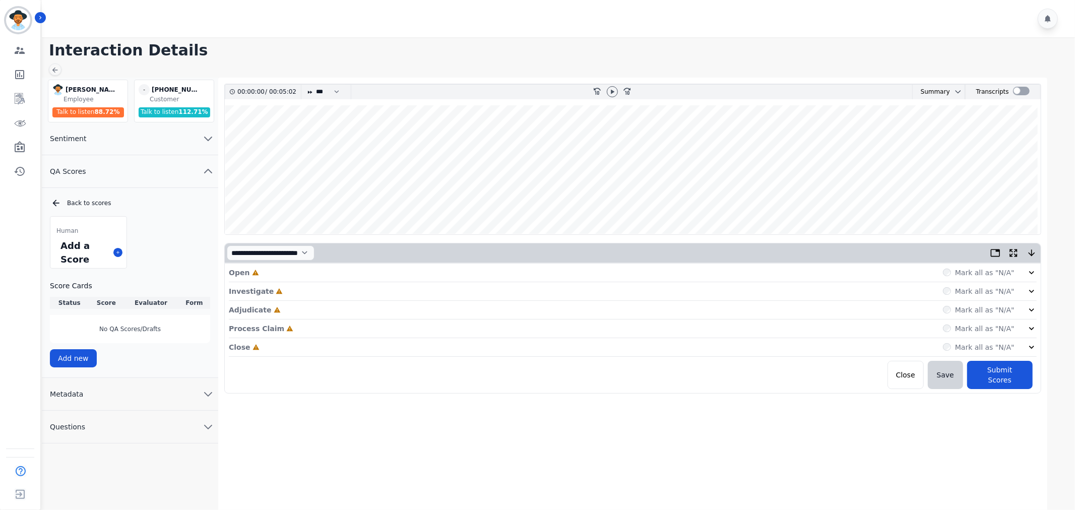
click at [1030, 270] on icon at bounding box center [1032, 273] width 10 height 10
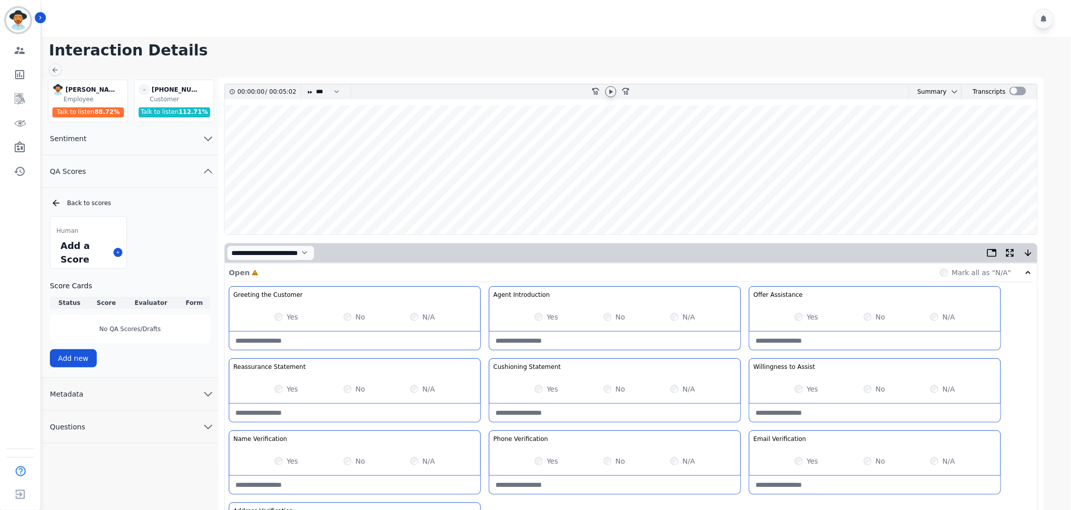
click at [614, 96] on icon at bounding box center [611, 92] width 8 height 8
click at [320, 92] on select "* * * **** * *** * ****" at bounding box center [330, 92] width 30 height 15
select select "****"
click at [315, 85] on select "* * * **** * *** * ****" at bounding box center [330, 92] width 30 height 15
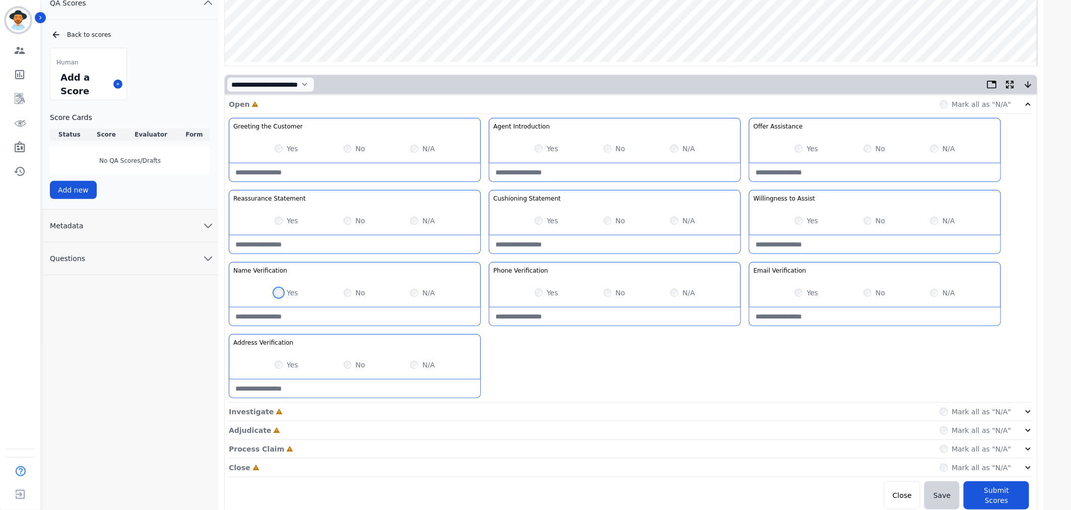
scroll to position [170, 0]
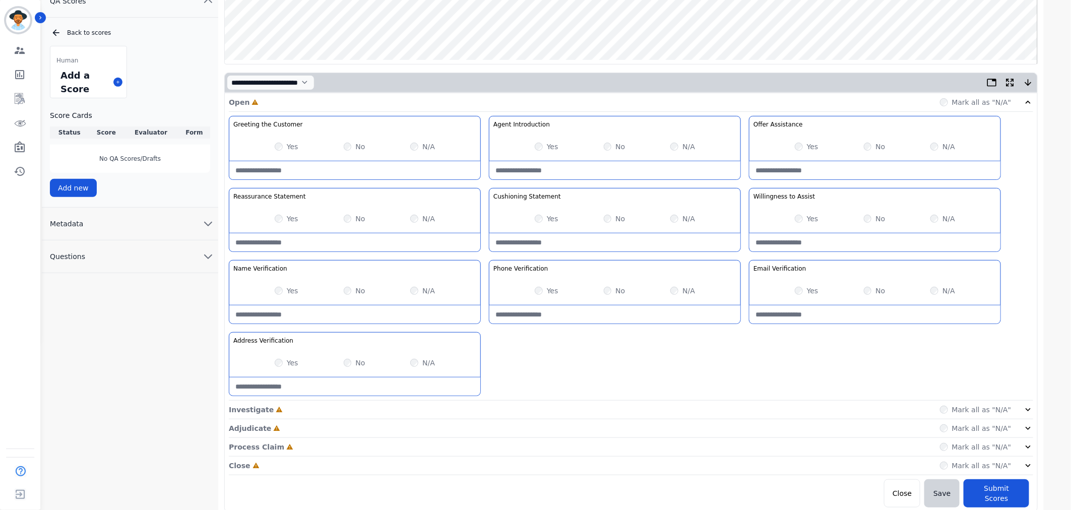
click at [1027, 412] on icon at bounding box center [1028, 410] width 10 height 10
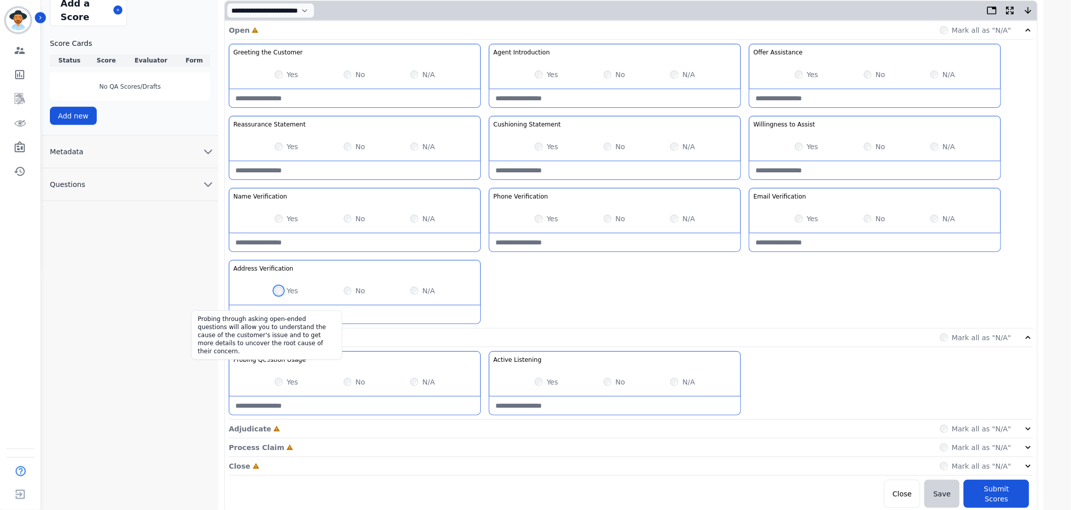
scroll to position [244, 0]
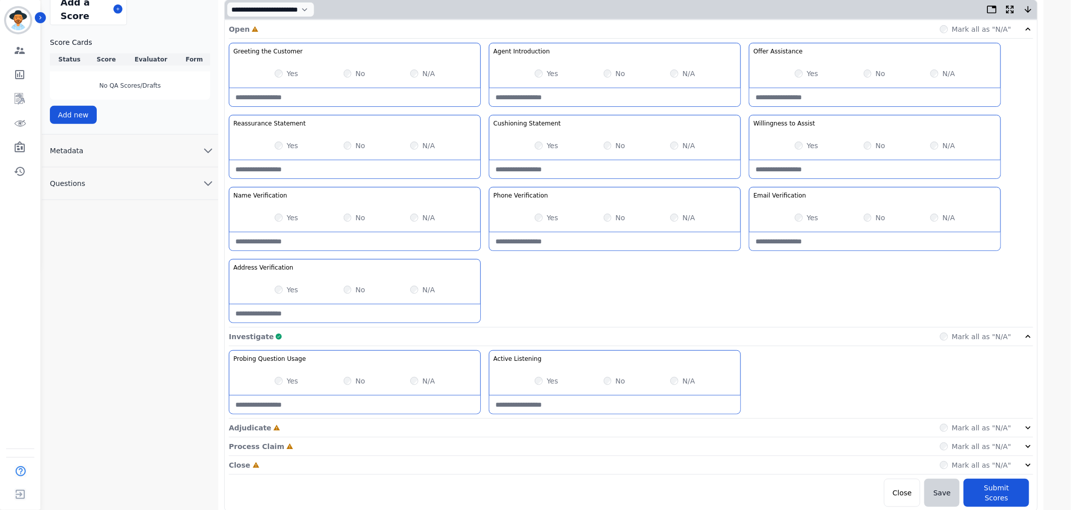
click at [1021, 430] on div "Mark all as "N/A"" at bounding box center [987, 428] width 94 height 10
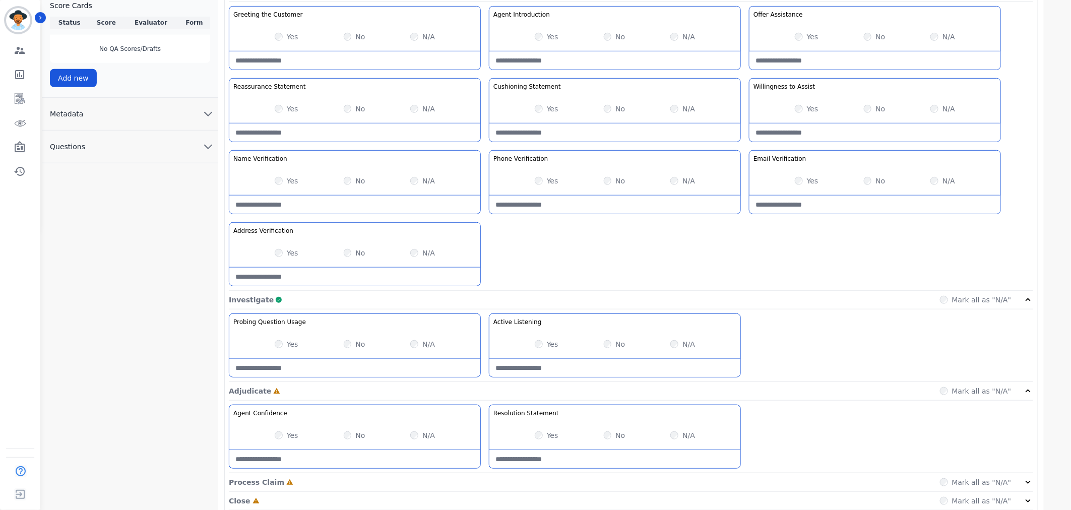
scroll to position [316, 0]
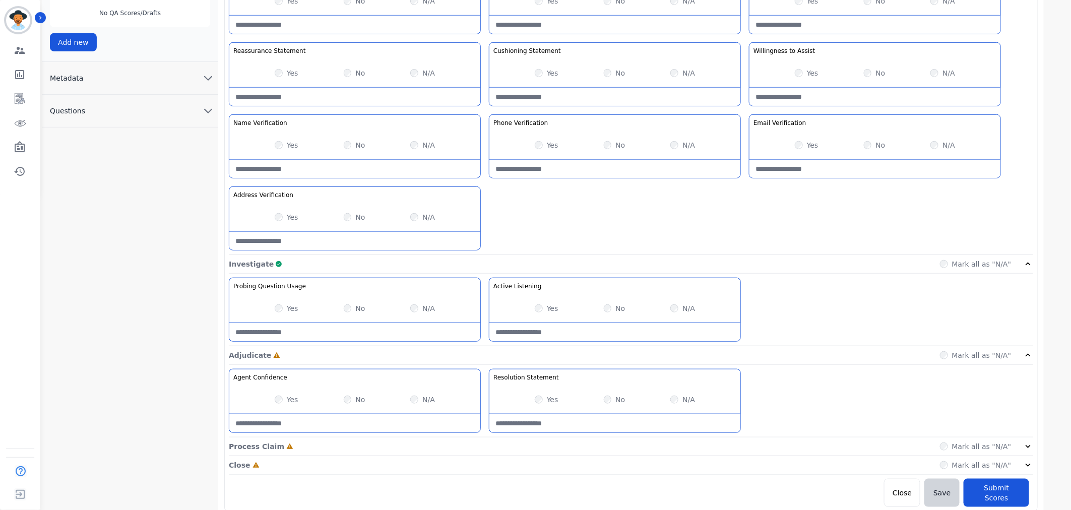
click at [271, 400] on div "Yes No N/A" at bounding box center [354, 400] width 251 height 28
click at [283, 401] on div "Yes" at bounding box center [287, 400] width 24 height 10
click at [273, 399] on div "Yes No N/A" at bounding box center [354, 400] width 251 height 28
click at [1023, 446] on icon at bounding box center [1028, 447] width 10 height 10
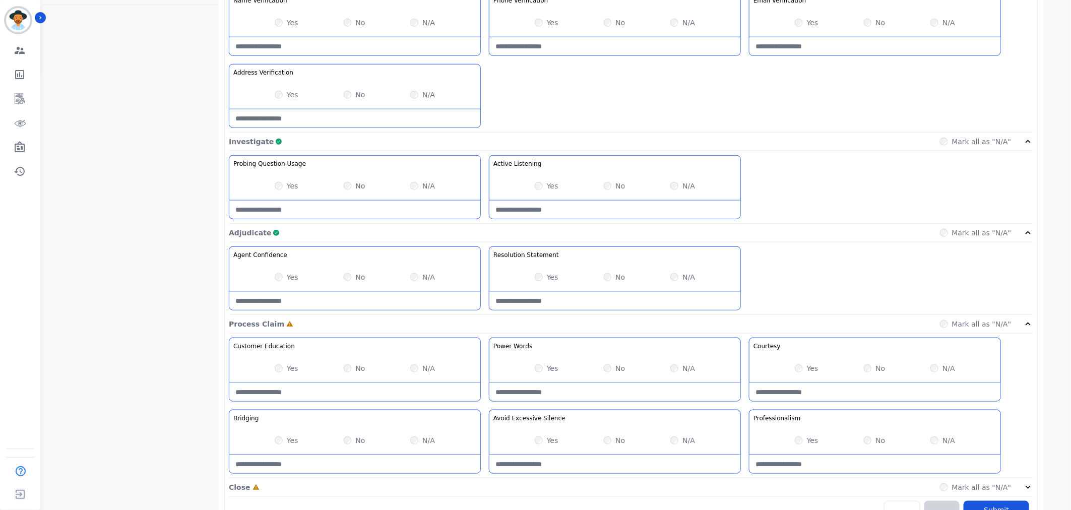
scroll to position [461, 0]
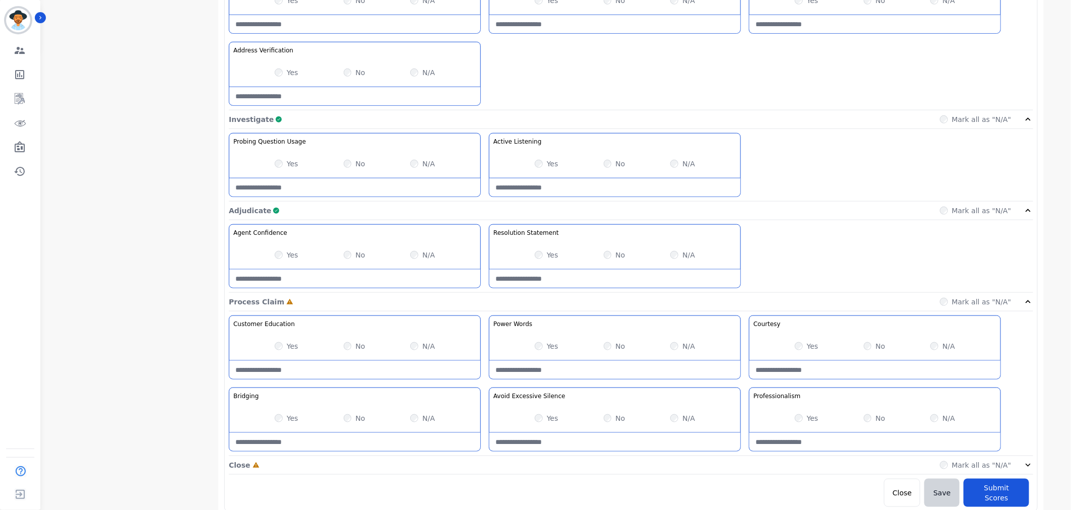
click at [274, 422] on div "Yes No N/A" at bounding box center [354, 418] width 251 height 28
click at [290, 418] on label "Yes" at bounding box center [293, 418] width 12 height 10
click at [1030, 465] on icon at bounding box center [1028, 465] width 10 height 10
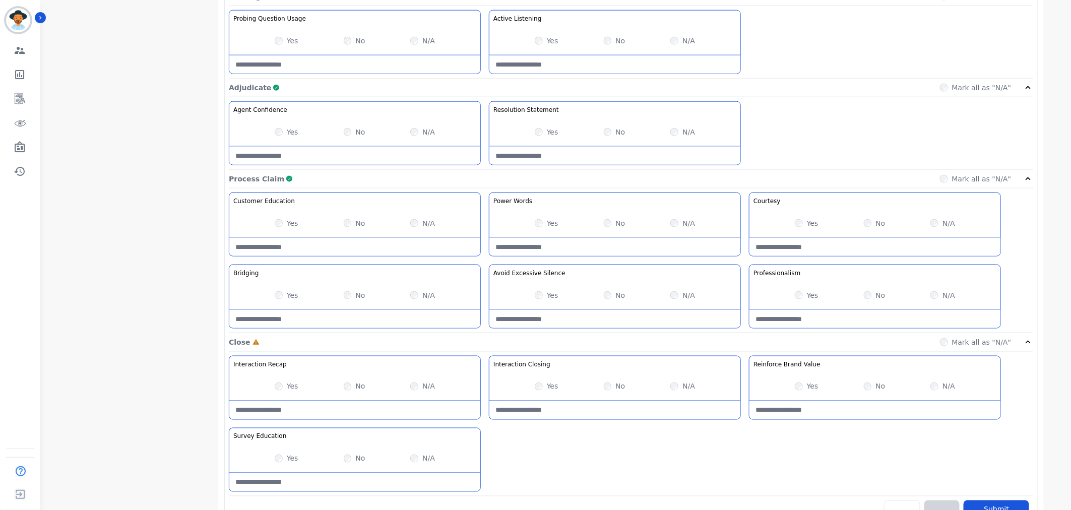
scroll to position [606, 0]
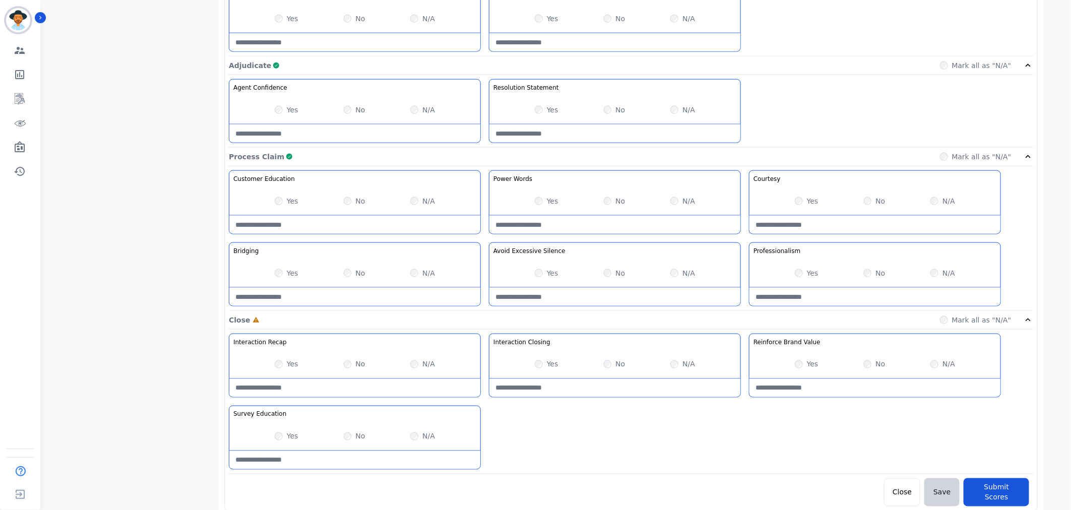
click at [277, 442] on div "Yes" at bounding box center [287, 437] width 24 height 10
click at [282, 435] on div "Yes" at bounding box center [287, 437] width 24 height 10
click at [1018, 491] on button "Submit Scores" at bounding box center [997, 492] width 66 height 28
click at [999, 490] on button "Submit Scores" at bounding box center [997, 492] width 66 height 28
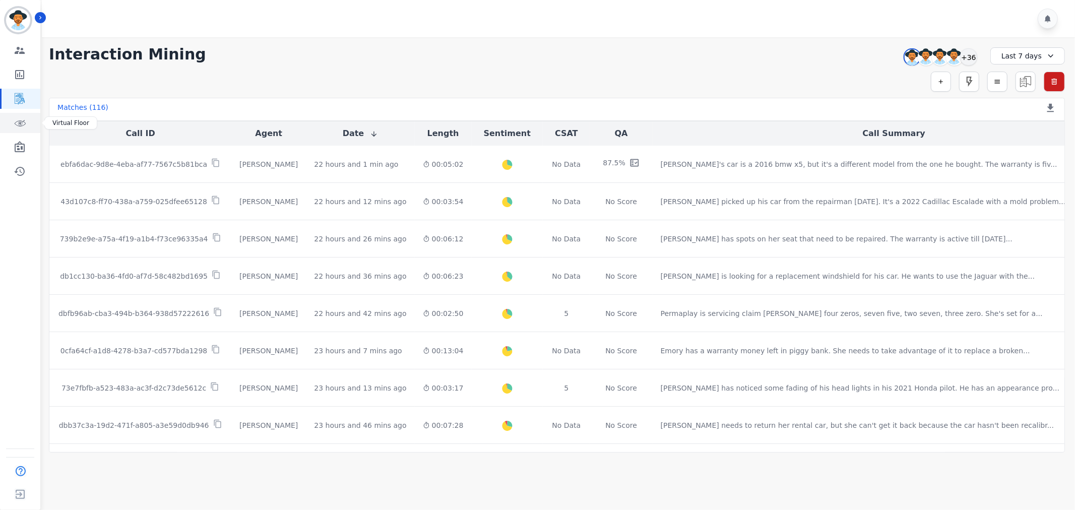
click at [11, 122] on link "Sidebar" at bounding box center [21, 123] width 39 height 20
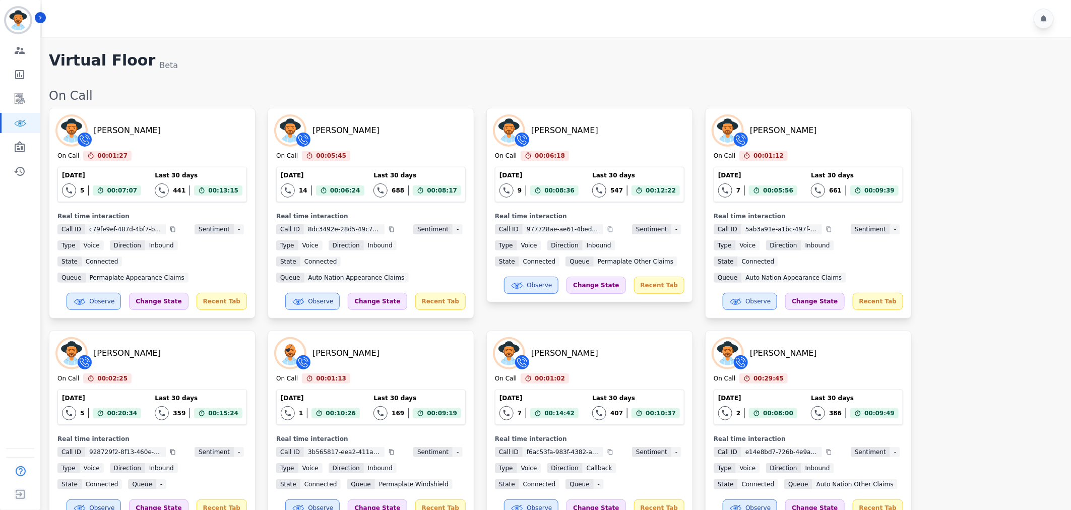
click at [1053, 351] on div "[PERSON_NAME] On Call 00:01:27 Current State: On Call [DATE] 5 Total interactio…" at bounding box center [555, 420] width 1012 height 624
click at [981, 159] on div "[PERSON_NAME] On Call 00:01:28 Current State: On Call [DATE] 5 Total interactio…" at bounding box center [555, 420] width 1012 height 624
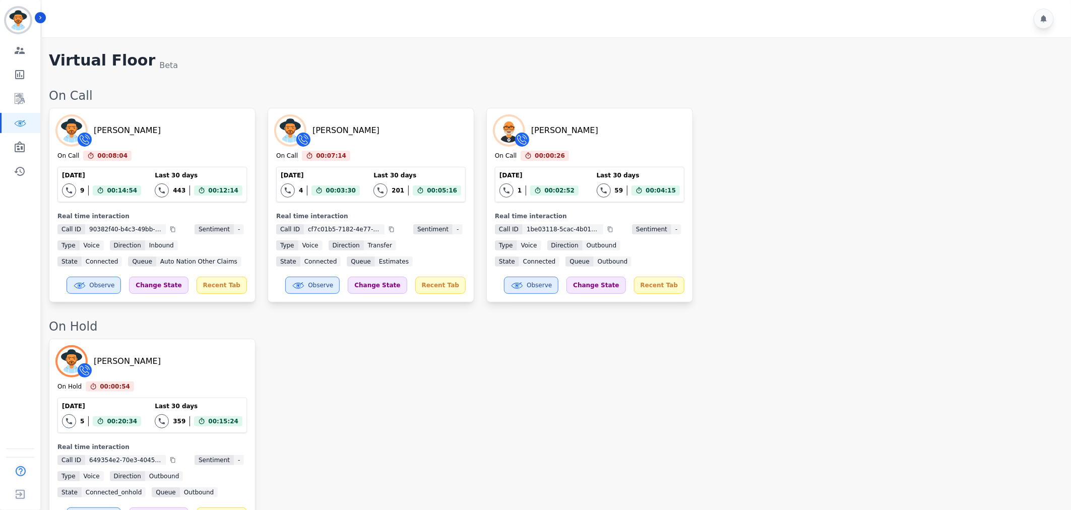
click at [909, 242] on div "[PERSON_NAME] On Call 00:08:04 Current State: On Call [DATE] 9 Total interactio…" at bounding box center [555, 205] width 1012 height 195
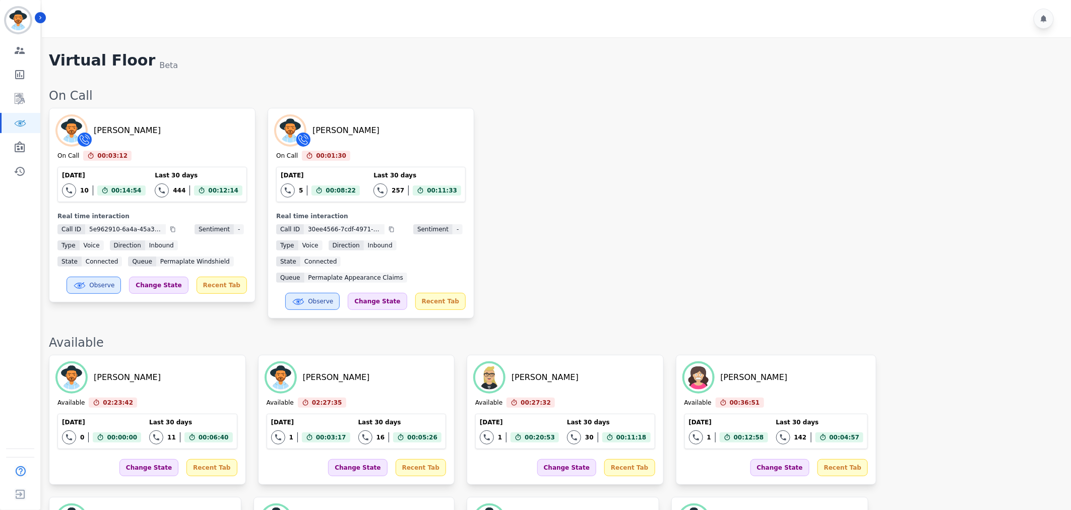
click at [632, 232] on div "[PERSON_NAME] On Call 00:03:12 Current State: On Call [DATE] 10 Total interacti…" at bounding box center [555, 213] width 1012 height 211
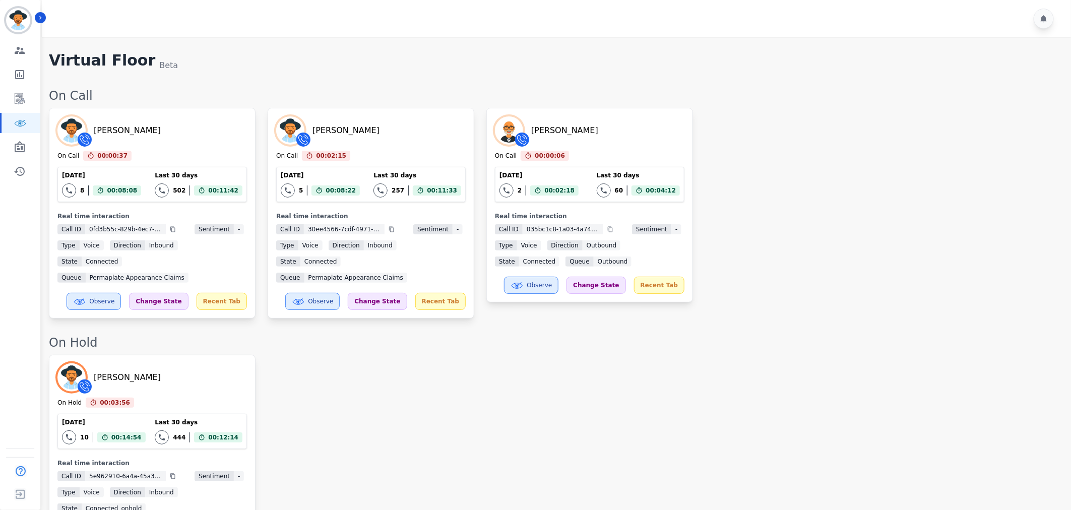
click at [835, 197] on div "[PERSON_NAME] On Call 00:00:37 Current State: On Call [DATE] 8 Total interactio…" at bounding box center [555, 213] width 1012 height 211
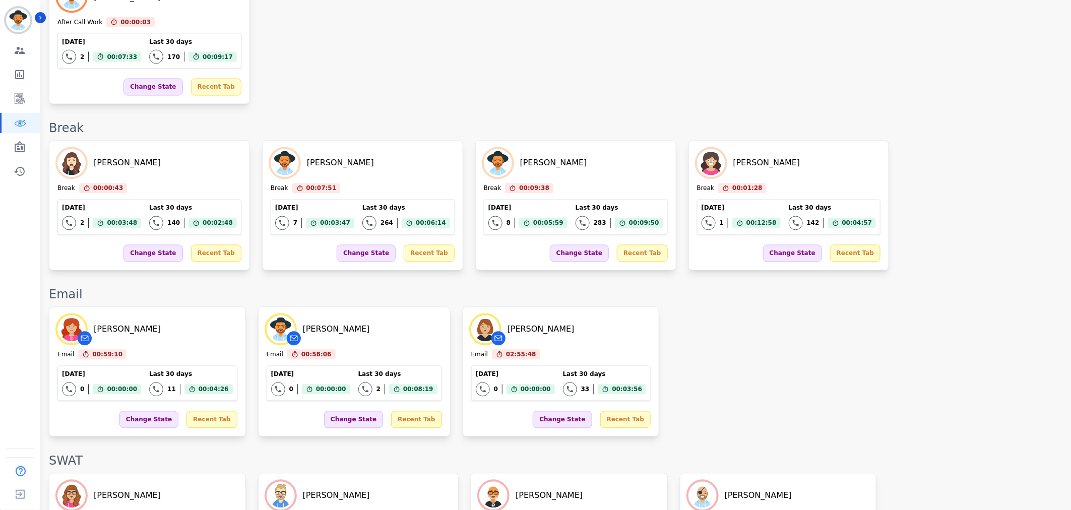
scroll to position [712, 0]
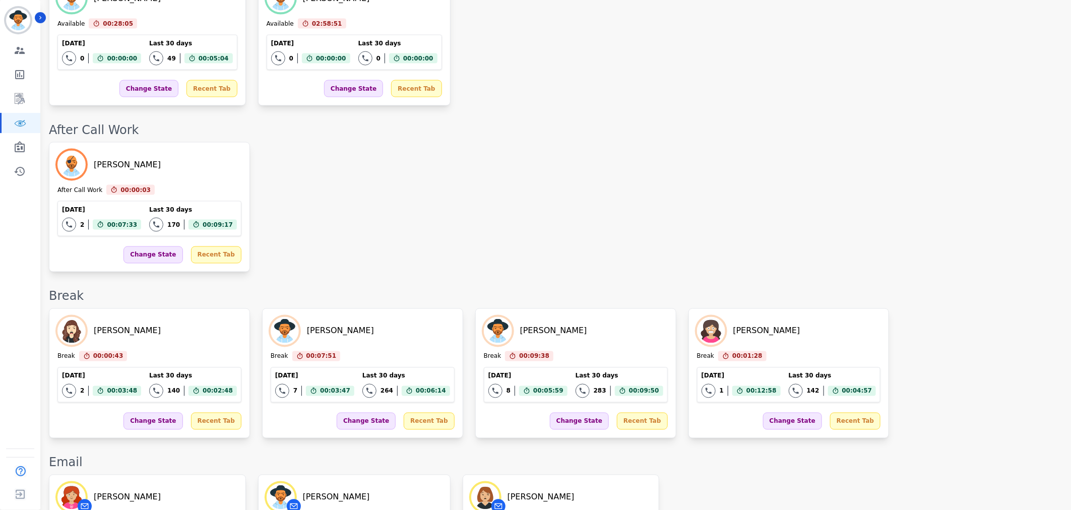
click at [854, 313] on div "[PERSON_NAME] Break 00:00:43 Current State: Break [DATE] 2 Total interactions c…" at bounding box center [555, 374] width 1012 height 130
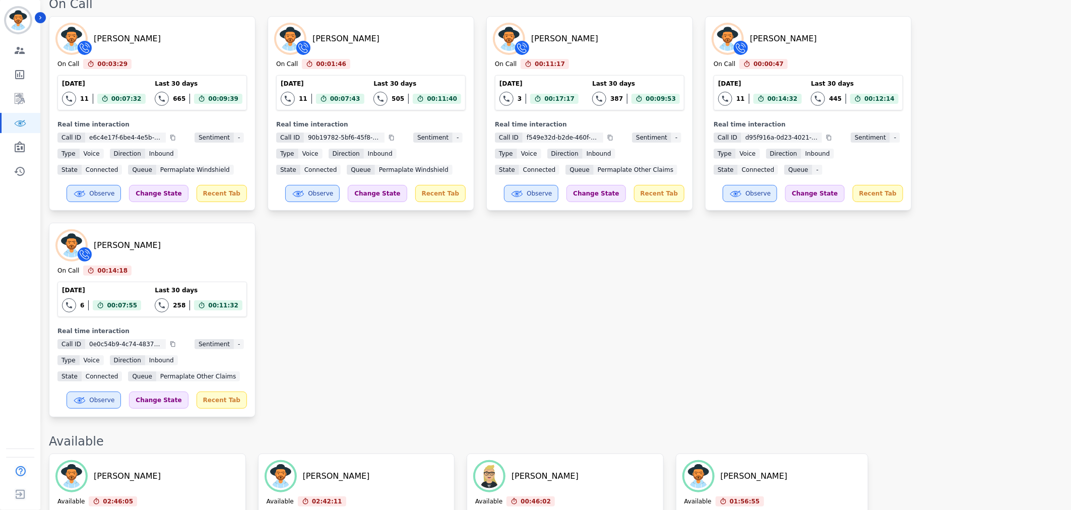
scroll to position [0, 0]
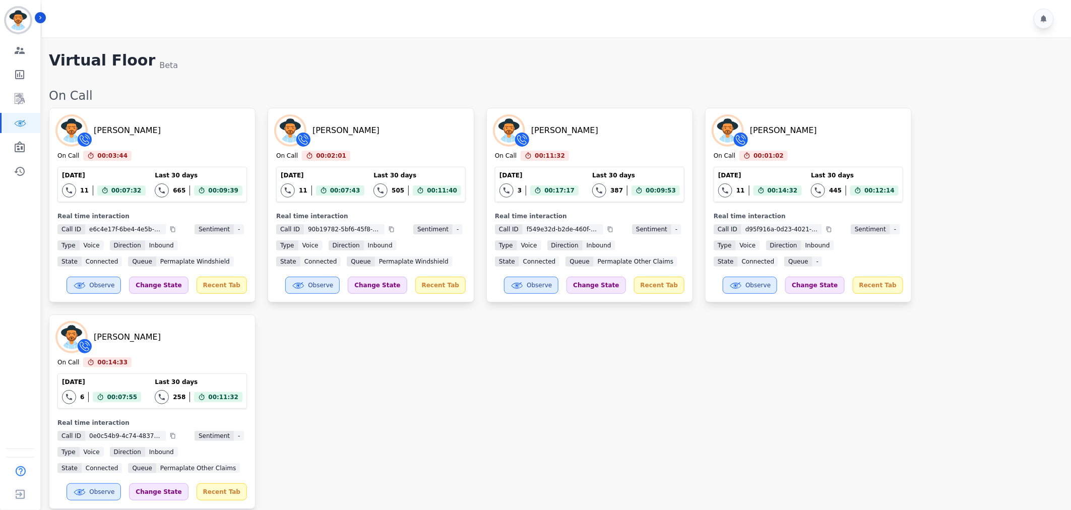
click at [388, 411] on div "[PERSON_NAME] On Call 00:03:44 Current State: On Call [DATE] 11 Total interacti…" at bounding box center [555, 308] width 1012 height 401
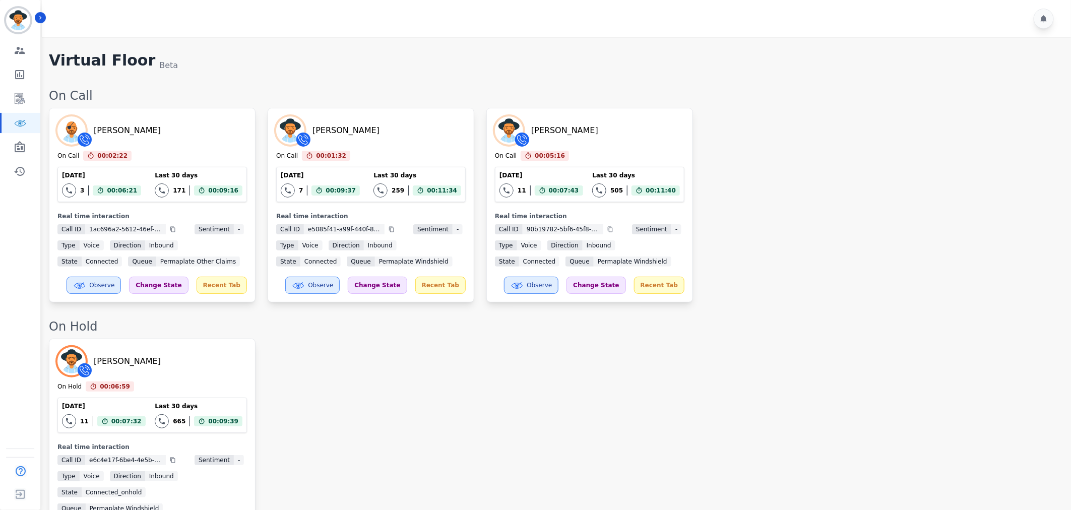
click at [758, 260] on div "[PERSON_NAME] On Call 00:02:22 Current State: On Call [DATE] 3 Total interactio…" at bounding box center [555, 205] width 1012 height 195
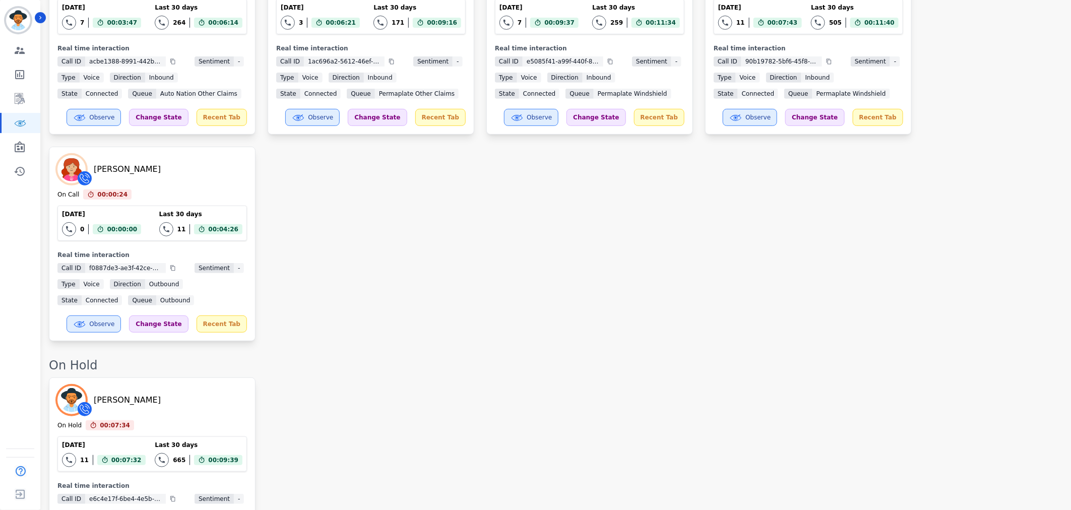
scroll to position [224, 0]
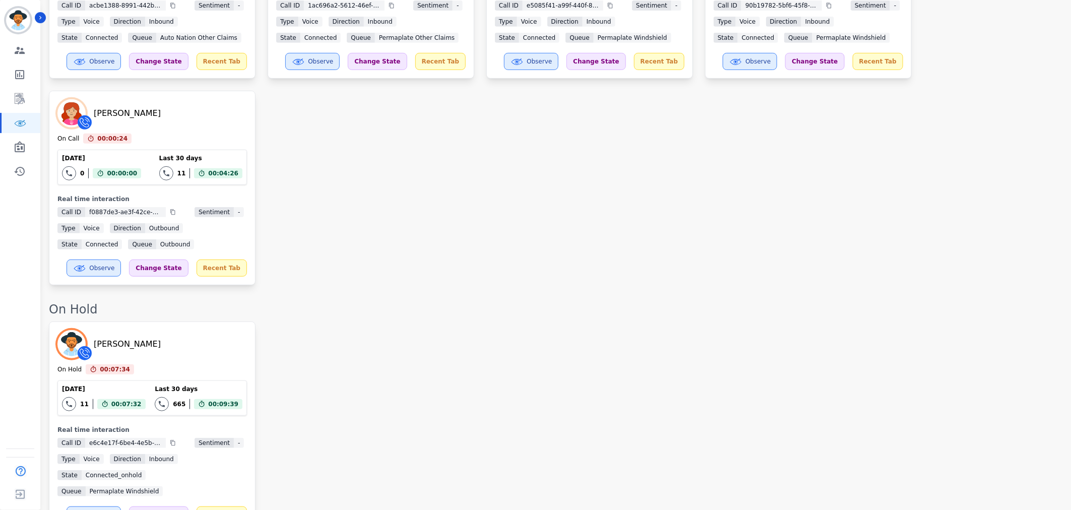
click at [782, 266] on div "[PERSON_NAME] On Call 00:00:31 Current State: On Call [DATE] 7 Total interactio…" at bounding box center [555, 84] width 1012 height 401
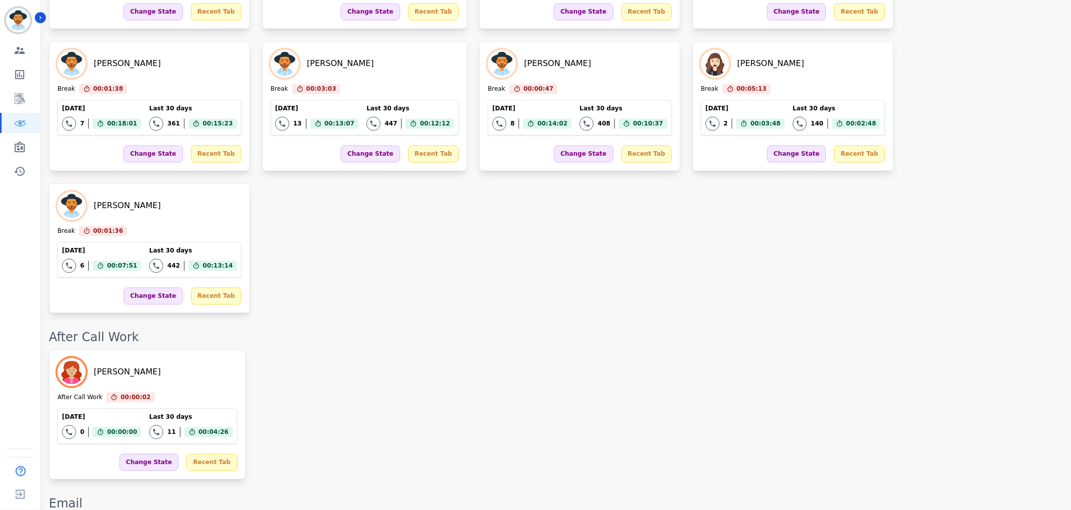
scroll to position [789, 0]
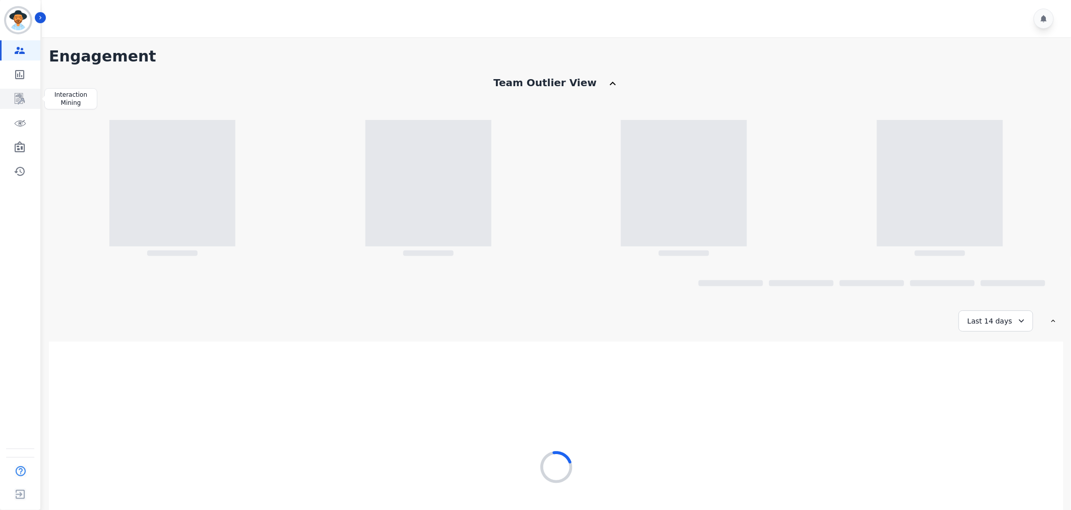
click at [7, 94] on link "Sidebar" at bounding box center [21, 99] width 39 height 20
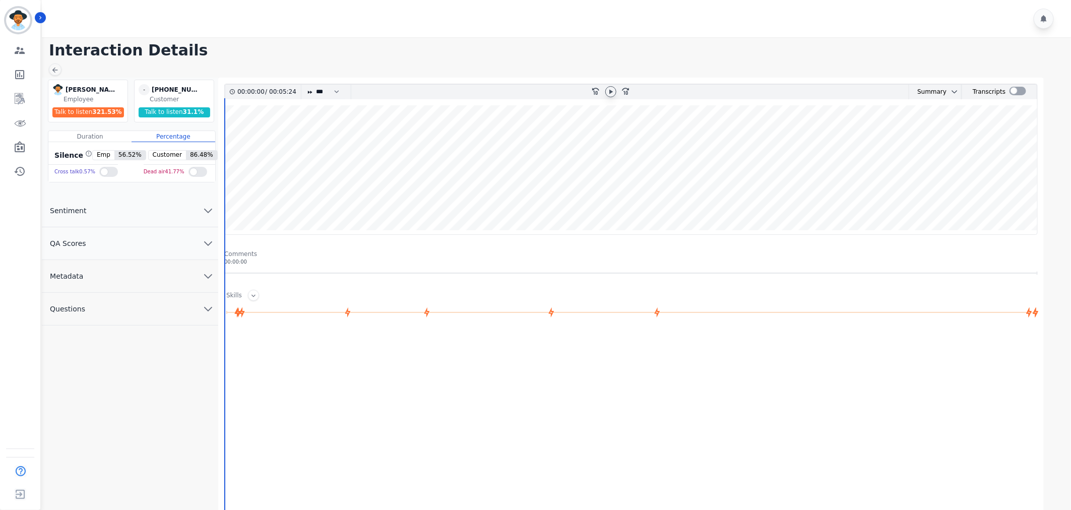
click at [612, 89] on icon at bounding box center [611, 92] width 8 height 8
click at [326, 96] on select "* * * **** * *** * ****" at bounding box center [330, 92] width 30 height 15
select select "****"
click at [315, 85] on select "* * * **** * *** * ****" at bounding box center [330, 92] width 30 height 15
click at [183, 244] on button "QA Scores" at bounding box center [130, 243] width 176 height 33
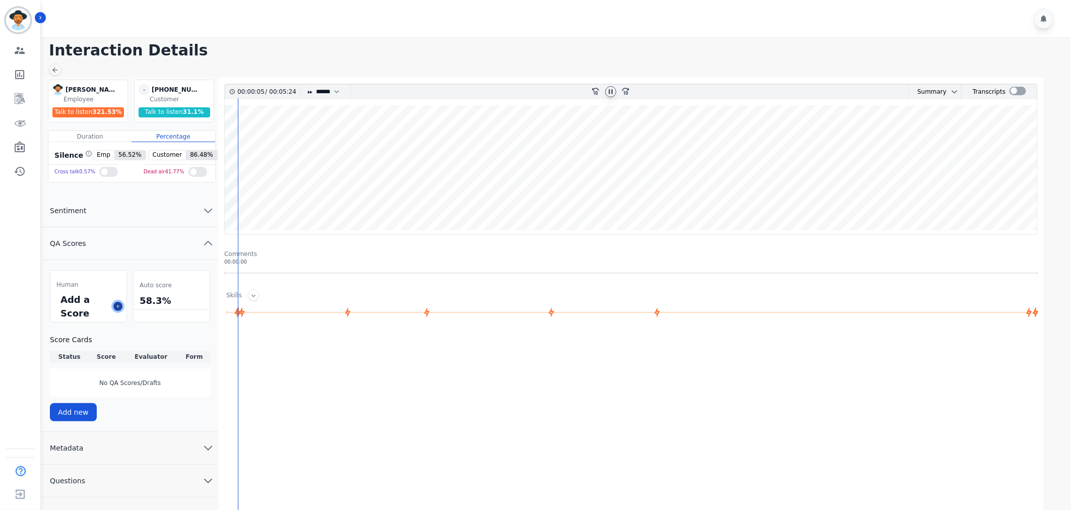
click at [119, 303] on button at bounding box center [117, 306] width 9 height 9
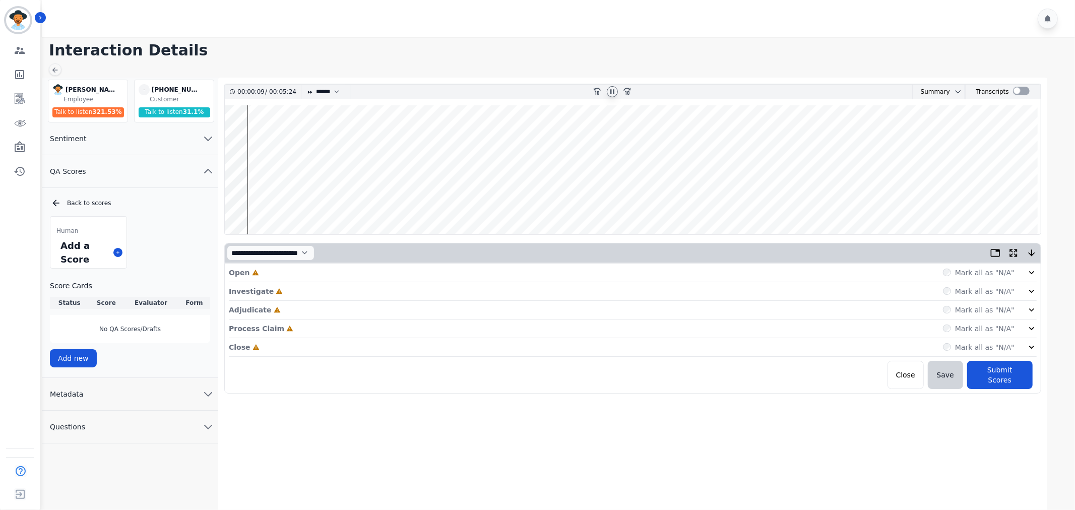
click at [1031, 273] on icon at bounding box center [1032, 272] width 5 height 3
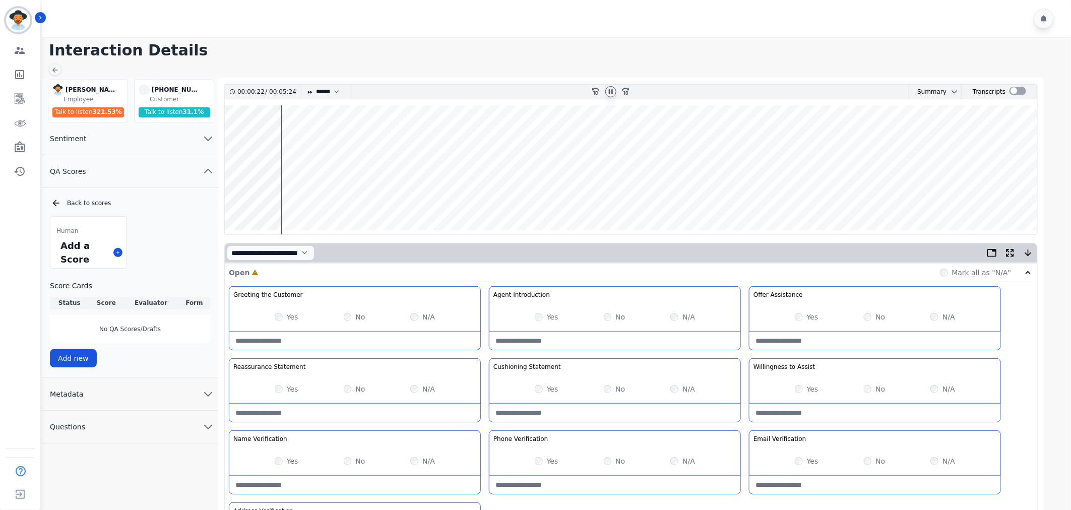
click at [612, 89] on icon at bounding box center [611, 91] width 4 height 5
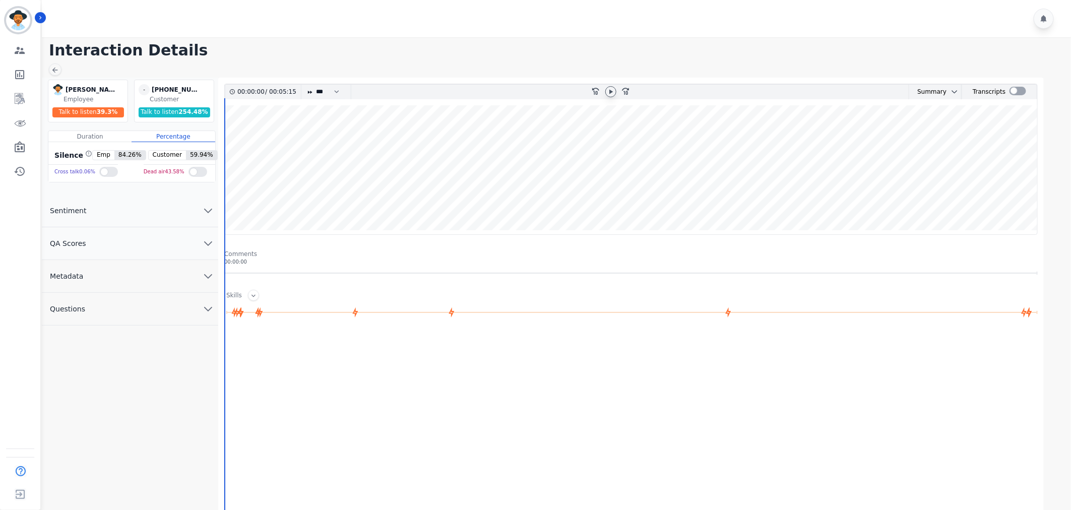
click at [610, 94] on icon at bounding box center [611, 92] width 8 height 8
click at [187, 248] on button "QA Scores" at bounding box center [130, 243] width 176 height 33
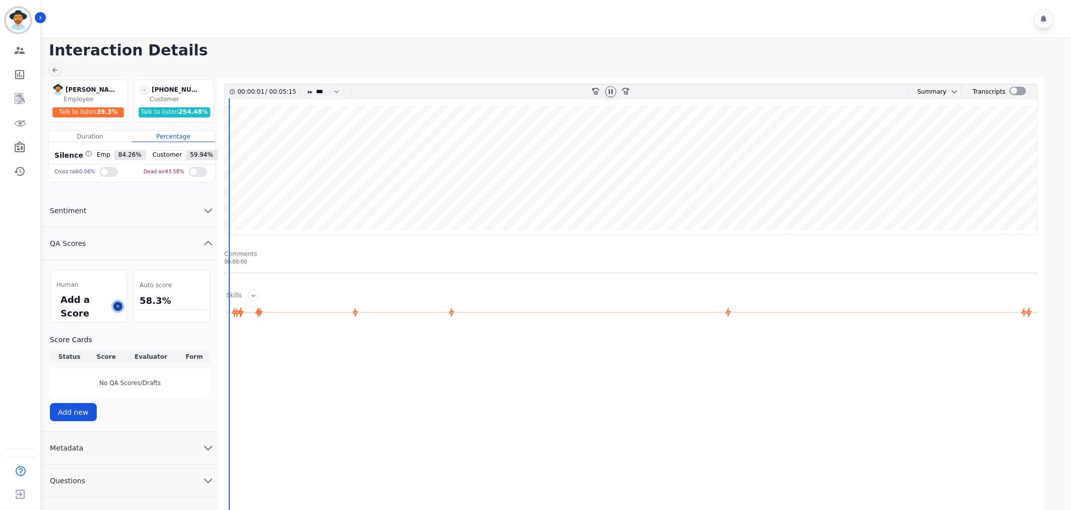
click at [115, 306] on icon at bounding box center [117, 306] width 5 height 5
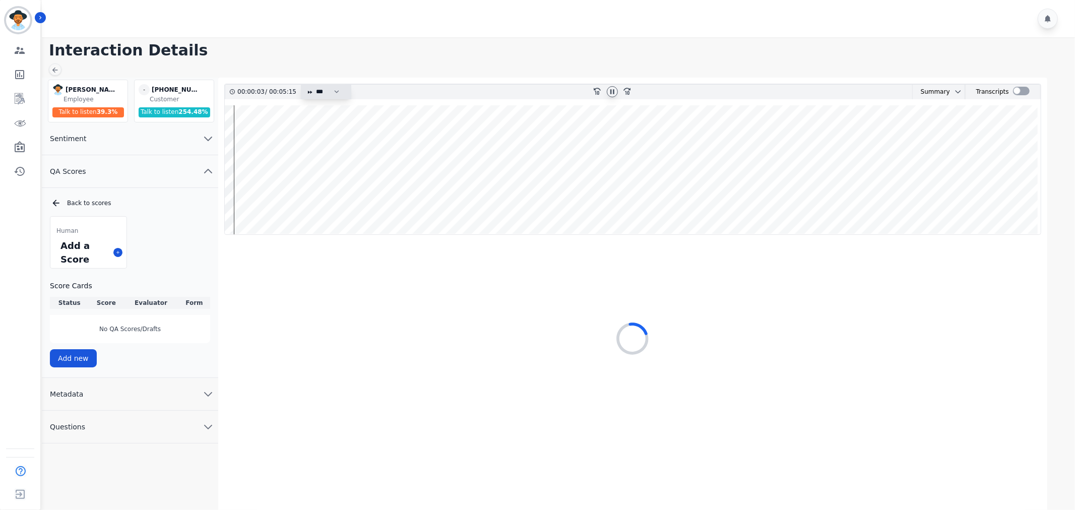
click at [323, 85] on select "* * * **** * *** * ****" at bounding box center [330, 92] width 30 height 15
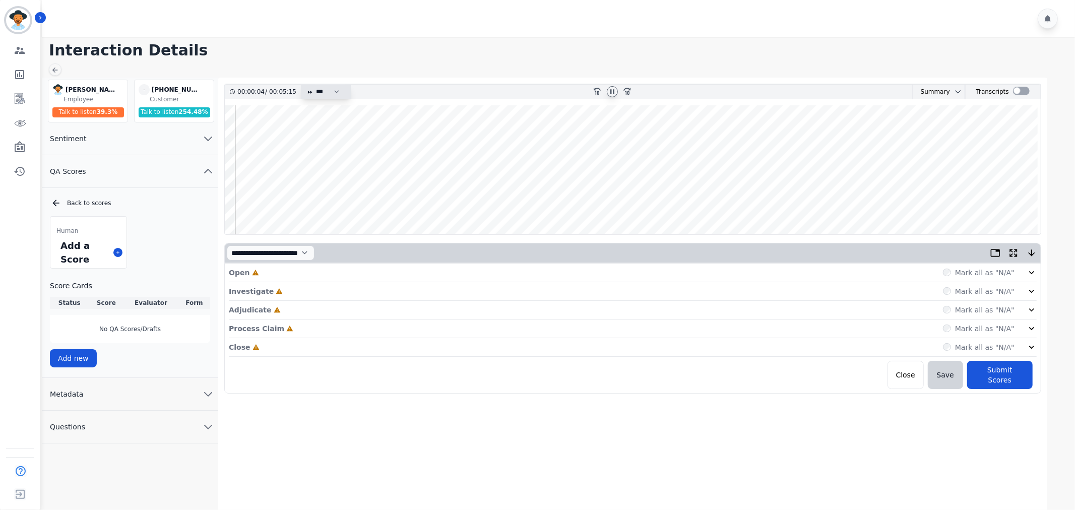
select select "****"
click at [315, 85] on select "* * * **** * *** * ****" at bounding box center [330, 92] width 30 height 15
click at [1034, 278] on div "Open Incomplete Mark all as "N/A"" at bounding box center [633, 273] width 808 height 19
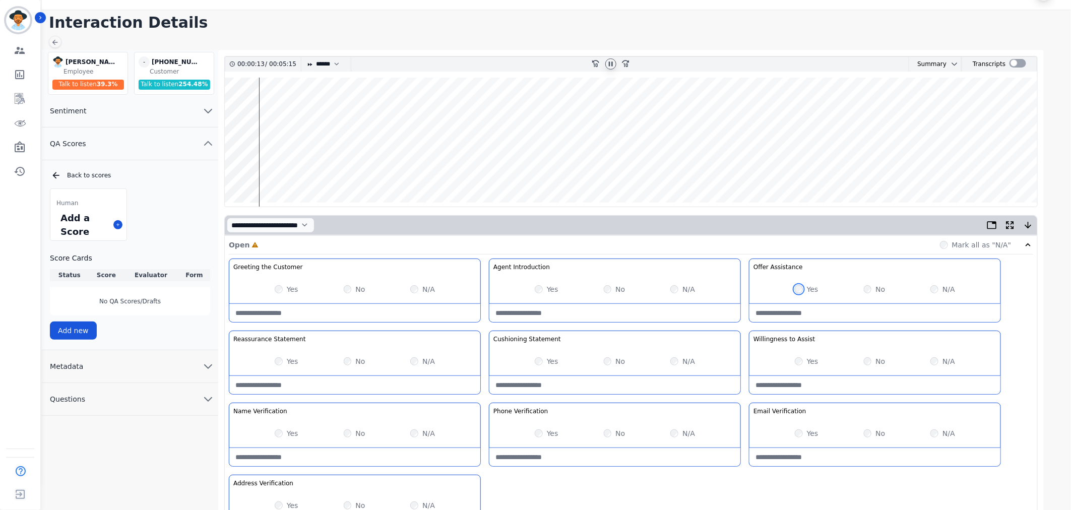
scroll to position [56, 0]
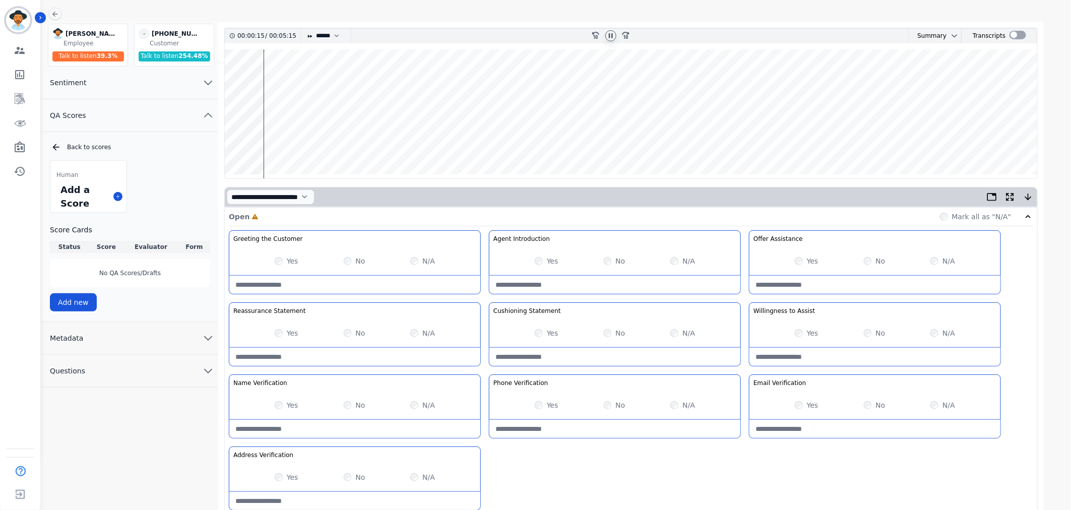
click at [226, 144] on wave at bounding box center [631, 113] width 813 height 129
click at [254, 83] on wave at bounding box center [631, 113] width 813 height 129
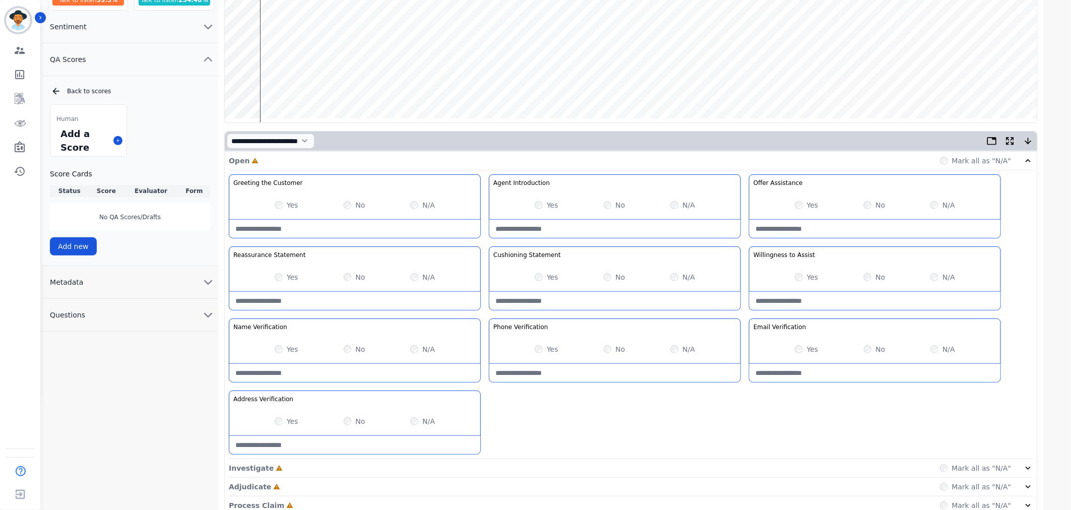
scroll to position [168, 0]
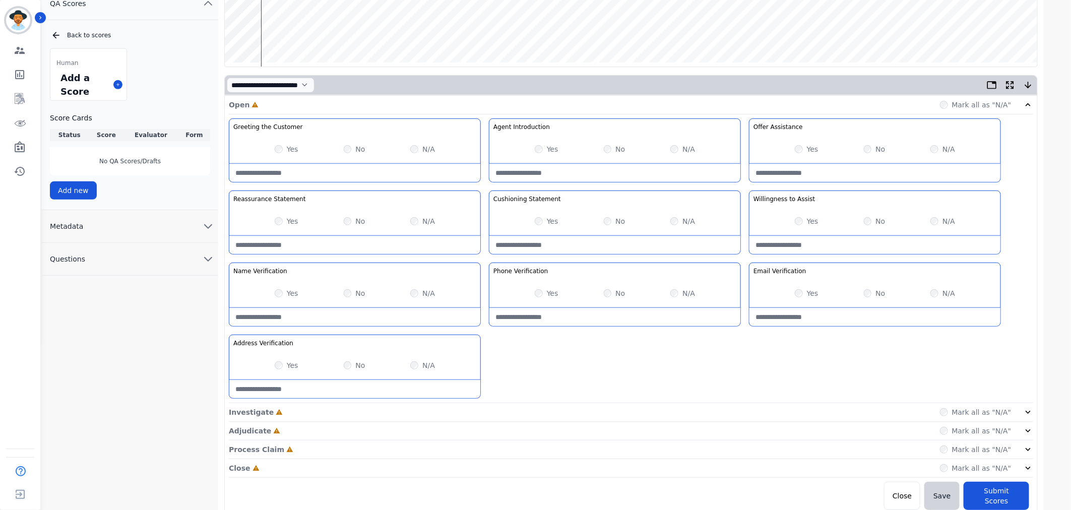
click at [1025, 405] on div "Investigate Incomplete Mark all as "N/A"" at bounding box center [631, 412] width 805 height 19
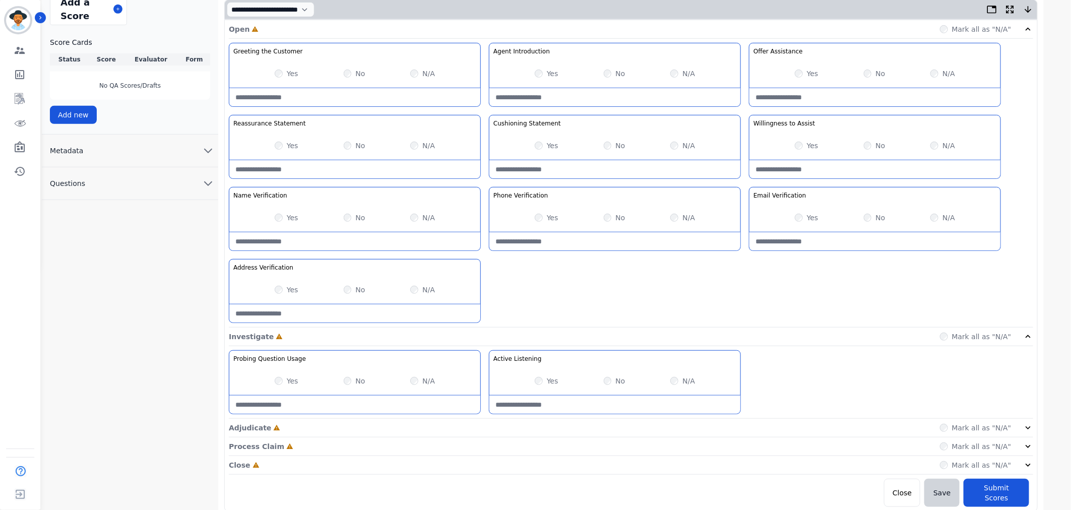
click at [1025, 425] on icon at bounding box center [1028, 428] width 10 height 10
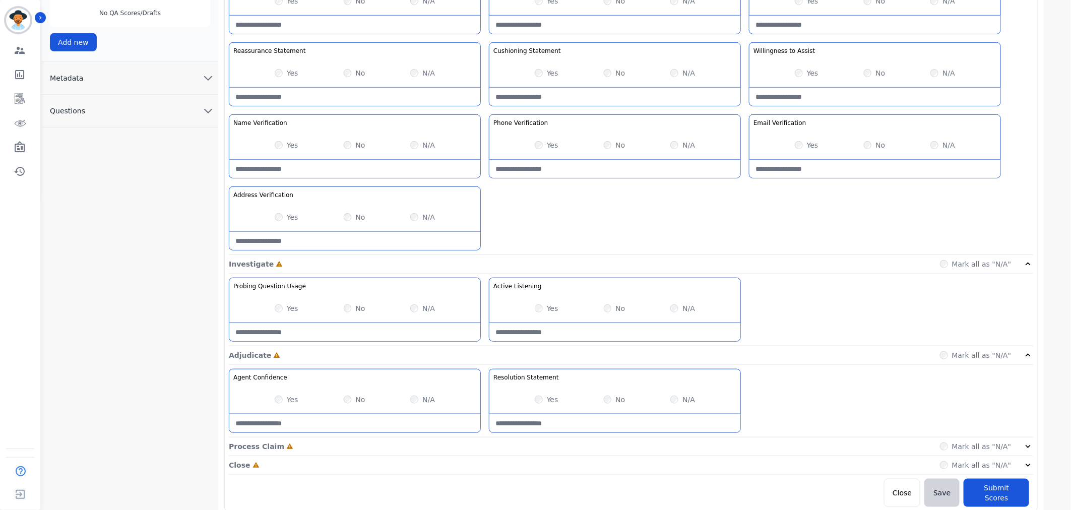
click at [1025, 447] on icon at bounding box center [1028, 447] width 10 height 10
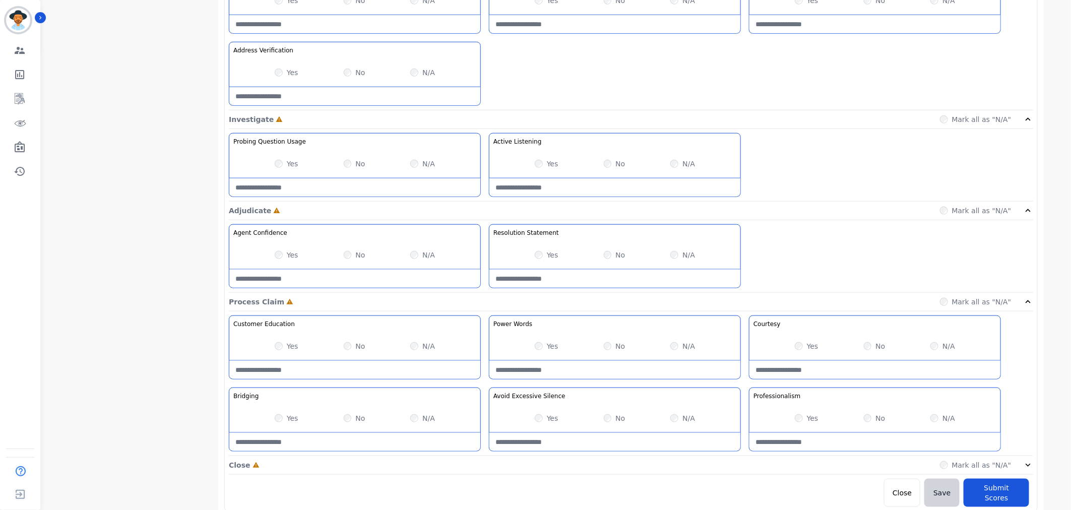
click at [1030, 463] on icon at bounding box center [1028, 465] width 10 height 10
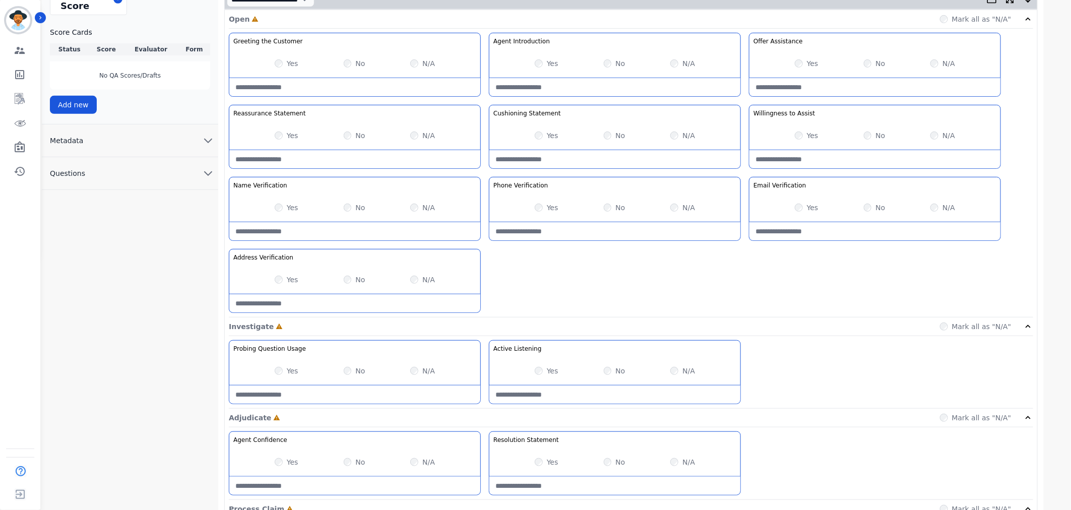
scroll to position [69, 0]
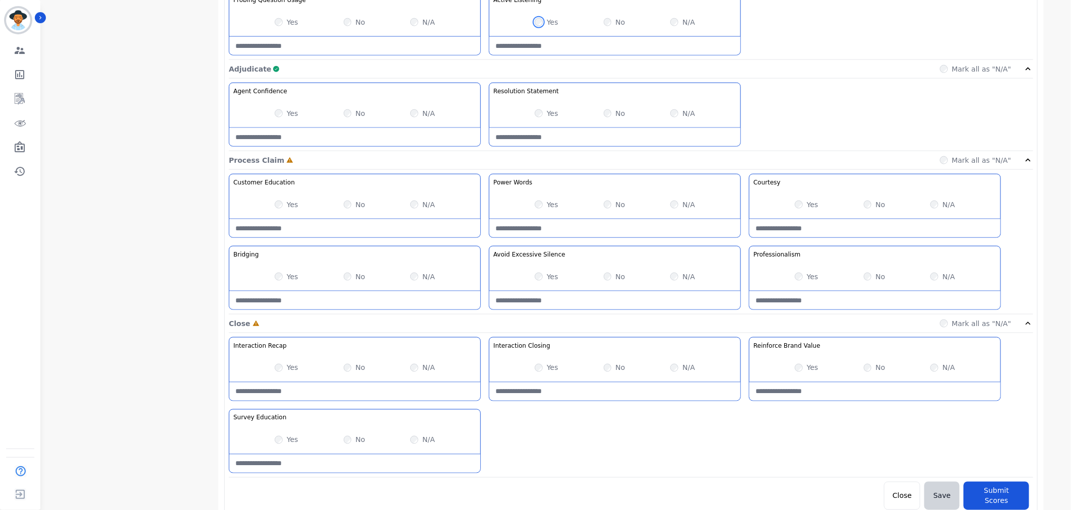
scroll to position [606, 0]
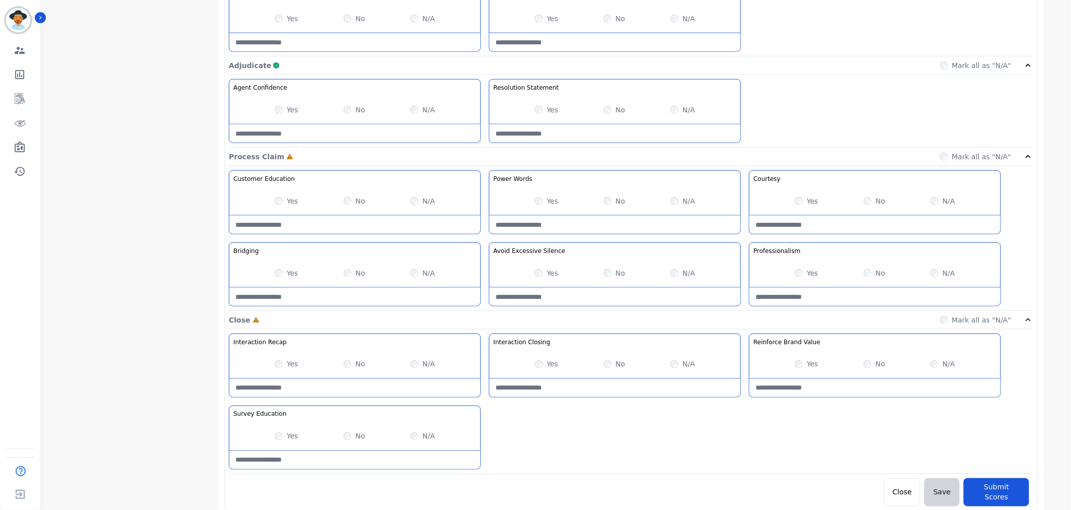
click at [803, 270] on div "Yes" at bounding box center [807, 273] width 24 height 10
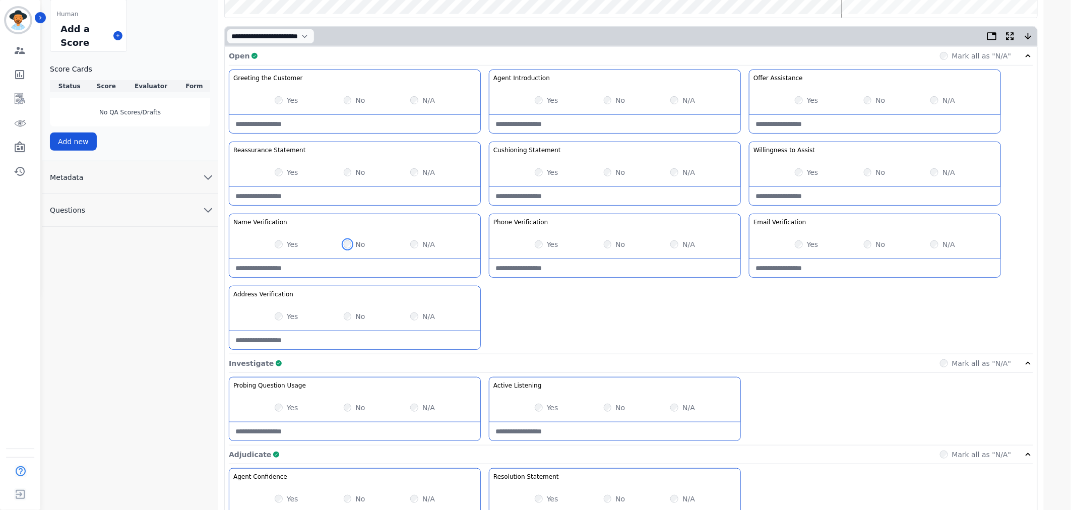
scroll to position [214, 0]
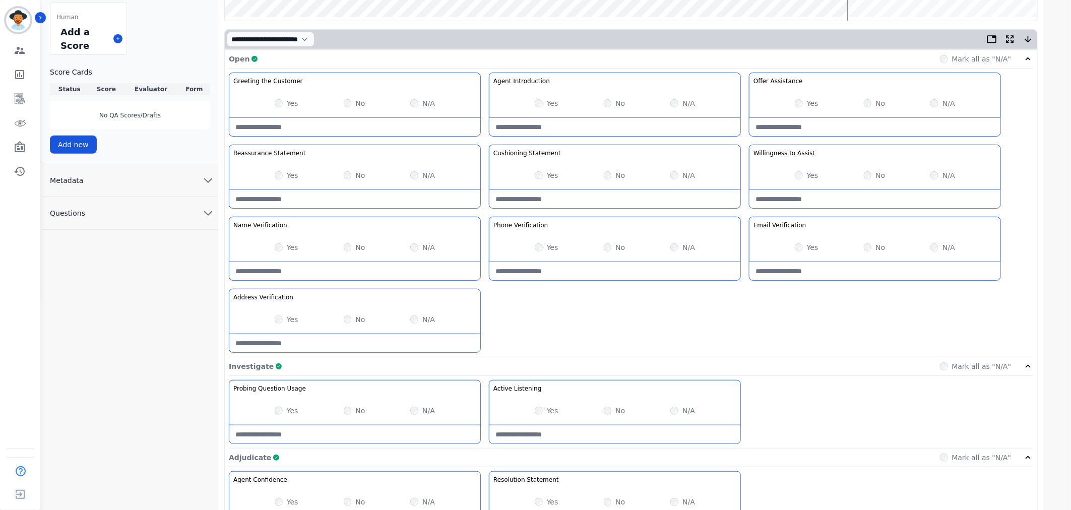
click at [334, 195] on Statement-note at bounding box center [354, 199] width 251 height 18
type Statement-note "**********"
click at [578, 202] on Statement-note at bounding box center [615, 199] width 251 height 18
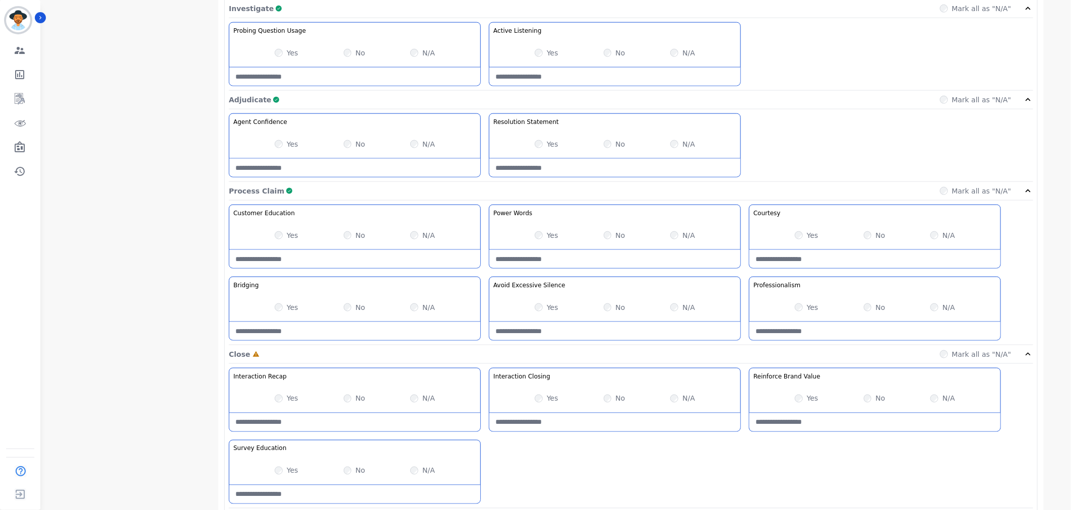
scroll to position [606, 0]
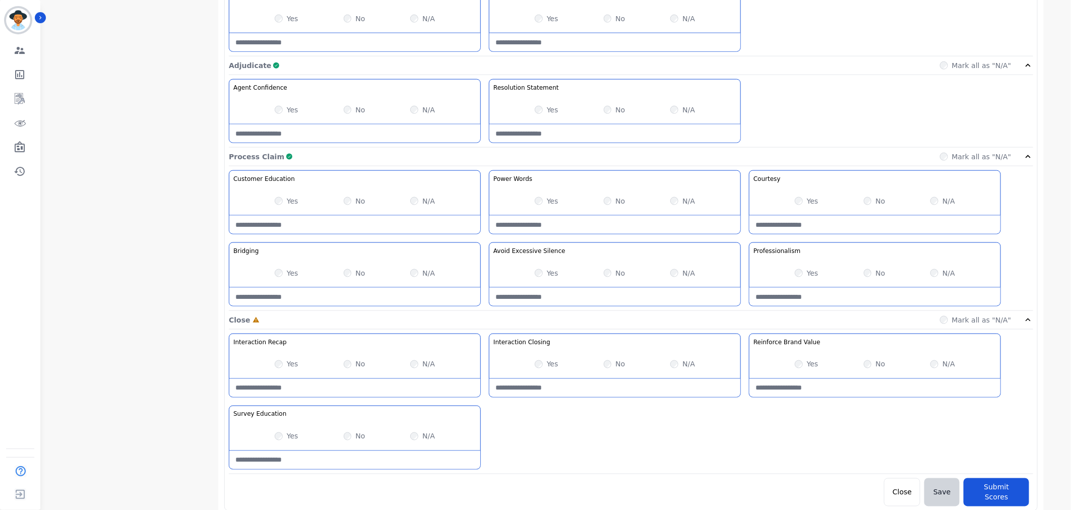
type Statement-note "**********"
click at [1018, 492] on button "Submit Scores" at bounding box center [997, 492] width 66 height 28
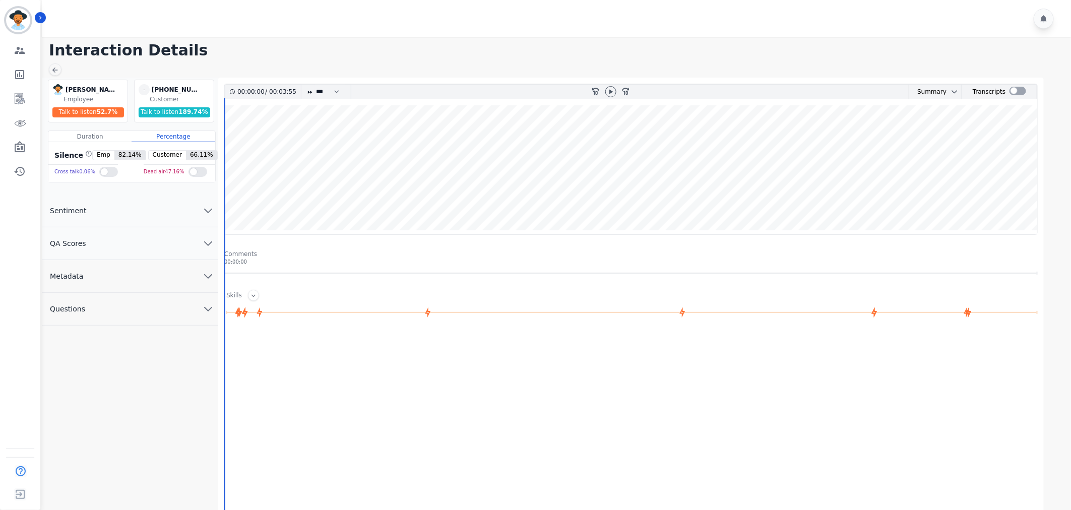
click at [606, 97] on div at bounding box center [611, 92] width 15 height 15
click at [611, 92] on icon at bounding box center [612, 91] width 4 height 5
click at [119, 254] on button "QA Scores" at bounding box center [130, 243] width 176 height 33
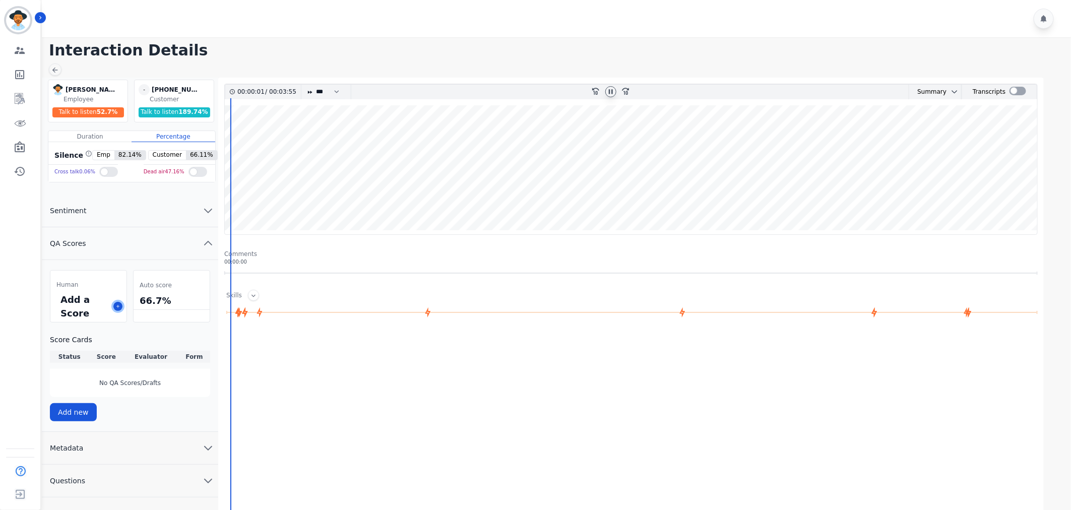
click at [119, 305] on icon at bounding box center [117, 306] width 5 height 5
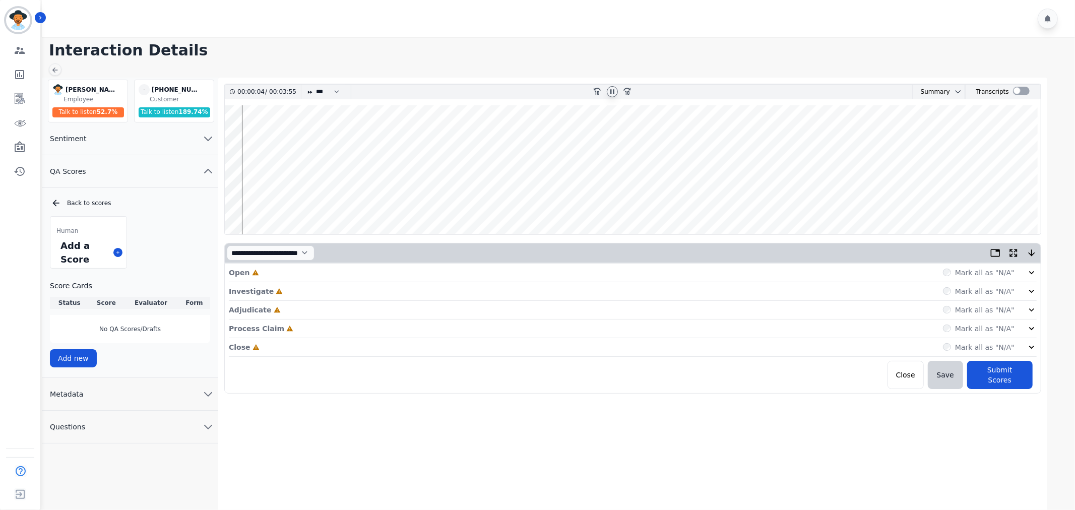
click at [1017, 271] on div "Mark all as "N/A"" at bounding box center [990, 273] width 94 height 10
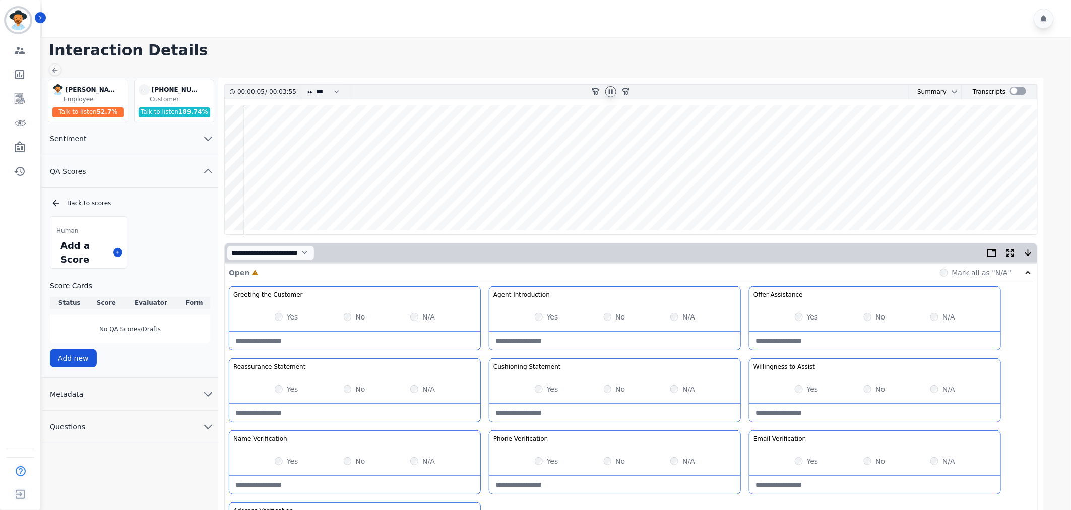
click at [278, 315] on div "Yes" at bounding box center [287, 317] width 24 height 10
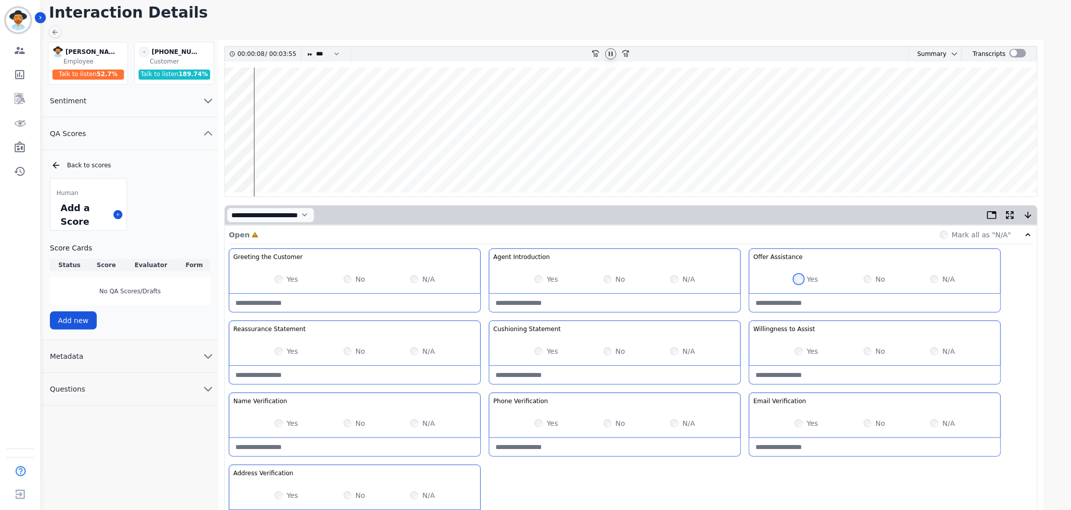
scroll to position [112, 0]
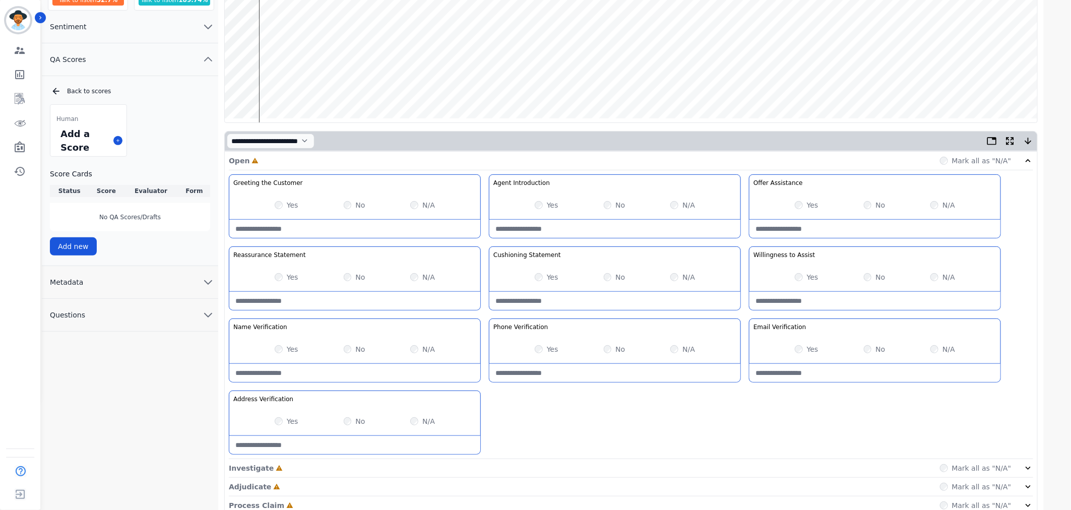
click at [1034, 469] on div "Open Incomplete Mark all as "N/A" Greeting the Customer Welcome is where we qui…" at bounding box center [631, 359] width 813 height 414
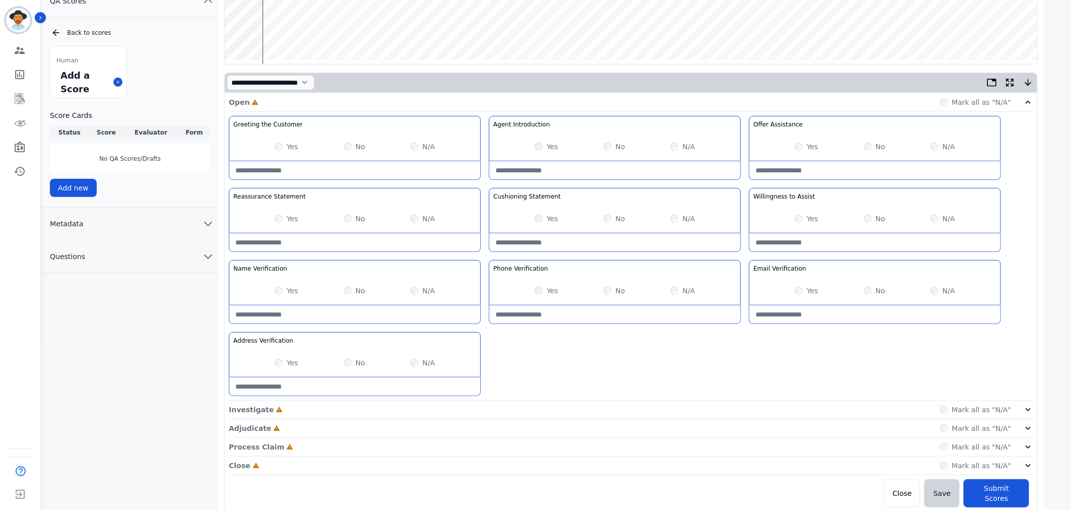
click at [1024, 406] on icon at bounding box center [1028, 410] width 10 height 10
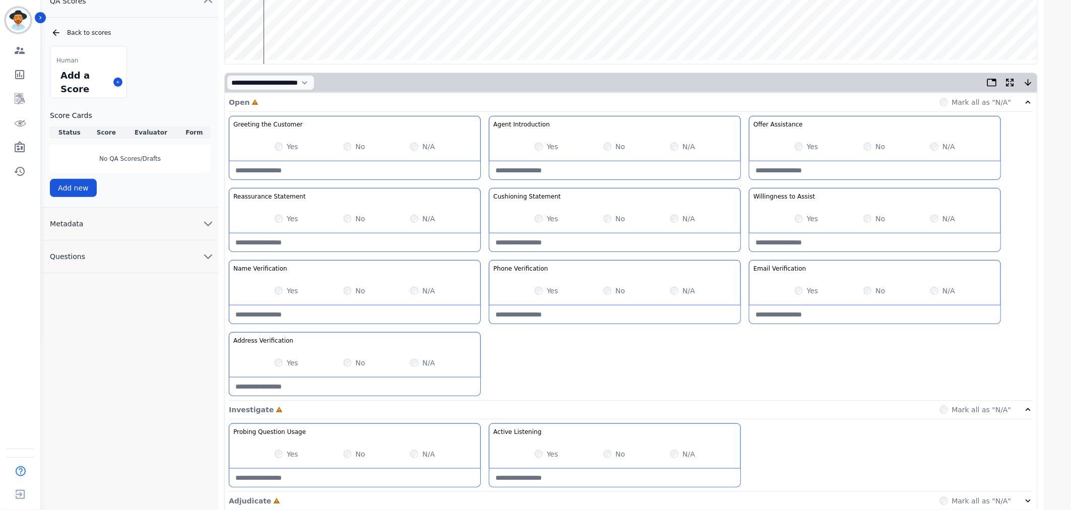
scroll to position [244, 0]
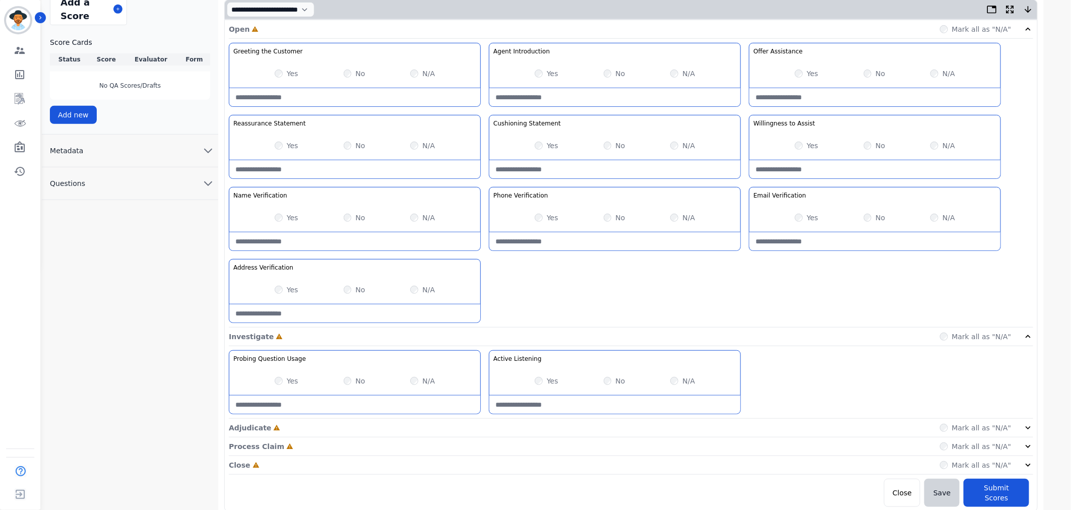
click at [1025, 429] on icon at bounding box center [1028, 428] width 10 height 10
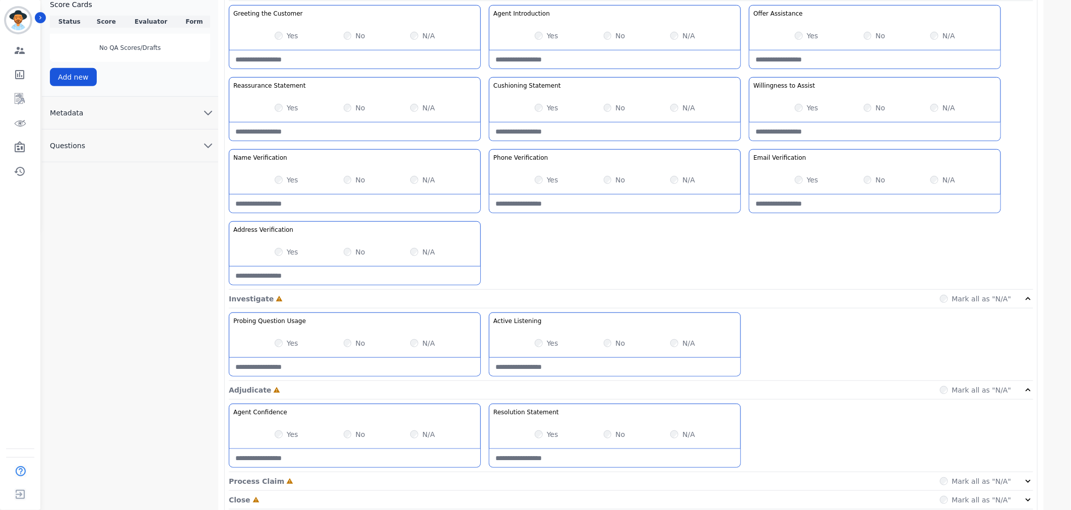
scroll to position [316, 0]
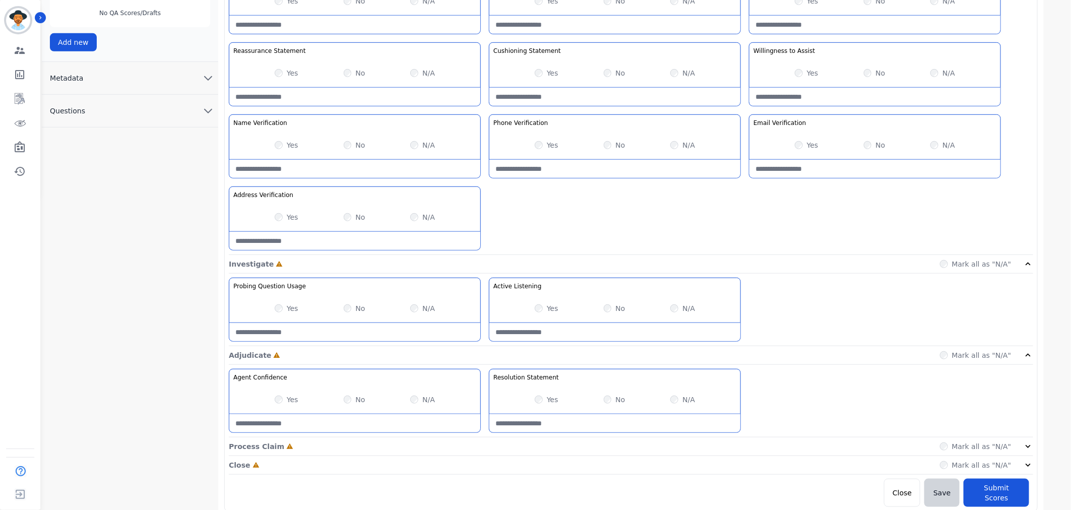
click at [1017, 444] on div "Mark all as "N/A"" at bounding box center [987, 447] width 94 height 10
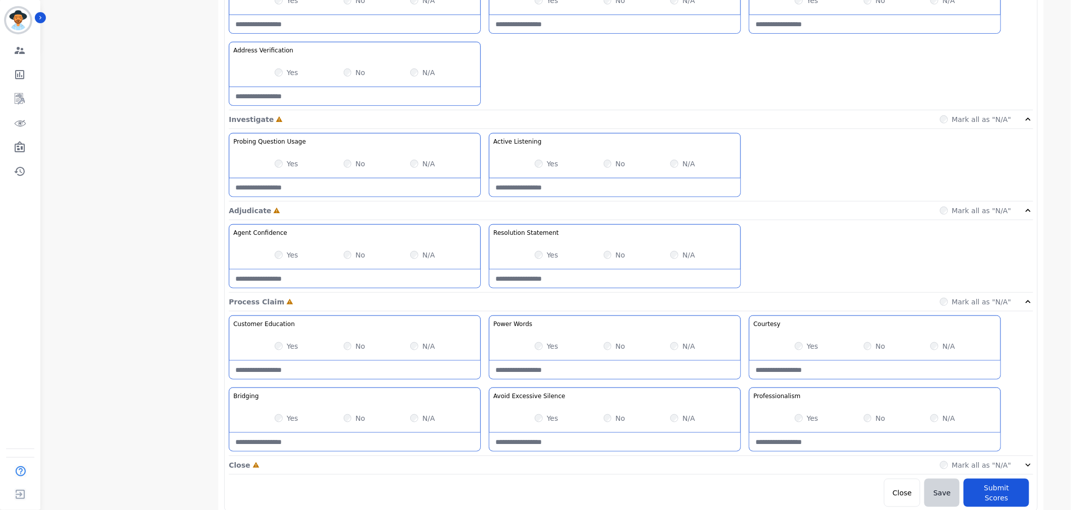
click at [1021, 469] on div "Mark all as "N/A"" at bounding box center [987, 465] width 94 height 10
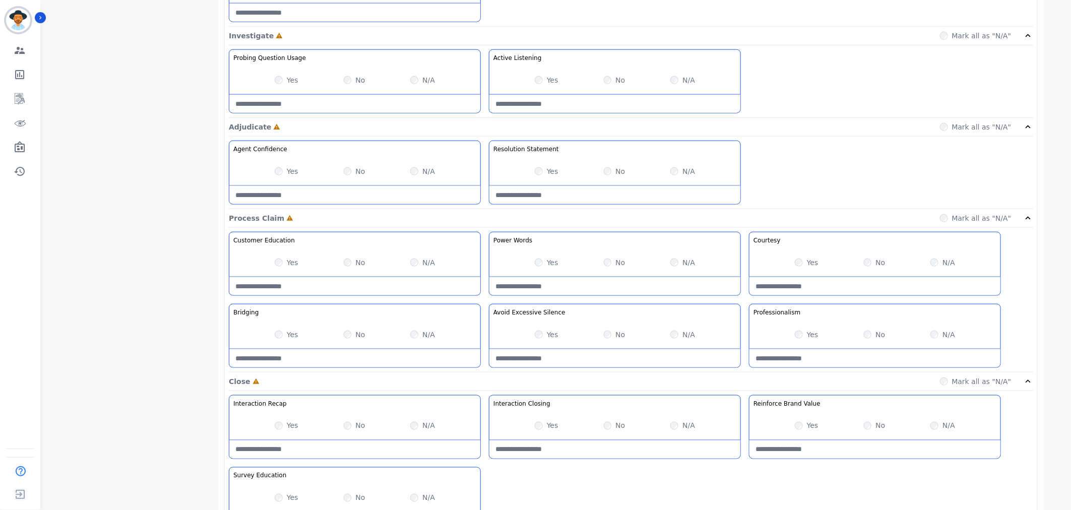
scroll to position [606, 0]
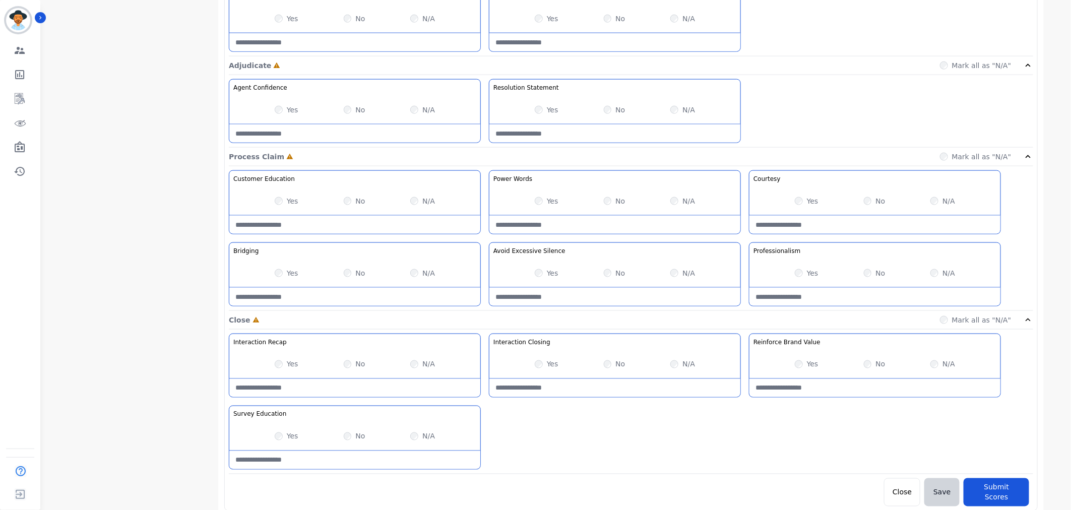
click at [795, 200] on div "Yes No N/A" at bounding box center [875, 201] width 251 height 28
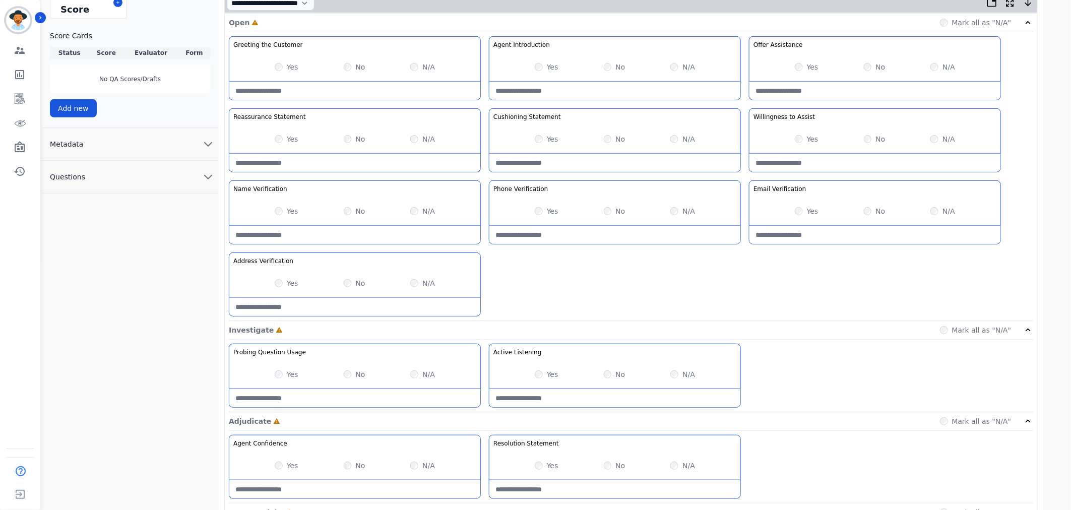
scroll to position [158, 0]
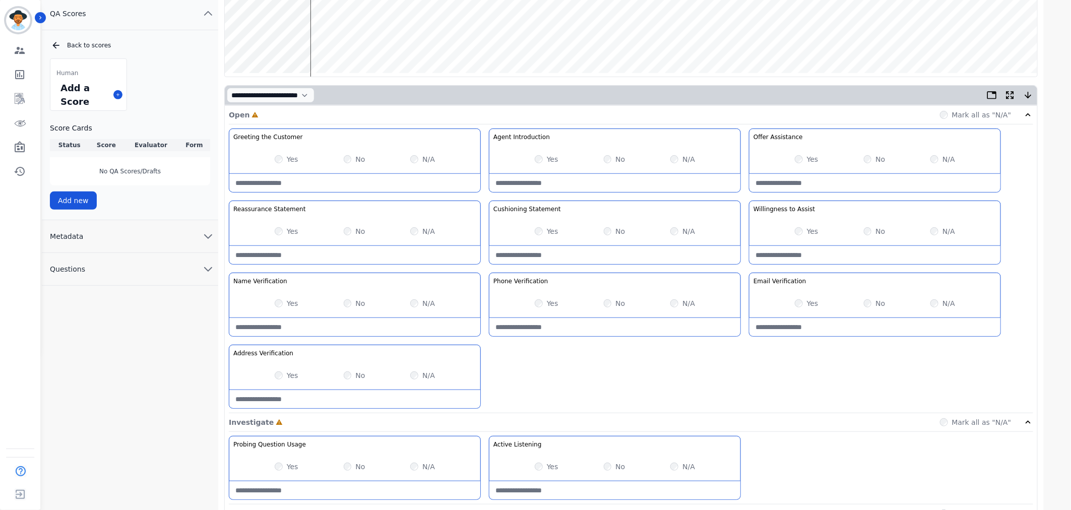
click at [731, 356] on div "Greeting the Customer Welcome is where we quickly greet our customer as a known…" at bounding box center [631, 271] width 805 height 285
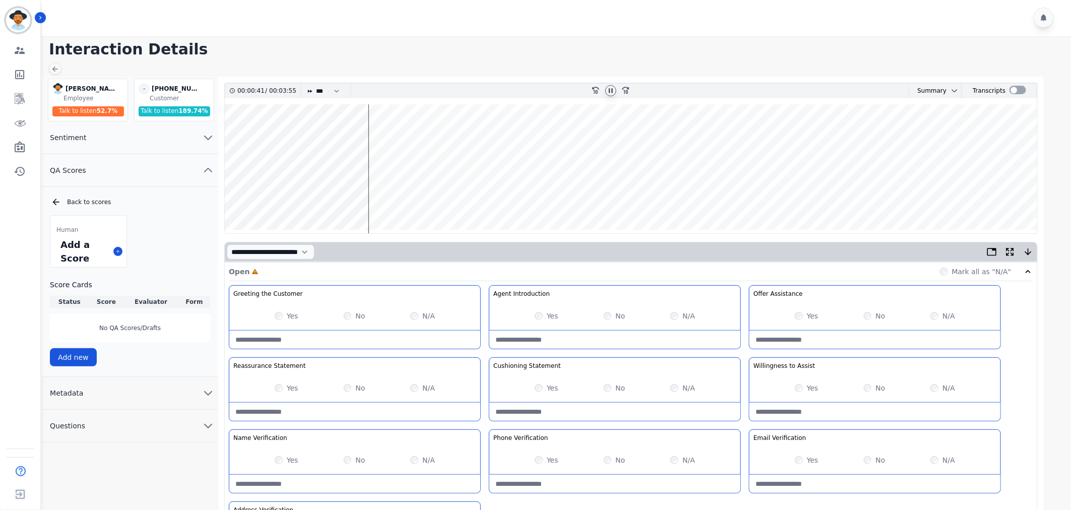
scroll to position [0, 0]
click at [329, 132] on wave at bounding box center [631, 169] width 813 height 129
click at [292, 132] on wave at bounding box center [631, 169] width 813 height 129
click at [290, 134] on wave at bounding box center [631, 169] width 813 height 129
click at [286, 137] on wave at bounding box center [631, 169] width 813 height 129
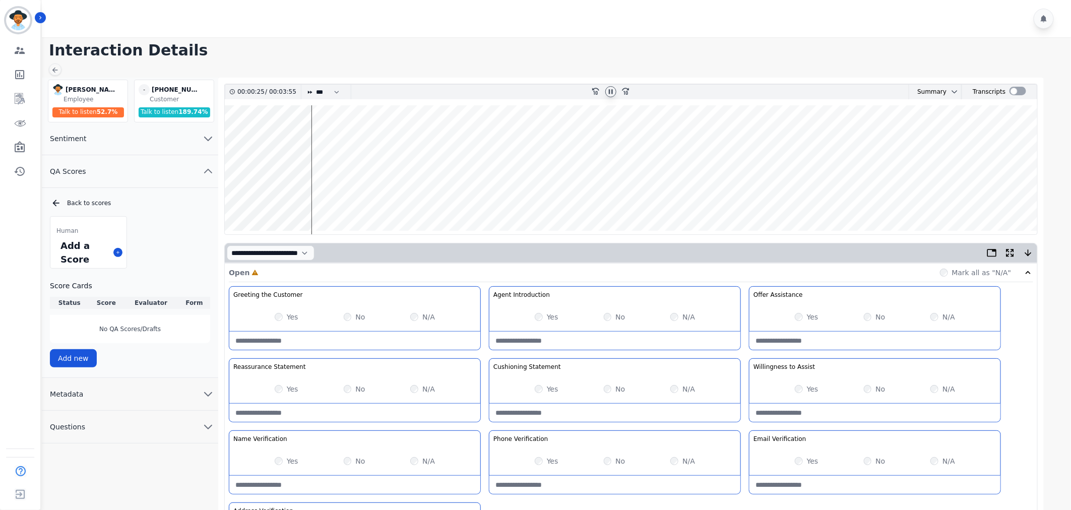
click at [354, 139] on wave at bounding box center [631, 169] width 813 height 129
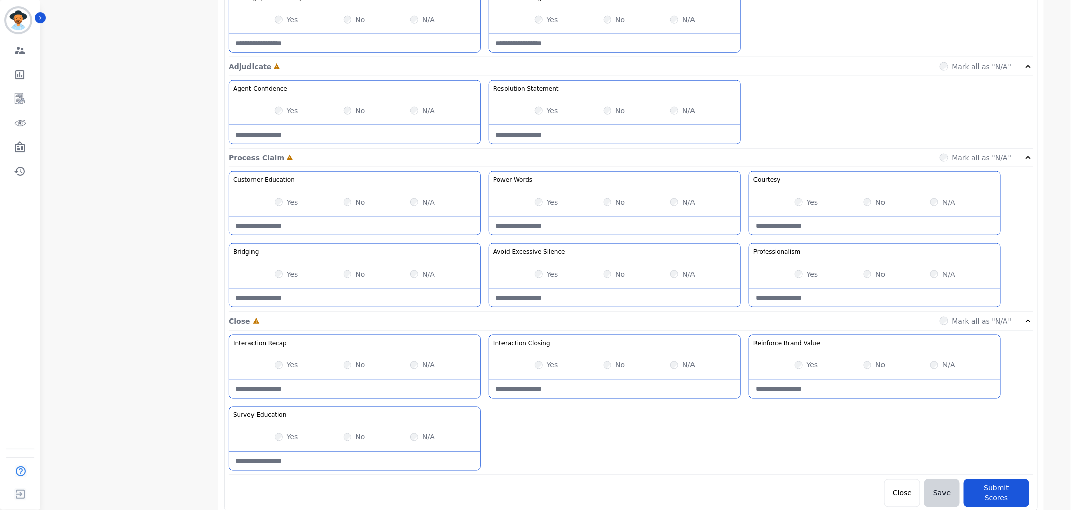
scroll to position [606, 0]
click at [611, 271] on div "No" at bounding box center [615, 273] width 22 height 10
click at [572, 300] on Silence-note at bounding box center [615, 297] width 251 height 18
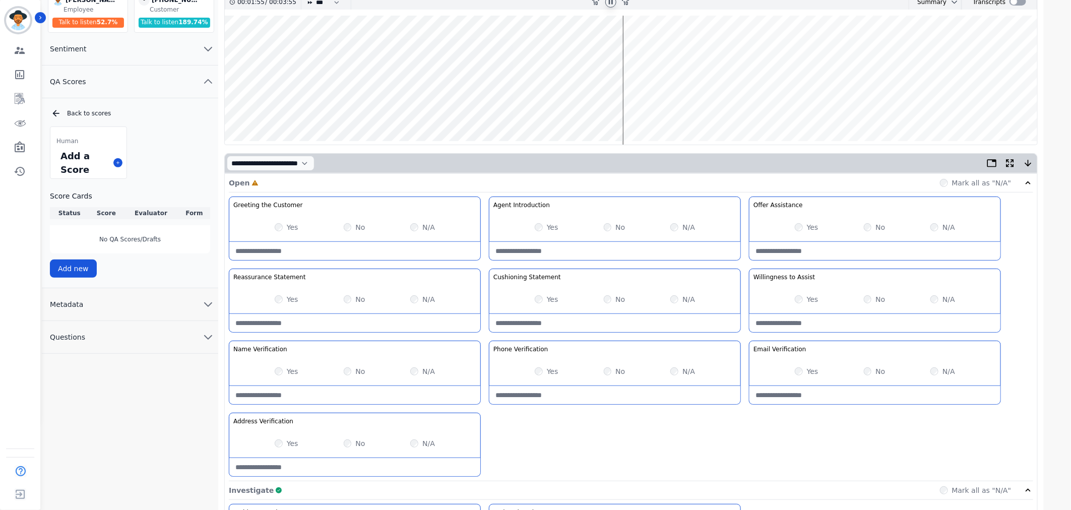
scroll to position [0, 0]
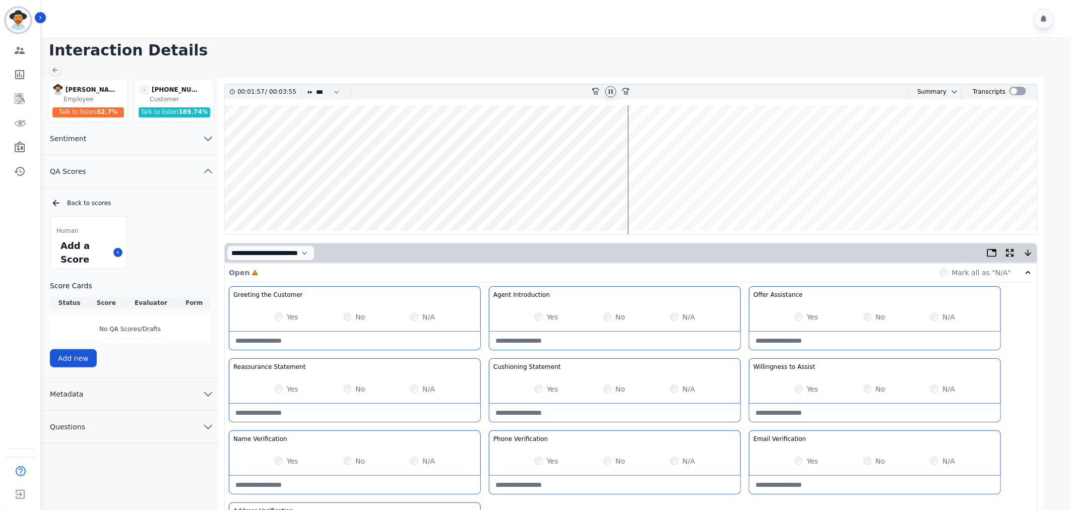
click at [656, 197] on wave at bounding box center [631, 169] width 813 height 129
click at [677, 200] on wave at bounding box center [631, 169] width 813 height 129
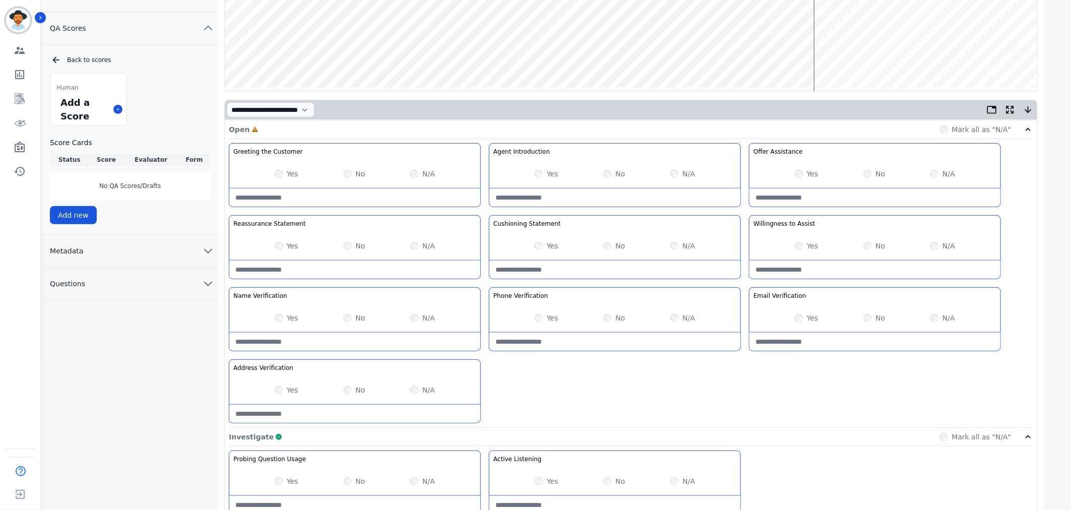
scroll to position [56, 0]
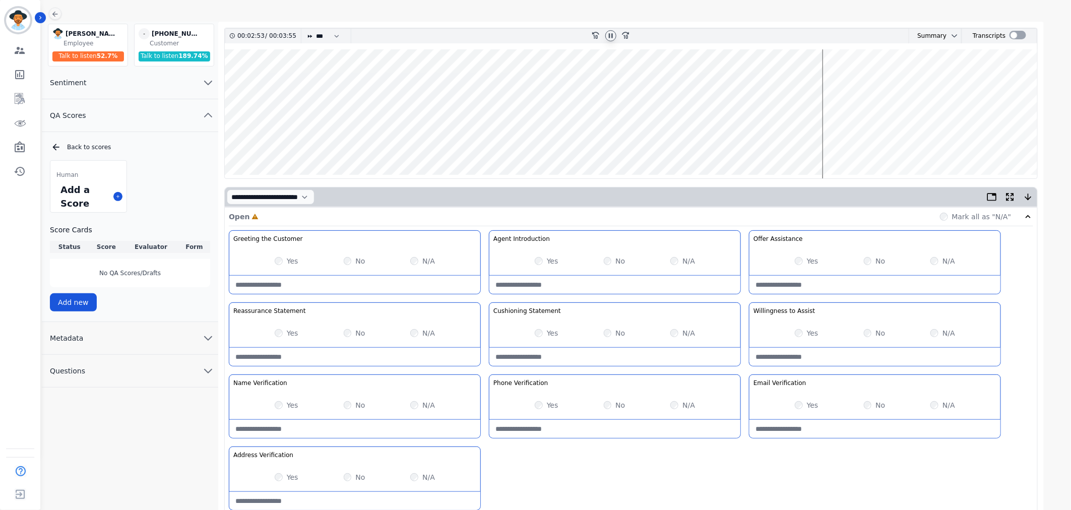
click at [841, 143] on wave at bounding box center [631, 113] width 813 height 129
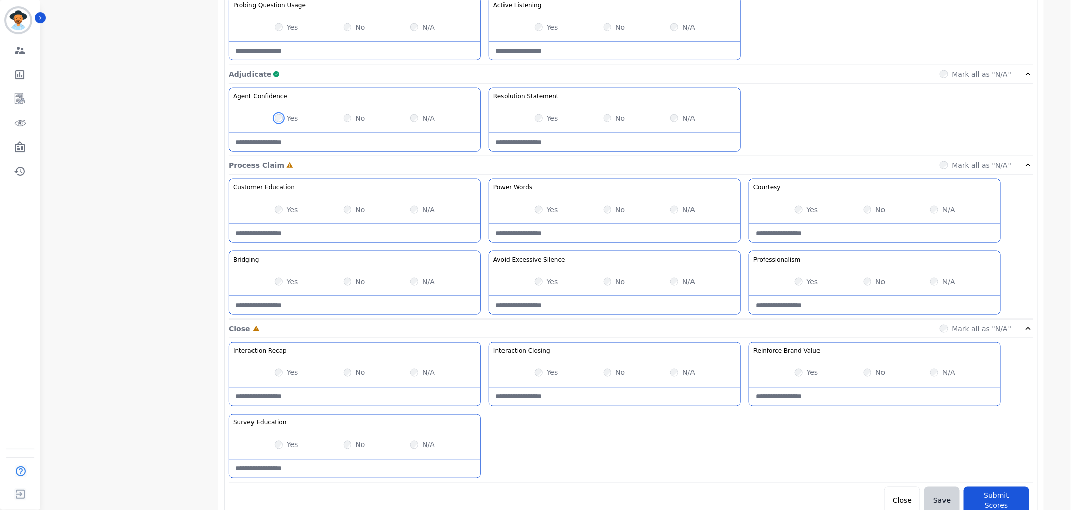
scroll to position [606, 0]
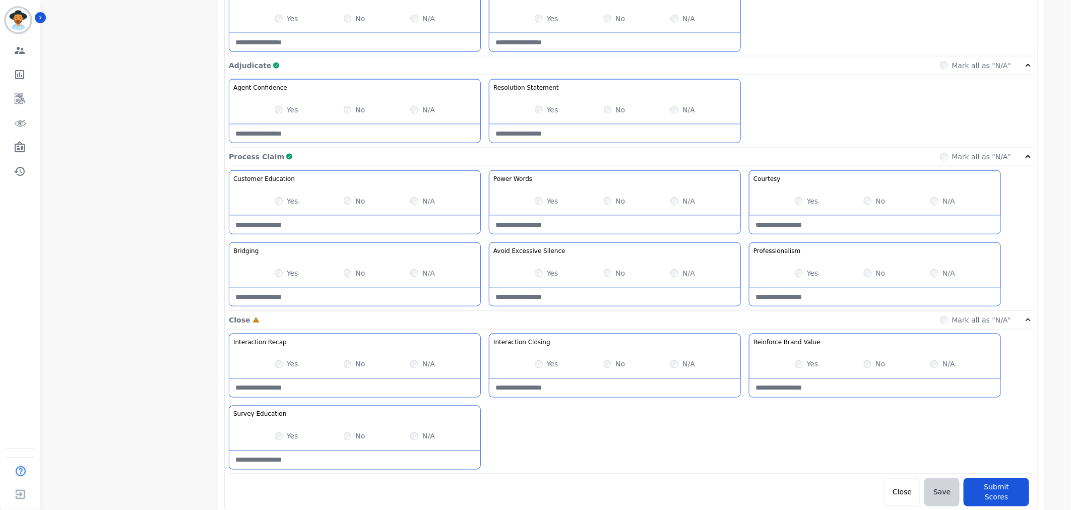
click at [409, 364] on div "Yes No N/A" at bounding box center [354, 364] width 251 height 28
click at [986, 488] on button "Submit Scores" at bounding box center [997, 492] width 66 height 28
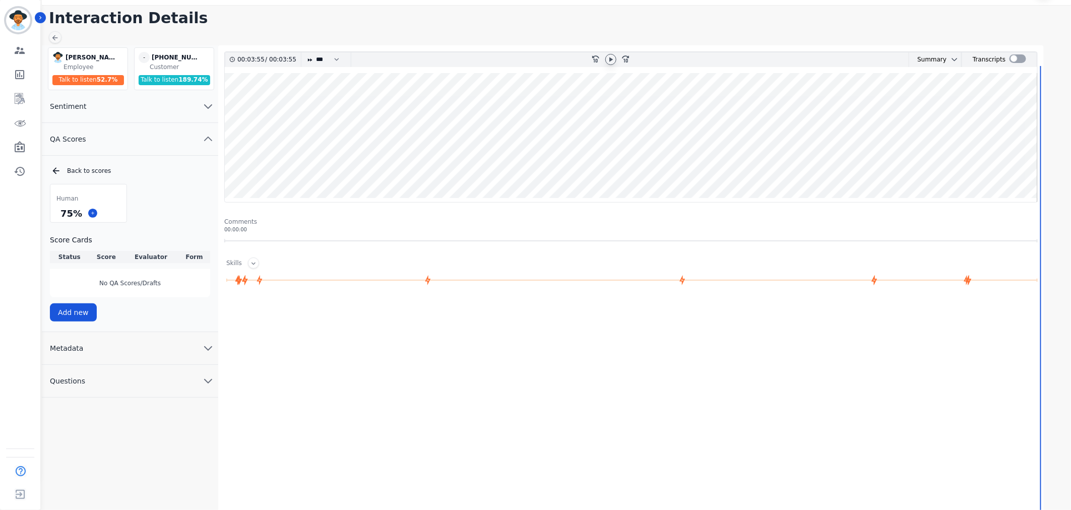
scroll to position [32, 0]
